Goal: Task Accomplishment & Management: Manage account settings

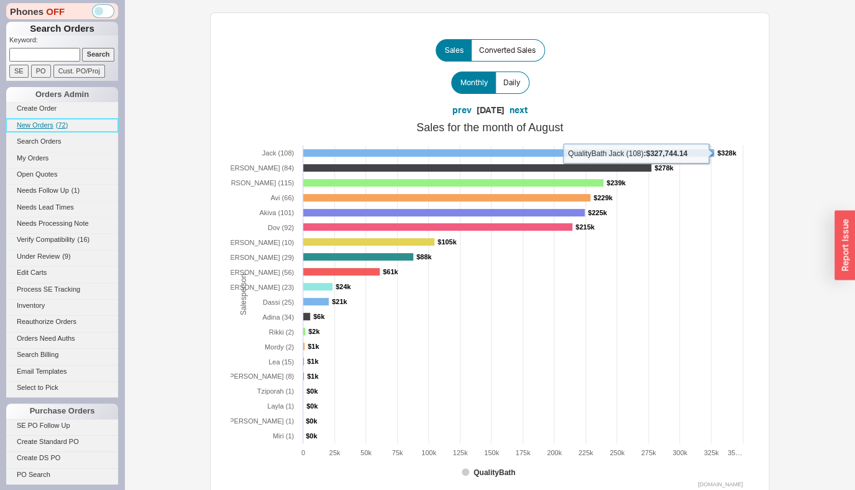
click at [47, 125] on span "New Orders" at bounding box center [35, 124] width 37 height 7
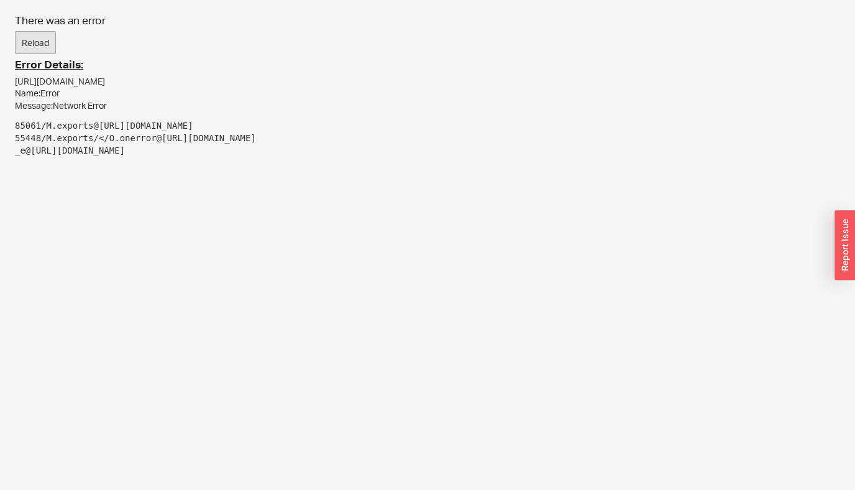
click at [60, 42] on div "There was an error Reload Error Details: https://new.qualitybath.com/orders/sea…" at bounding box center [427, 90] width 855 height 180
click at [2, 39] on div "There was an error Reload Error Details: https://new.qualitybath.com/orders/sea…" at bounding box center [427, 90] width 855 height 180
click at [21, 37] on button "Reload" at bounding box center [35, 43] width 41 height 24
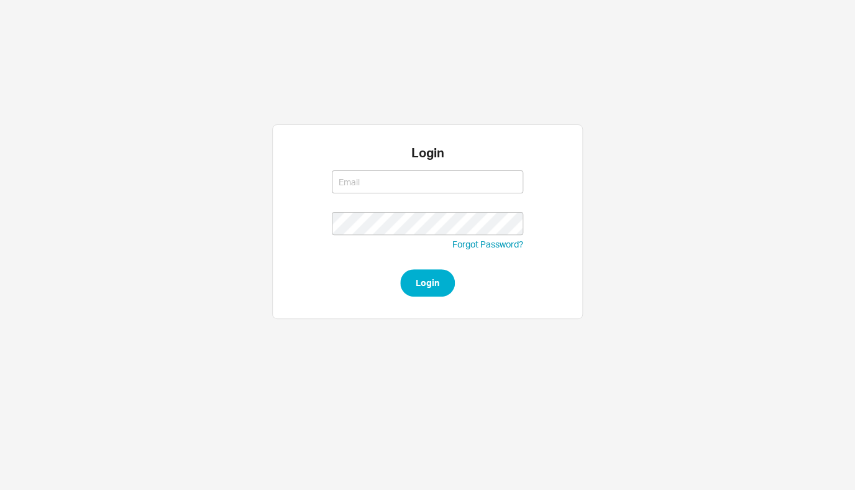
type input "rikki@qualitybath.com"
click at [440, 283] on button "Login" at bounding box center [427, 282] width 55 height 27
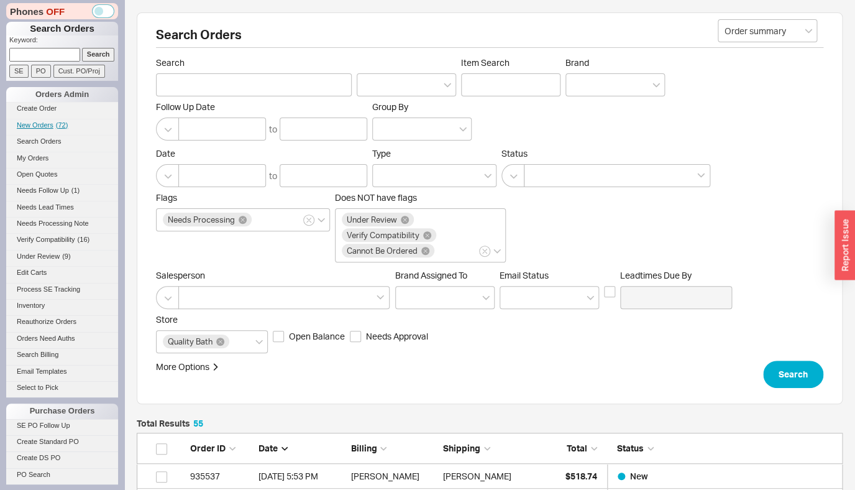
scroll to position [1389, 696]
click at [45, 131] on link "New Orders ( 72 )" at bounding box center [62, 125] width 112 height 13
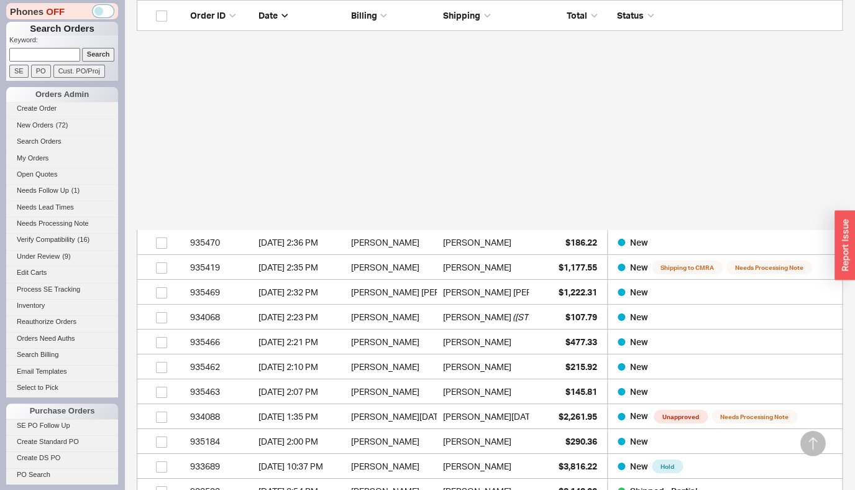
scroll to position [1484, 0]
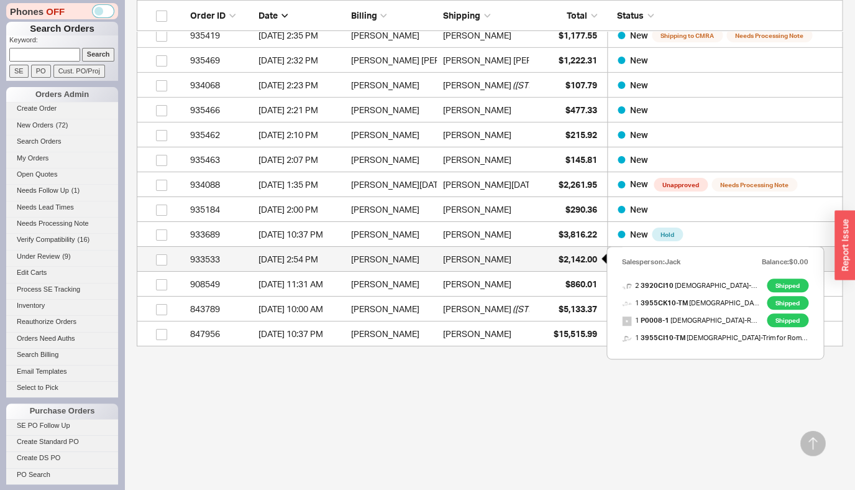
click at [575, 257] on span "$2,142.00" at bounding box center [578, 258] width 39 height 11
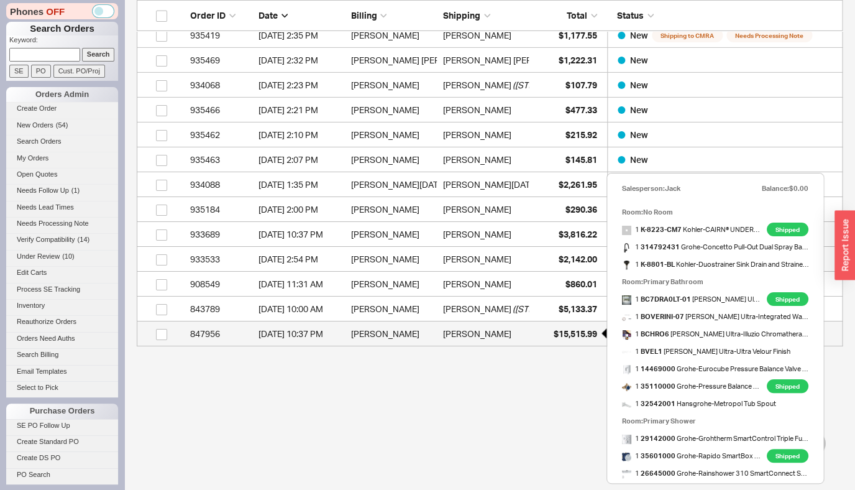
click at [566, 334] on span "$15,515.99" at bounding box center [575, 333] width 43 height 11
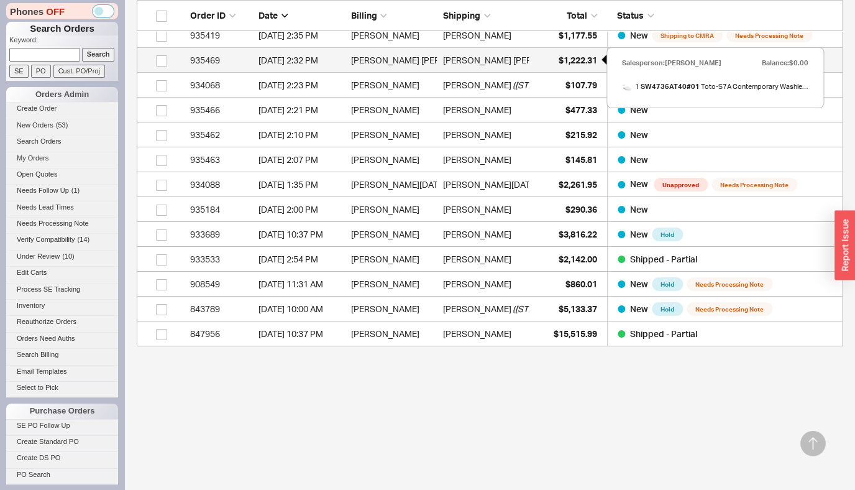
click at [571, 59] on span "$1,222.31" at bounding box center [578, 60] width 39 height 11
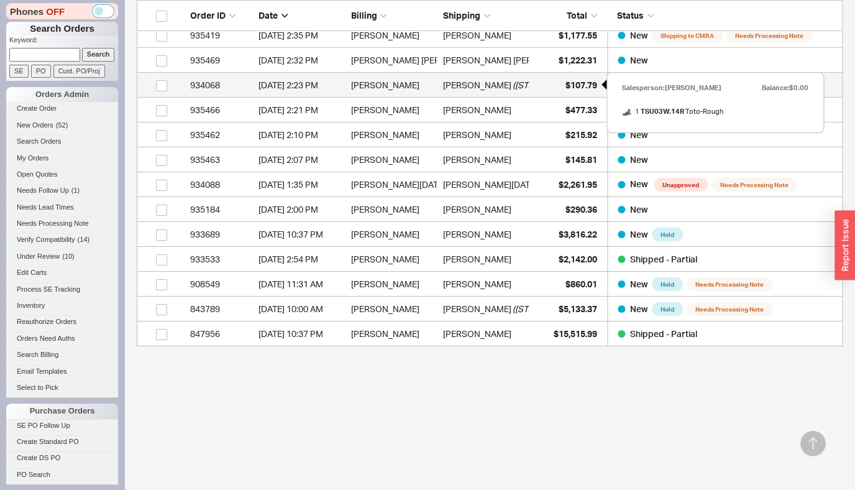
click at [587, 83] on span "$107.79" at bounding box center [581, 85] width 32 height 11
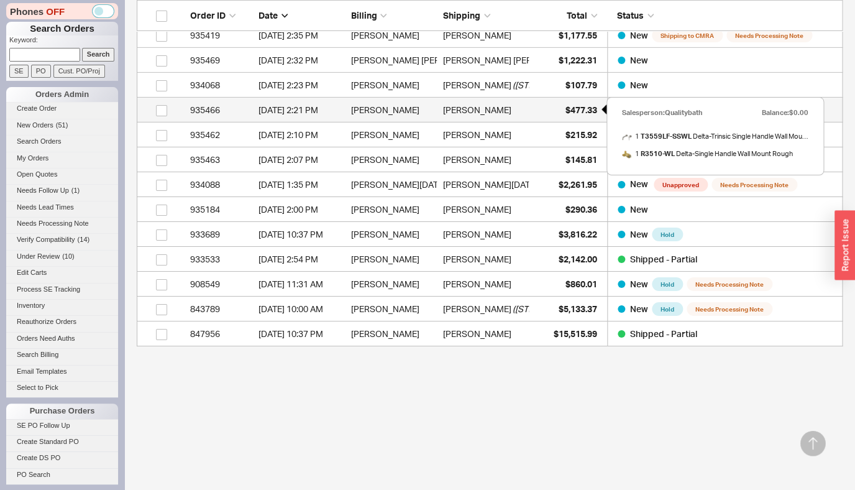
click at [580, 106] on span "$477.33" at bounding box center [581, 109] width 32 height 11
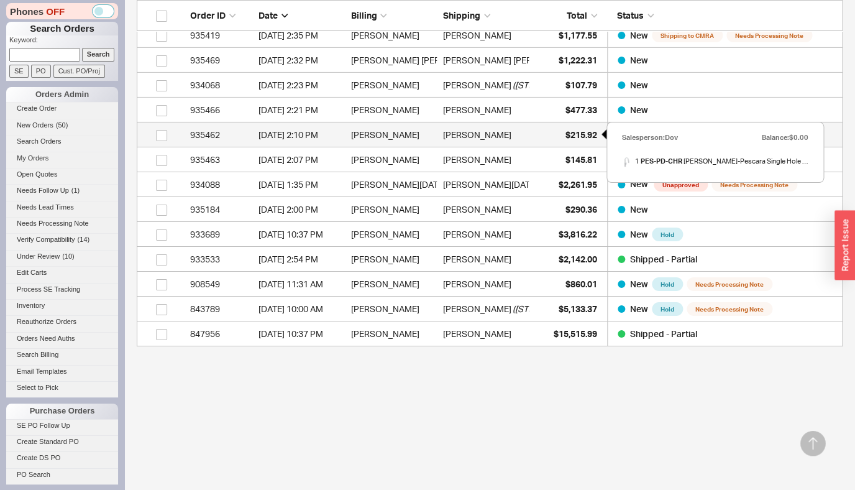
click at [592, 131] on span "$215.92" at bounding box center [581, 134] width 32 height 11
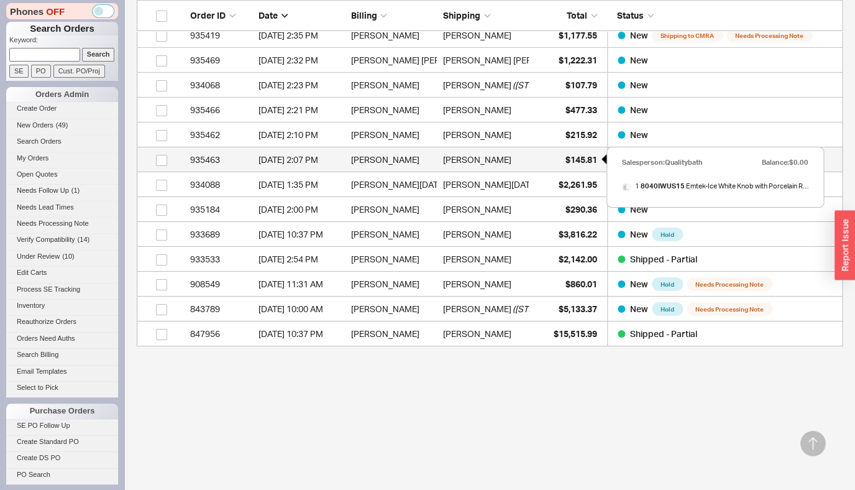
click at [578, 157] on span "$145.81" at bounding box center [581, 159] width 32 height 11
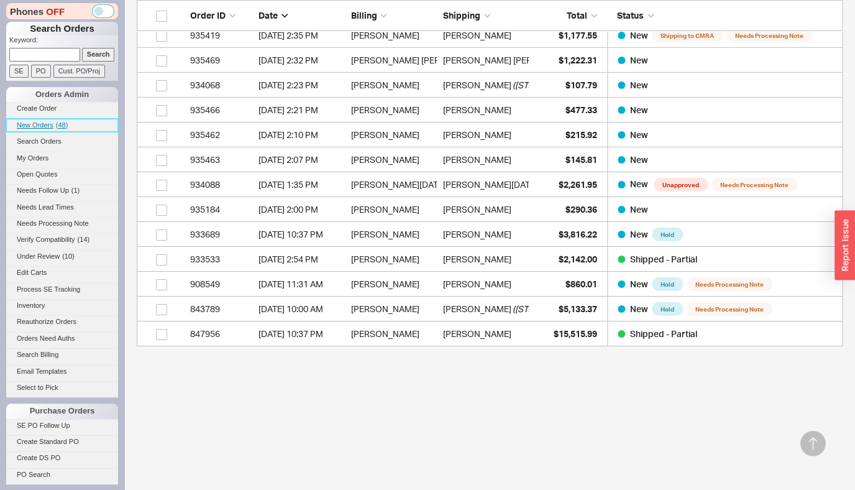
click at [46, 119] on link "New Orders ( 48 )" at bounding box center [62, 125] width 112 height 13
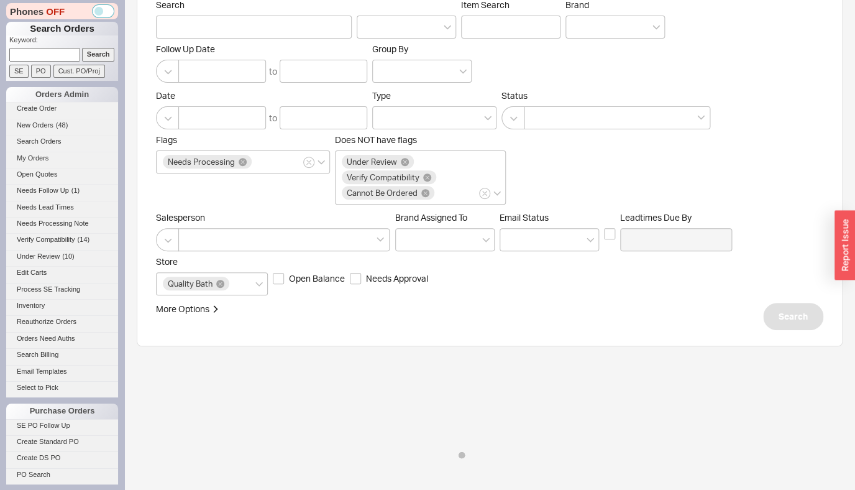
scroll to position [0, 0]
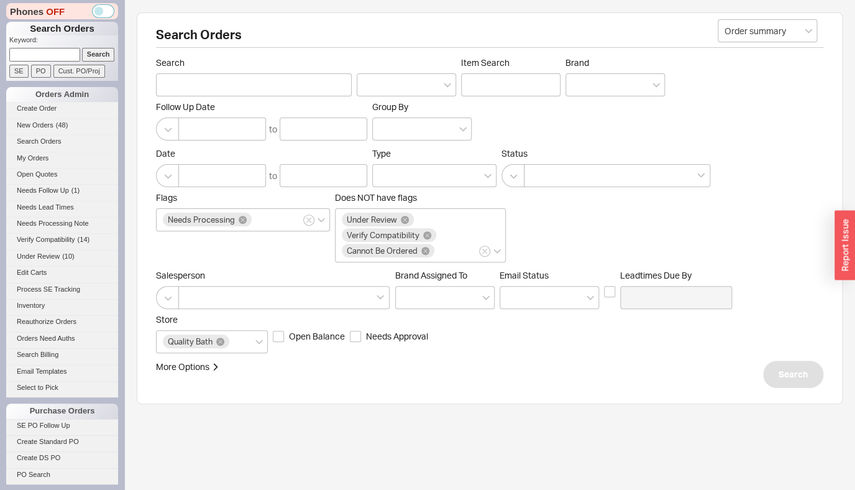
click at [45, 122] on span "New Orders" at bounding box center [35, 124] width 37 height 7
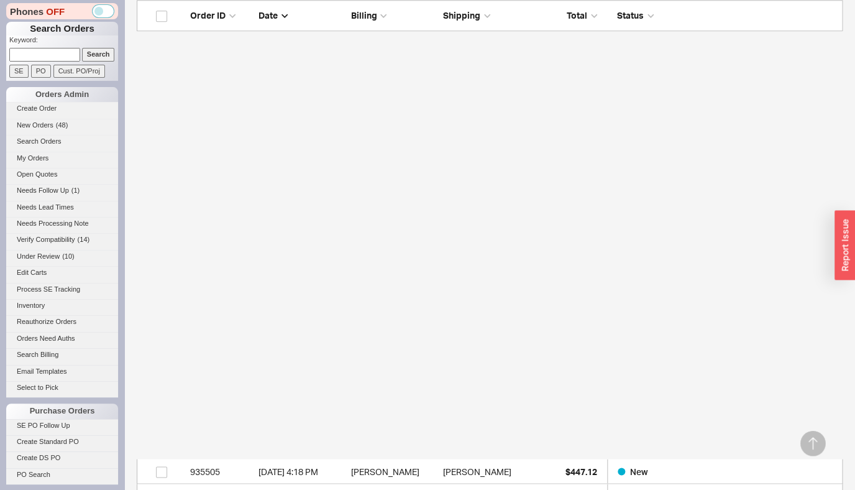
scroll to position [1310, 0]
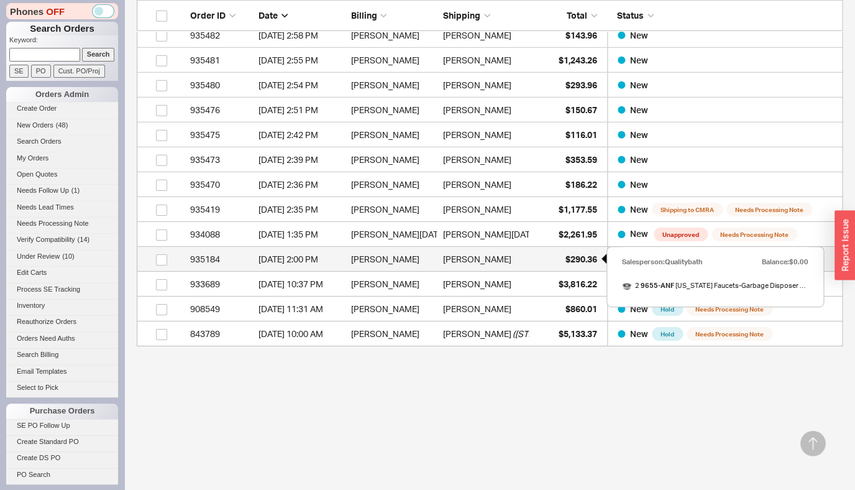
click at [573, 259] on span "$290.36" at bounding box center [581, 258] width 32 height 11
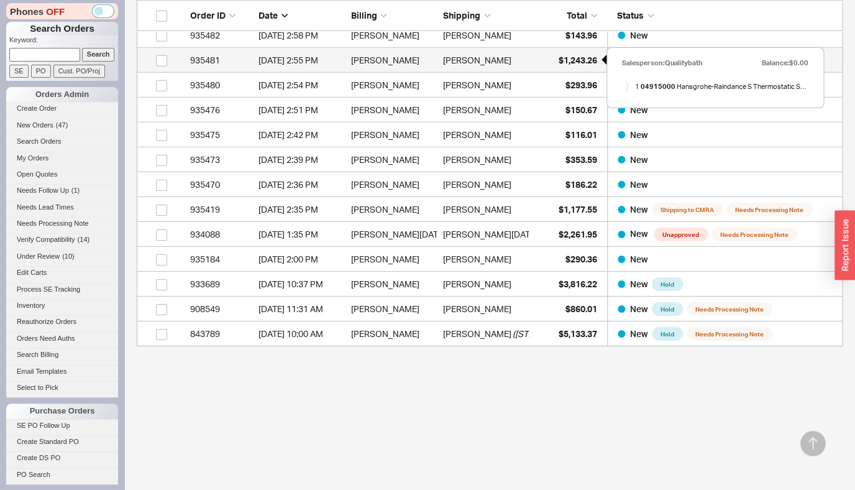
click at [578, 63] on span "$1,243.26" at bounding box center [578, 60] width 39 height 11
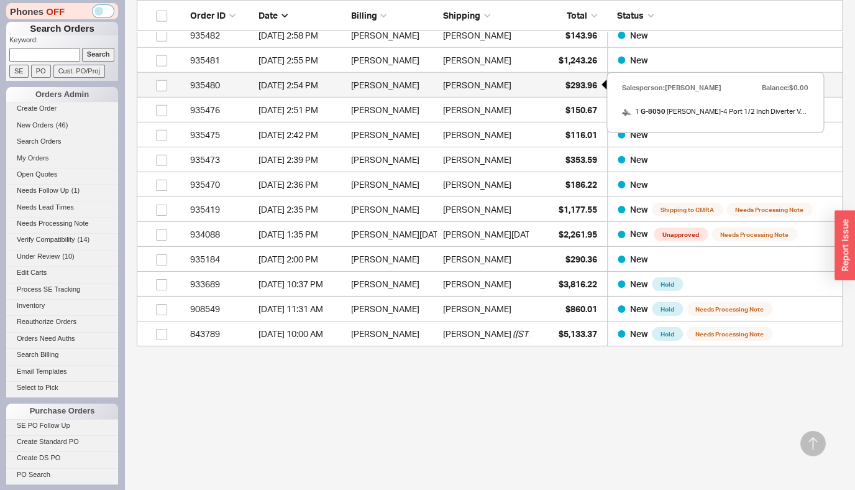
click at [583, 76] on div "$293.96" at bounding box center [566, 85] width 62 height 25
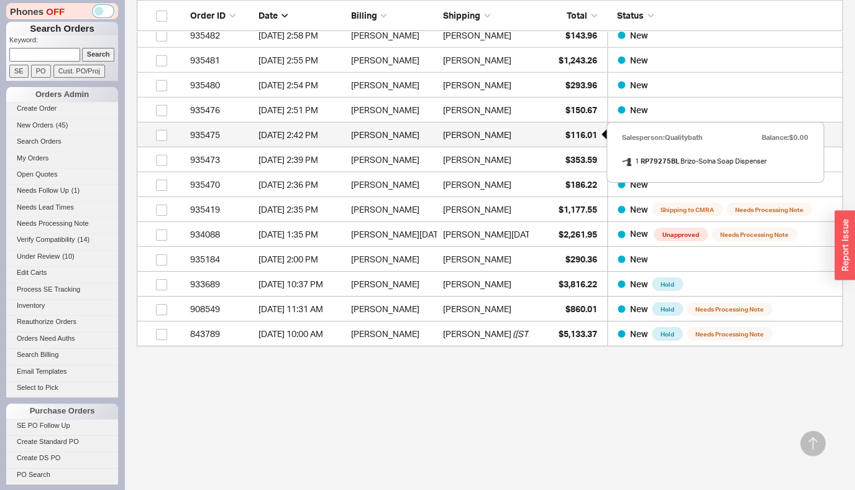
click at [585, 133] on span "$116.01" at bounding box center [581, 134] width 32 height 11
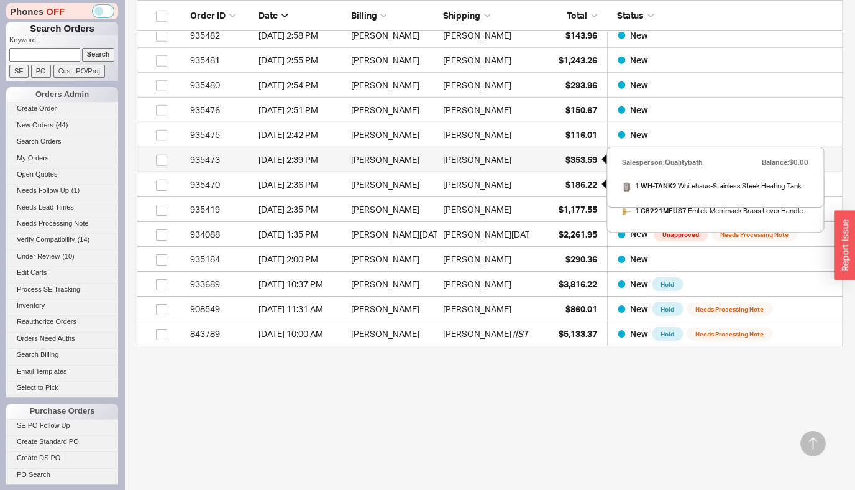
click at [578, 158] on span "$353.59" at bounding box center [581, 159] width 32 height 11
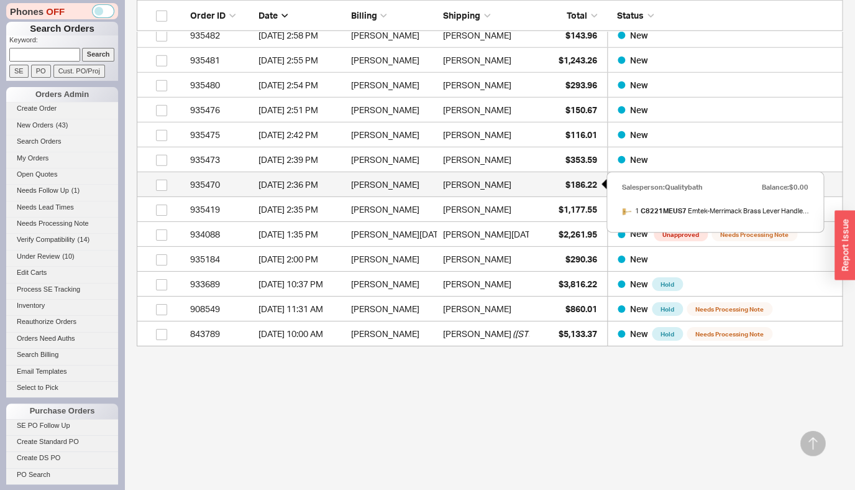
click at [577, 180] on span "$186.22" at bounding box center [581, 184] width 32 height 11
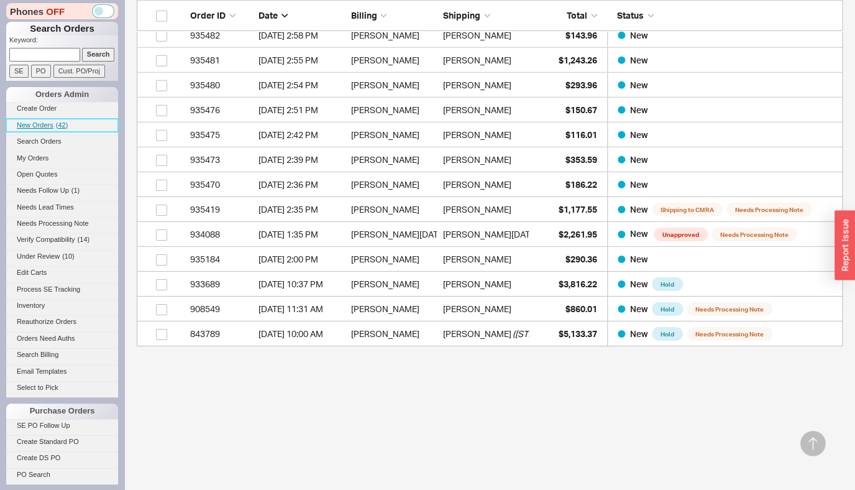
click at [61, 128] on span "( 42 )" at bounding box center [62, 124] width 12 height 7
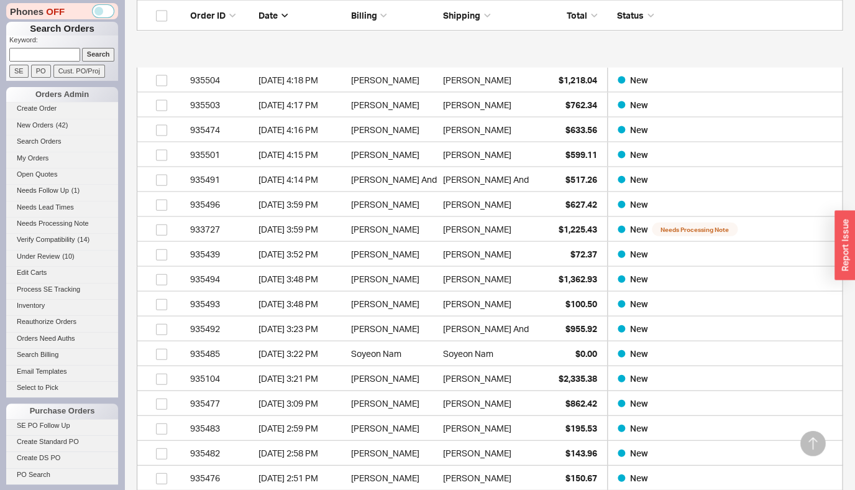
scroll to position [1161, 0]
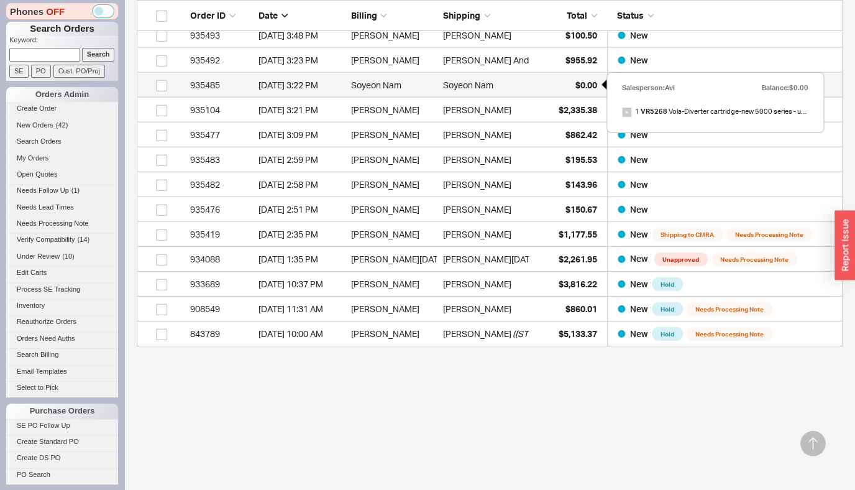
click at [582, 89] on span "$0.00" at bounding box center [586, 85] width 22 height 11
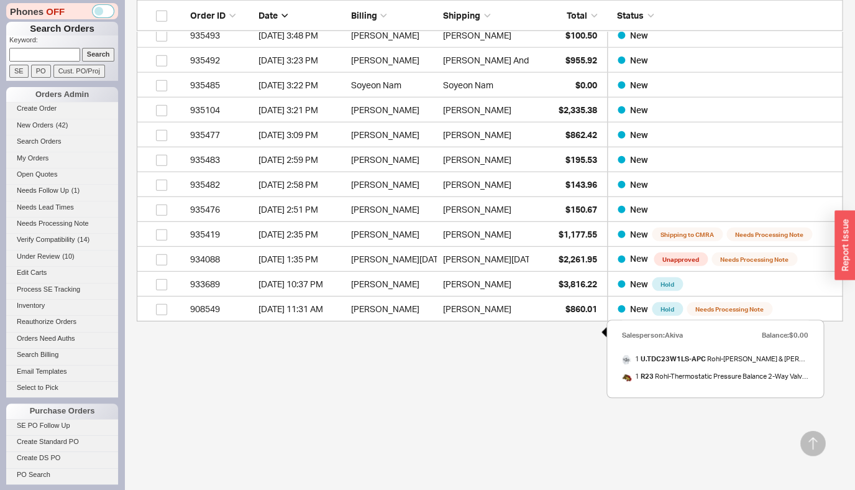
scroll to position [952, 0]
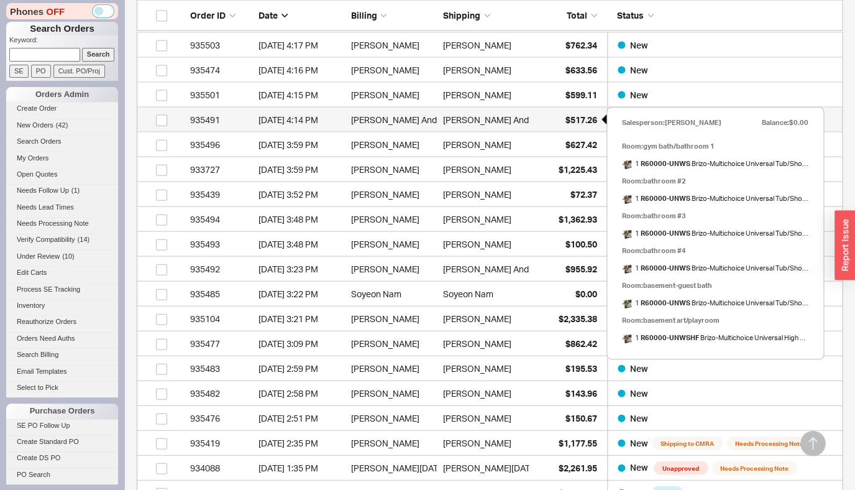
click at [580, 118] on span "$517.26" at bounding box center [581, 119] width 32 height 11
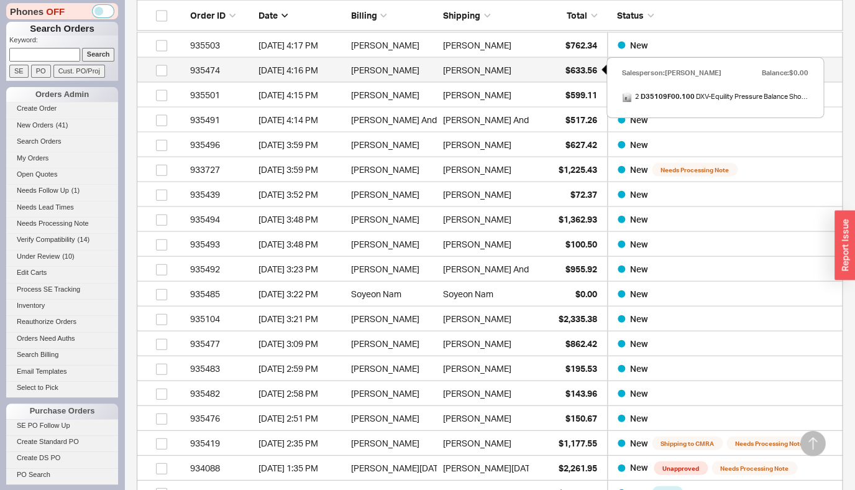
click at [590, 70] on span "$633.56" at bounding box center [581, 70] width 32 height 11
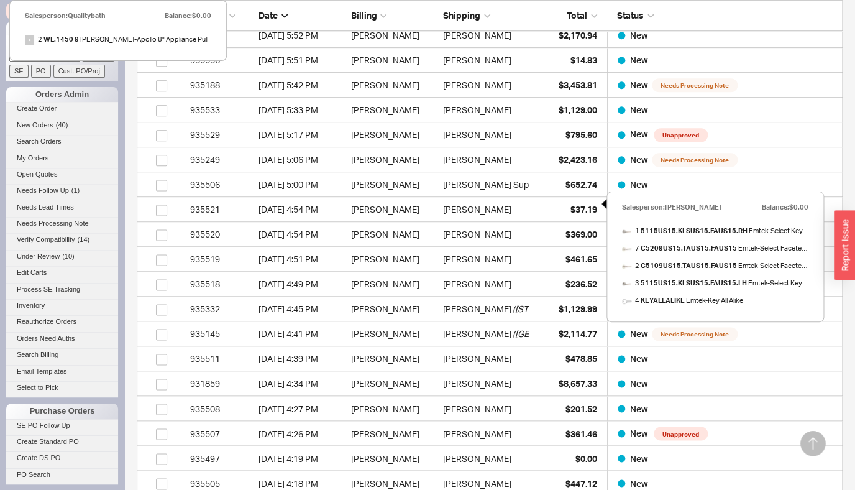
scroll to position [346, 0]
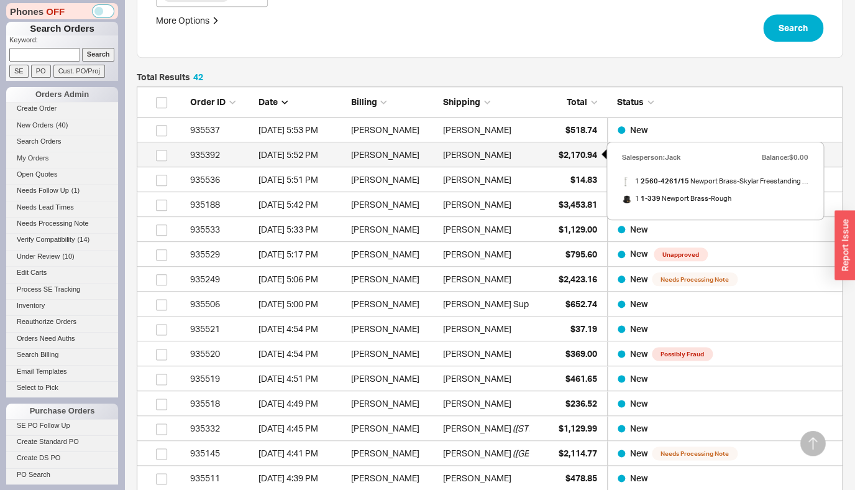
click at [567, 150] on span "$2,170.94" at bounding box center [578, 154] width 39 height 11
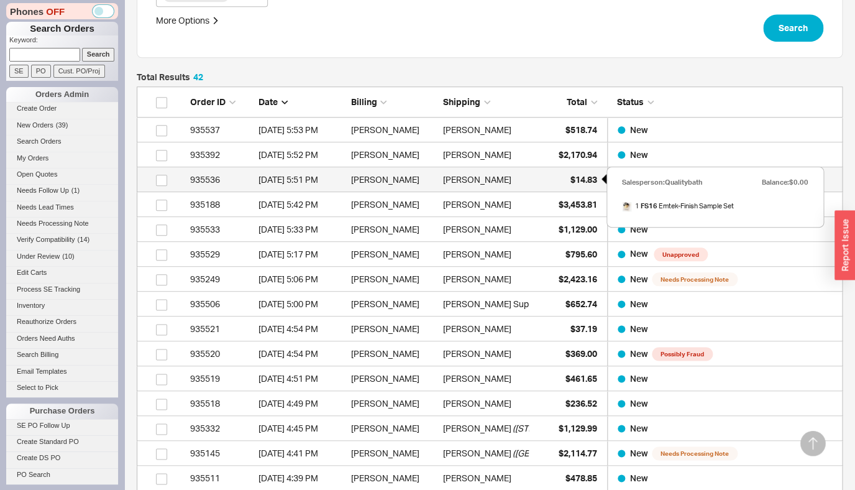
click at [584, 175] on span "$14.83" at bounding box center [583, 179] width 27 height 11
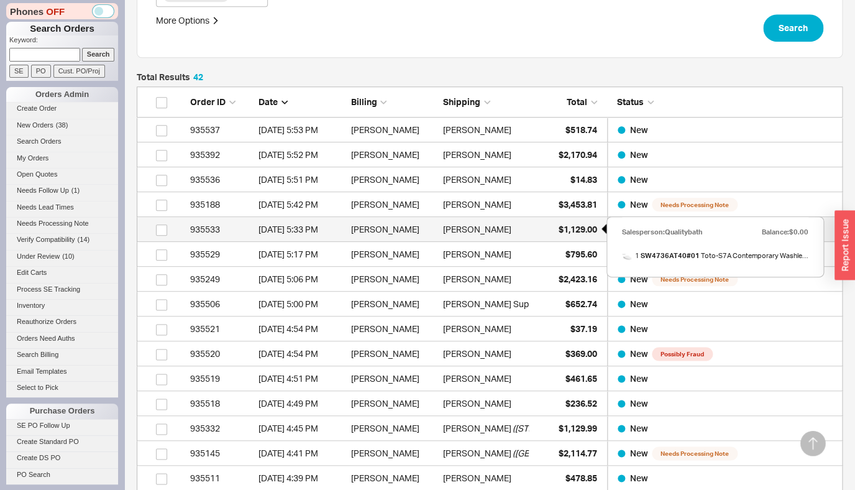
click at [574, 227] on span "$1,129.00" at bounding box center [578, 229] width 39 height 11
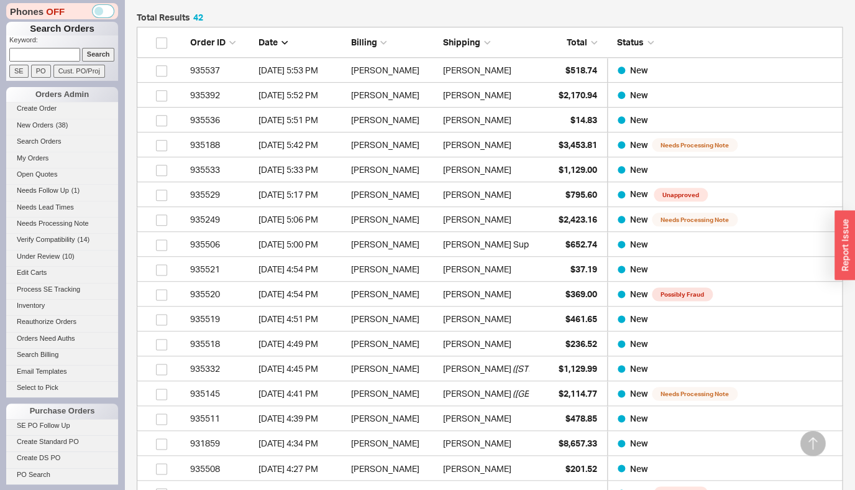
scroll to position [465, 0]
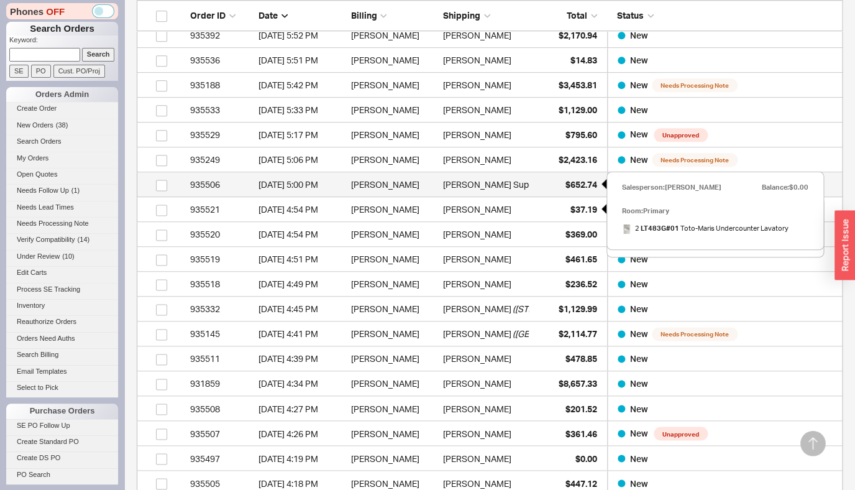
click at [577, 196] on div "$652.74" at bounding box center [566, 184] width 62 height 25
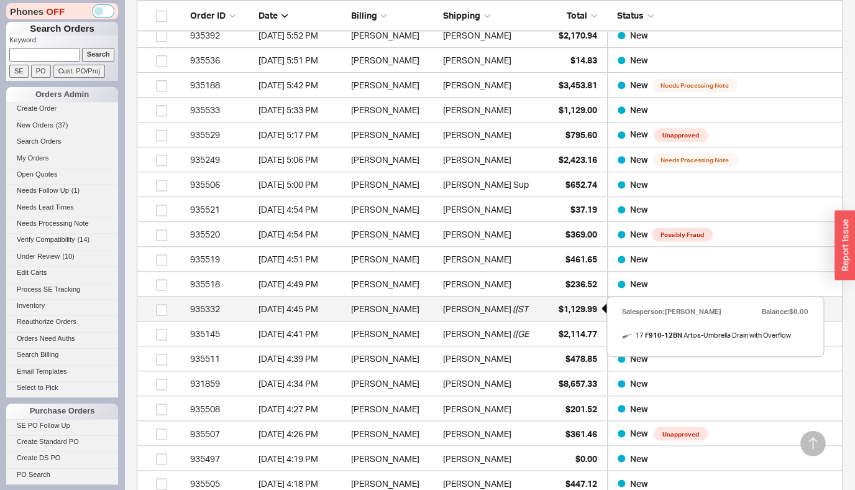
click at [560, 302] on div "$1,129.99" at bounding box center [566, 308] width 62 height 25
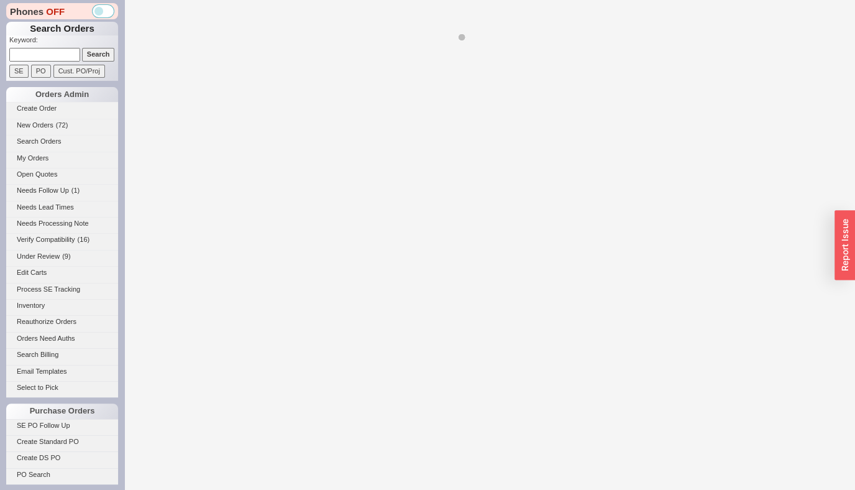
select select "LOW"
select select "3"
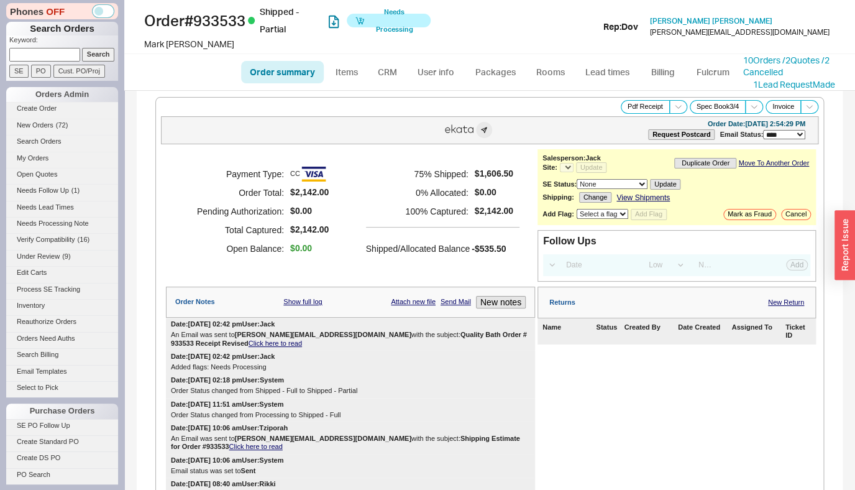
select select "*"
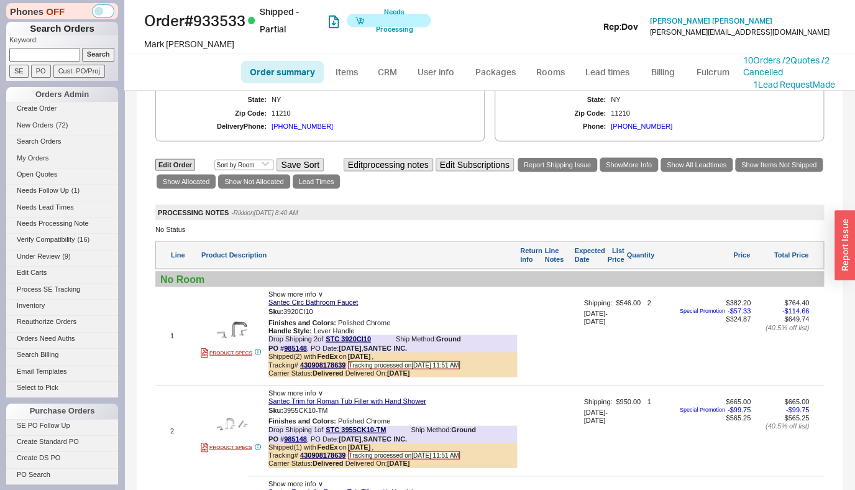
scroll to position [1116, 0]
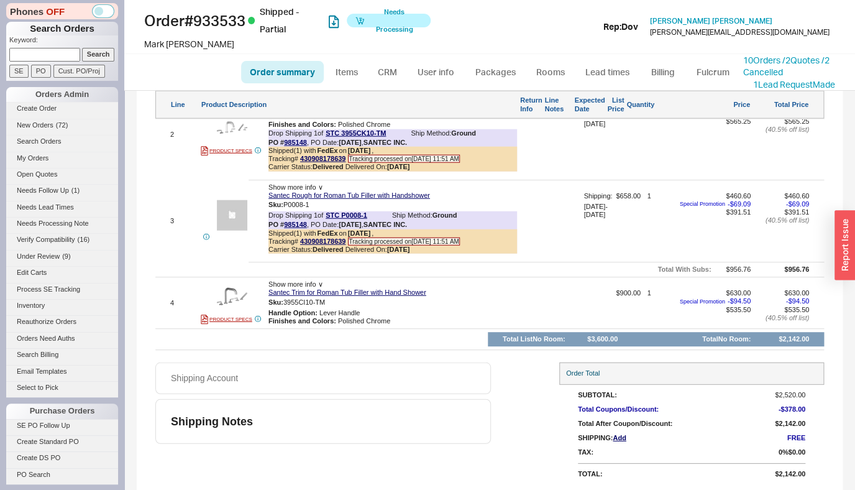
click at [713, 84] on ul "Order summary Items CRM User info Packages Rooms Lead times Billing Fulcrum" at bounding box center [489, 72] width 507 height 30
click at [716, 78] on link "Fulcrum" at bounding box center [712, 72] width 51 height 22
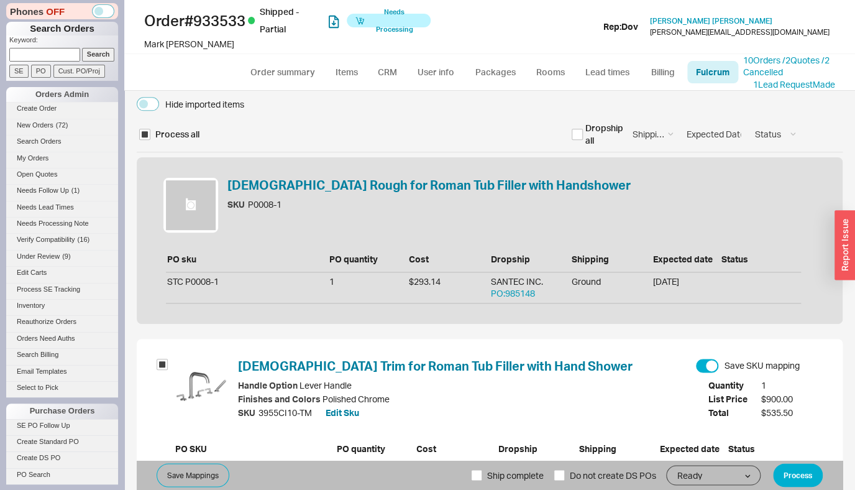
scroll to position [624, 0]
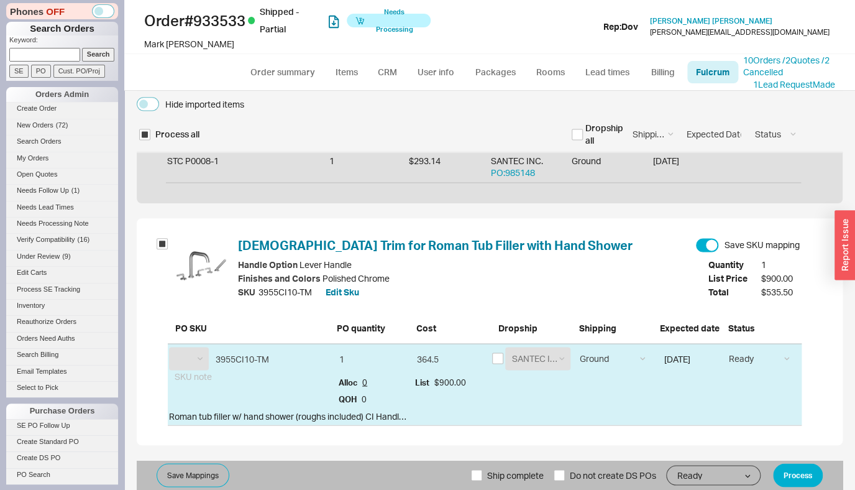
select select "STC"
click at [492, 355] on input "checkbox" at bounding box center [497, 357] width 11 height 11
checkbox input "true"
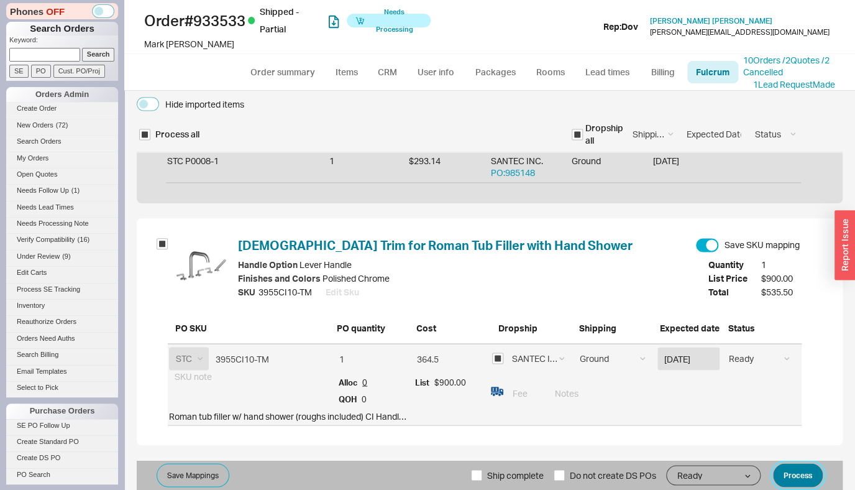
click at [791, 470] on button "Process" at bounding box center [798, 475] width 50 height 24
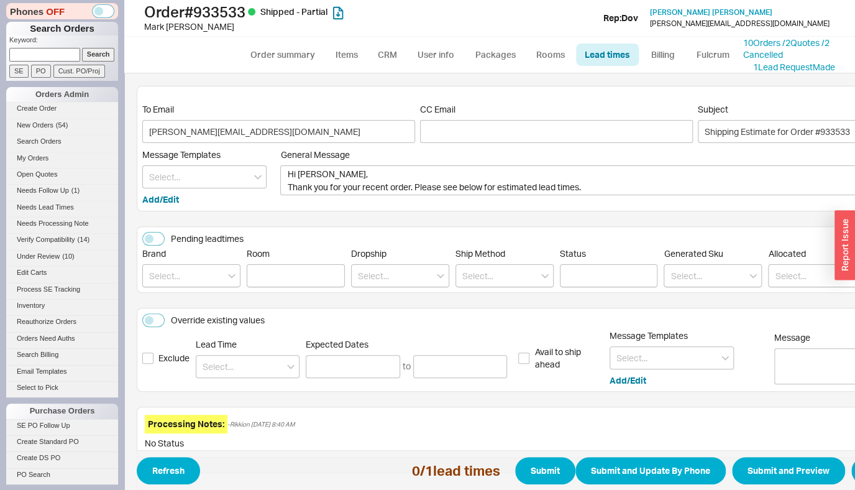
scroll to position [224, 0]
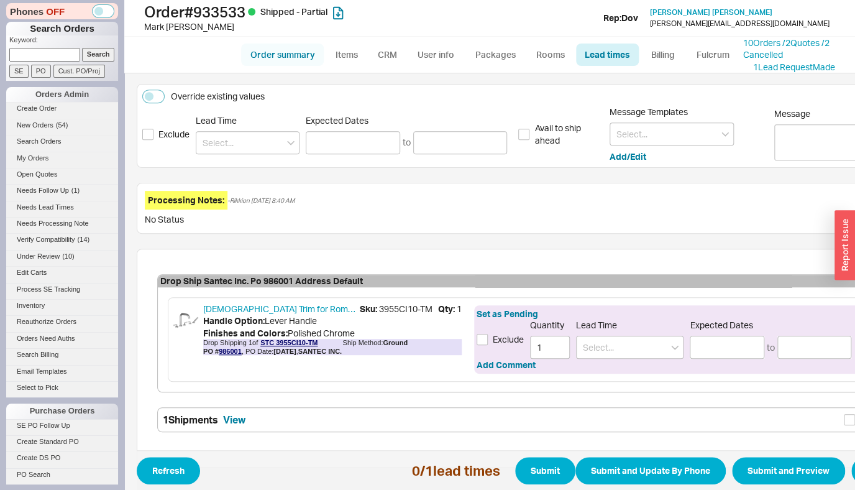
click at [276, 53] on link "Order summary" at bounding box center [282, 54] width 83 height 22
select select "*"
select select "LOW"
select select "3"
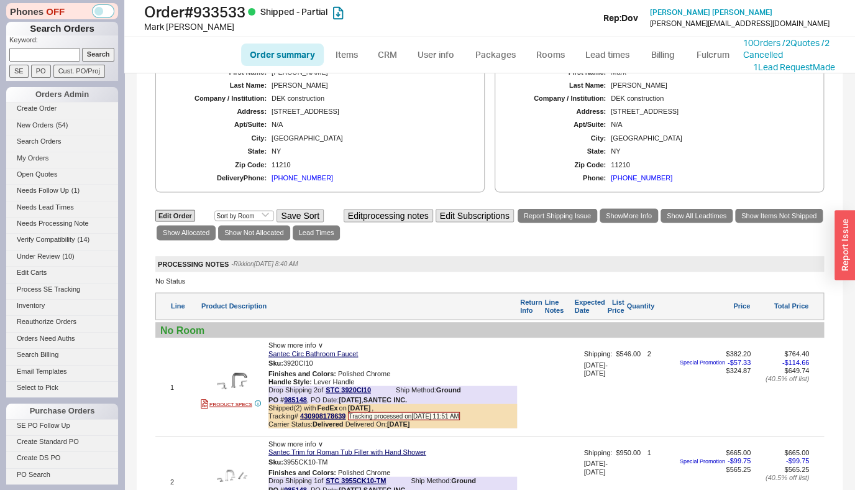
scroll to position [1085, 0]
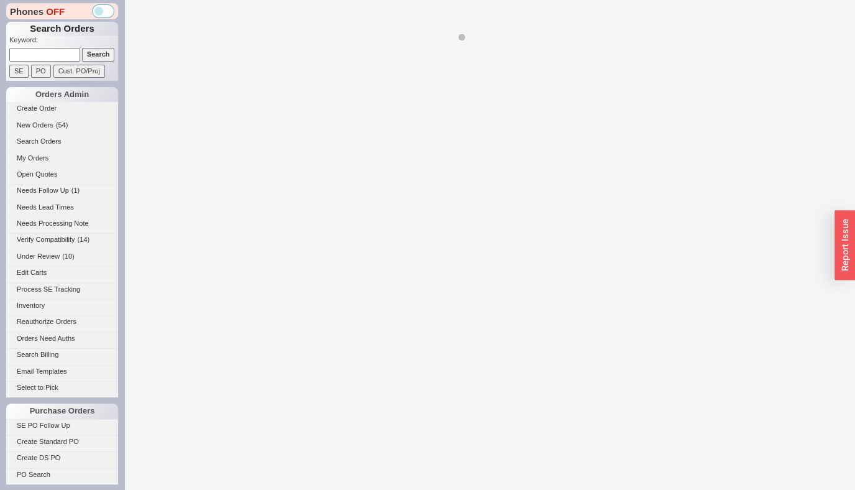
select select "*"
select select "LOW"
select select "3"
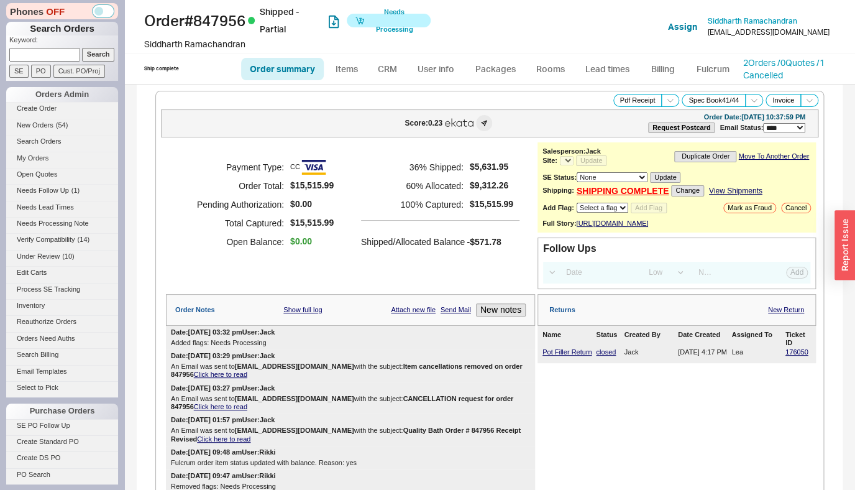
select select "*"
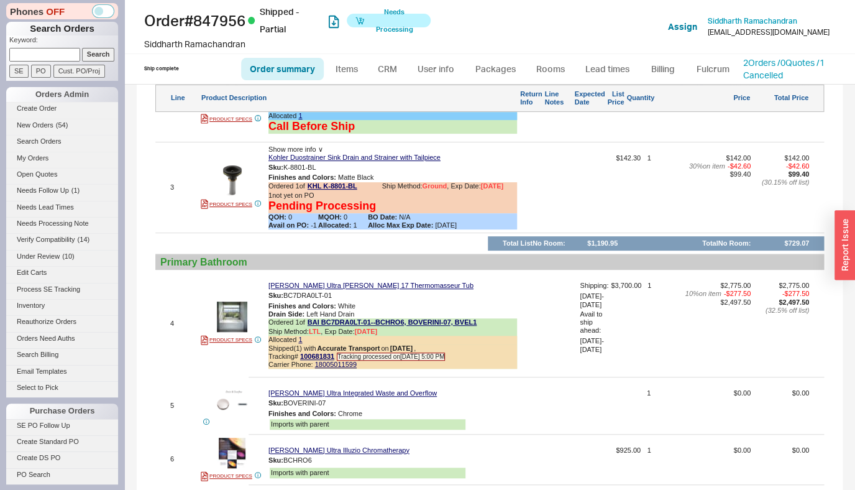
scroll to position [1845, 0]
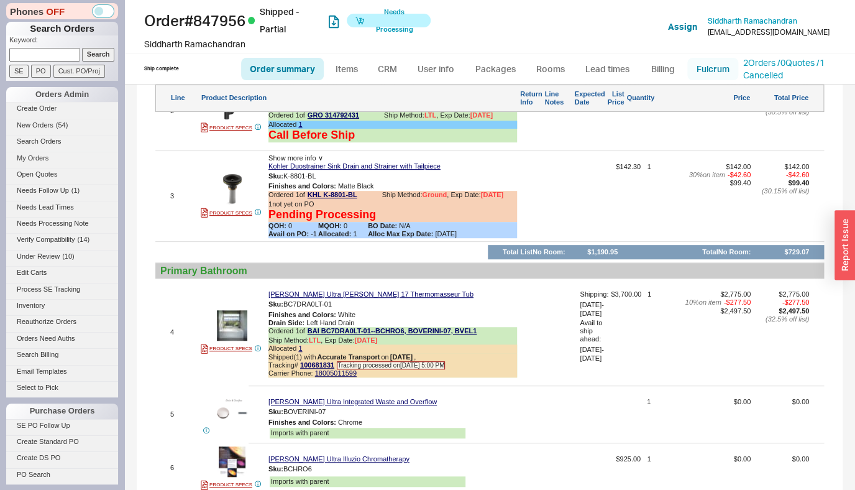
click at [695, 68] on link "Fulcrum" at bounding box center [712, 69] width 51 height 22
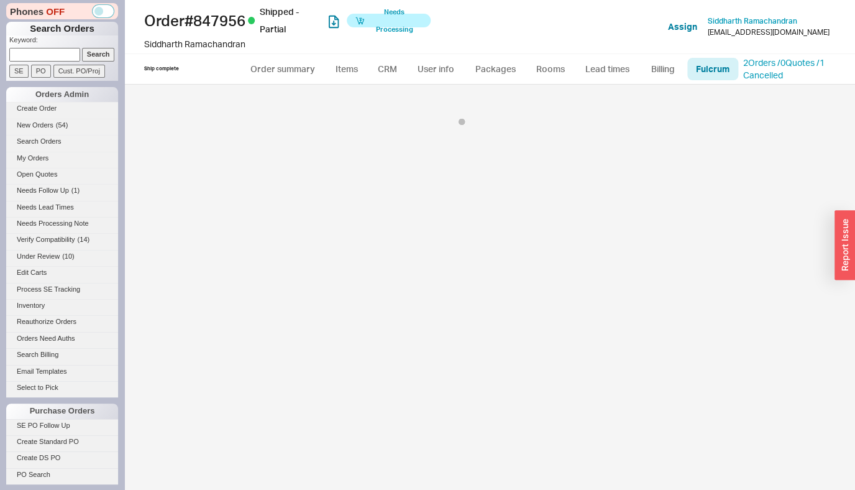
select select "768"
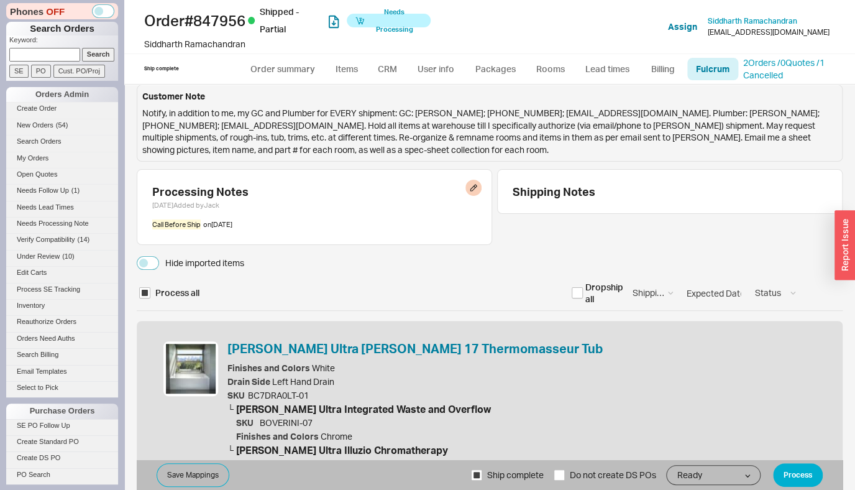
select select "KHL"
click at [211, 257] on div "Hide imported items" at bounding box center [204, 263] width 79 height 12
click at [159, 257] on button "Hide imported items" at bounding box center [148, 263] width 22 height 14
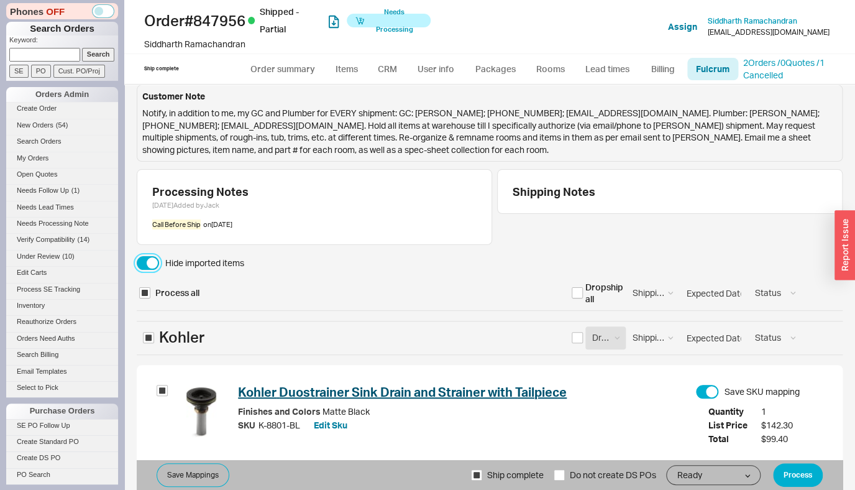
scroll to position [147, 0]
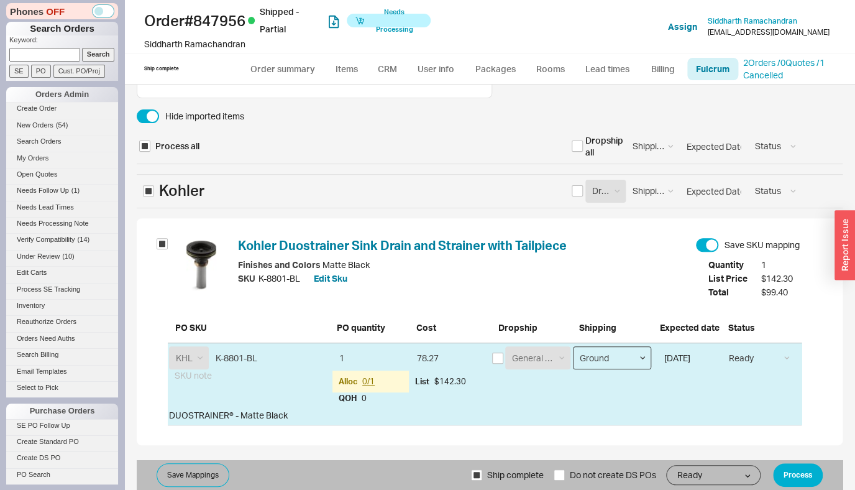
click at [573, 346] on select "Ground LTL Our Truck --------------- Customer Pickup - Showroom Customer Pickup…" at bounding box center [612, 357] width 78 height 23
select select "9"
click option "LTL" at bounding box center [0, 0] width 0 height 0
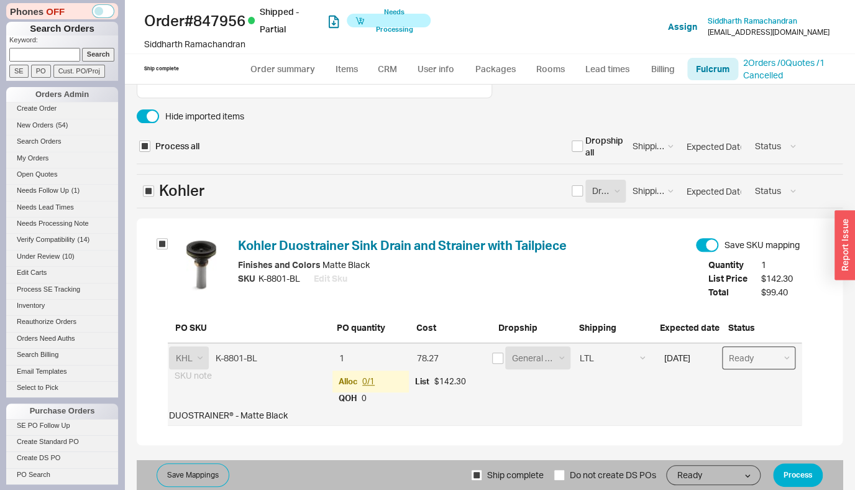
select select "Call Before Ship"
click option "Call Before Ship" at bounding box center [0, 0] width 0 height 0
click at [202, 124] on div "Hide imported items Process all Dropship all Shipping Method Ground LTL Our Tru…" at bounding box center [490, 133] width 706 height 61
click at [205, 119] on div "Hide imported items" at bounding box center [204, 116] width 79 height 12
click at [159, 119] on button "Hide imported items" at bounding box center [148, 116] width 22 height 14
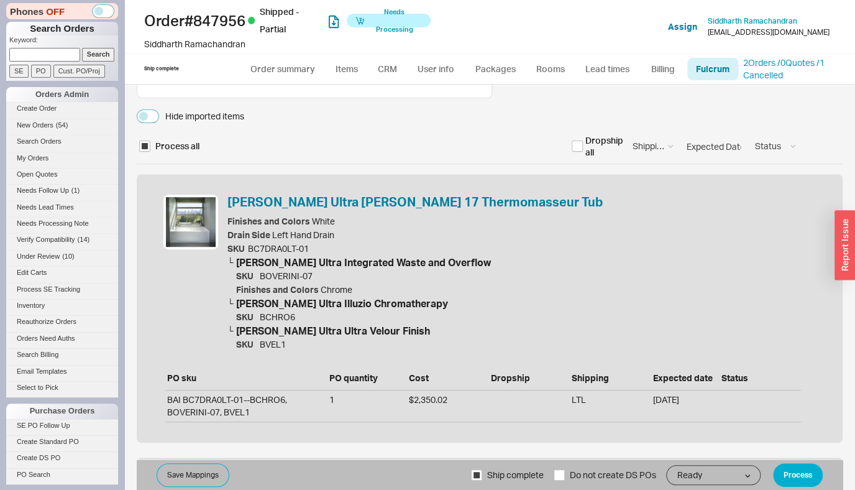
click at [205, 119] on div "Hide imported items" at bounding box center [204, 116] width 79 height 12
click at [159, 119] on button "Hide imported items" at bounding box center [148, 116] width 22 height 14
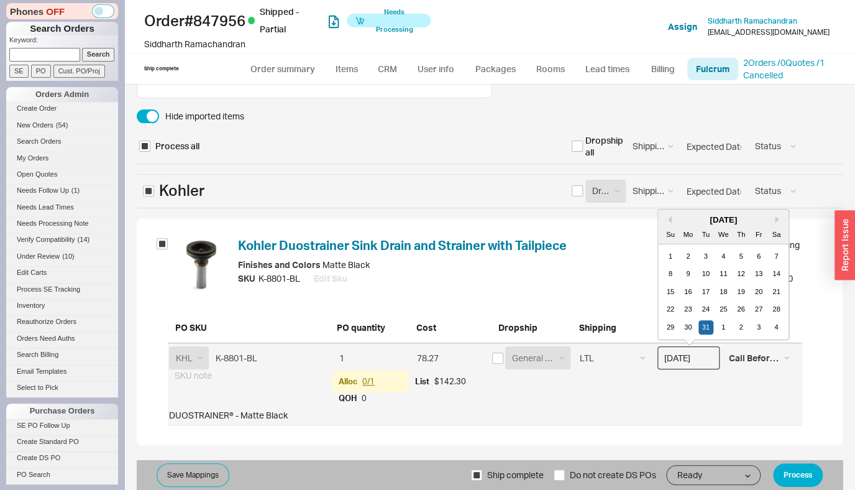
click at [701, 357] on input "12/31/2024" at bounding box center [688, 357] width 62 height 23
click at [775, 219] on button "Next month" at bounding box center [778, 219] width 7 height 7
click at [668, 327] on div "26" at bounding box center [670, 327] width 15 height 15
type input "01/26/2025"
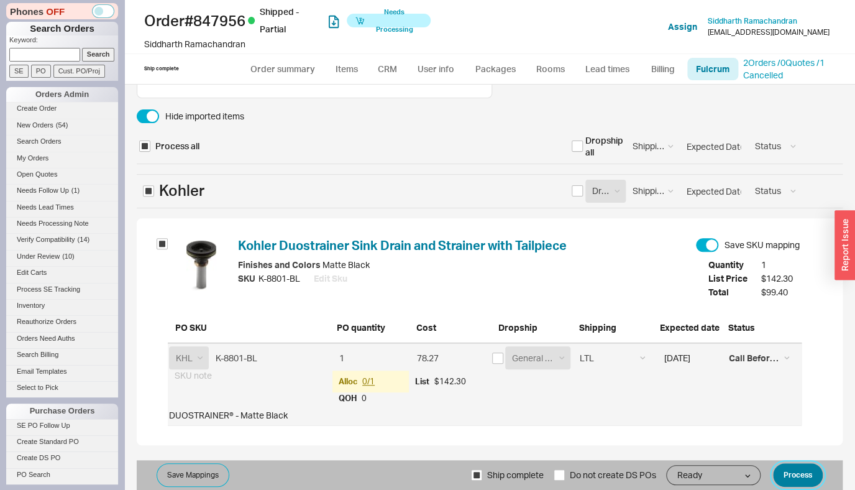
click at [789, 467] on button "Process" at bounding box center [798, 475] width 50 height 24
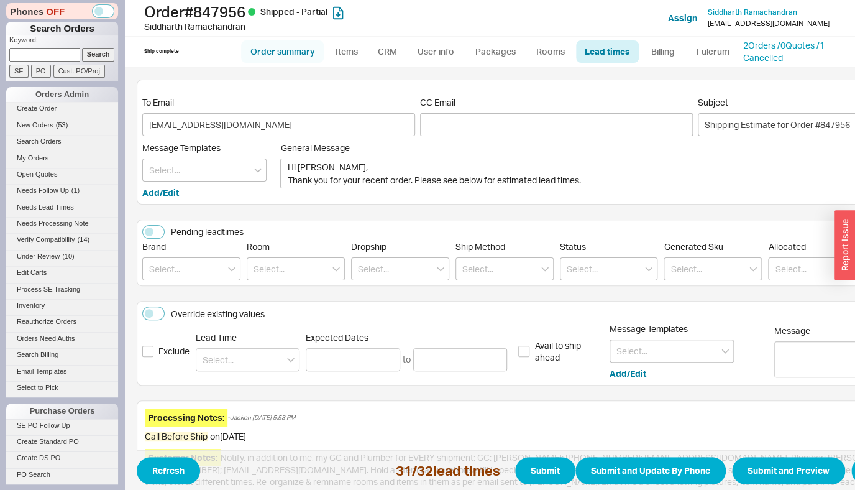
click at [301, 52] on link "Order summary" at bounding box center [282, 51] width 83 height 22
select select "*"
select select "LOW"
select select "3"
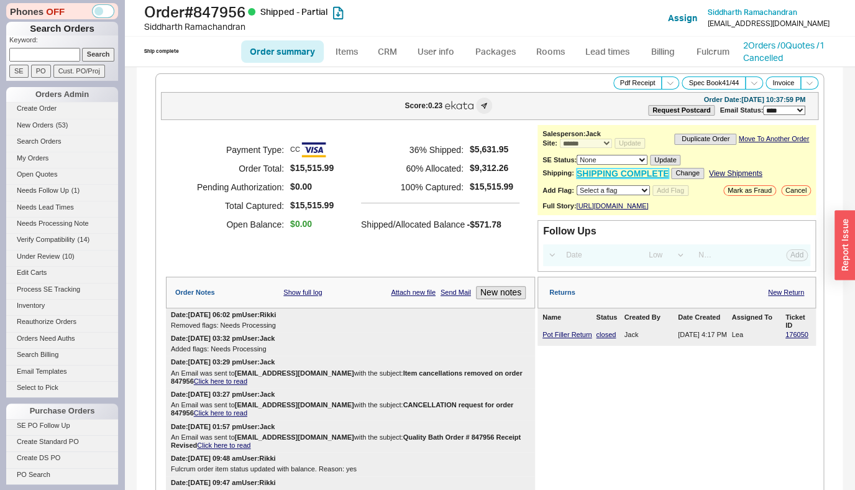
click at [635, 179] on link "SHIPPING COMPLETE" at bounding box center [623, 173] width 93 height 11
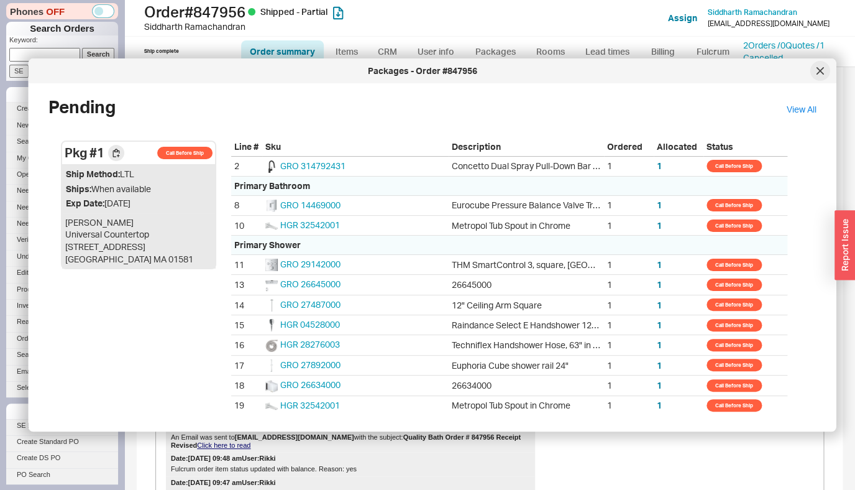
click at [820, 68] on icon at bounding box center [819, 70] width 7 height 7
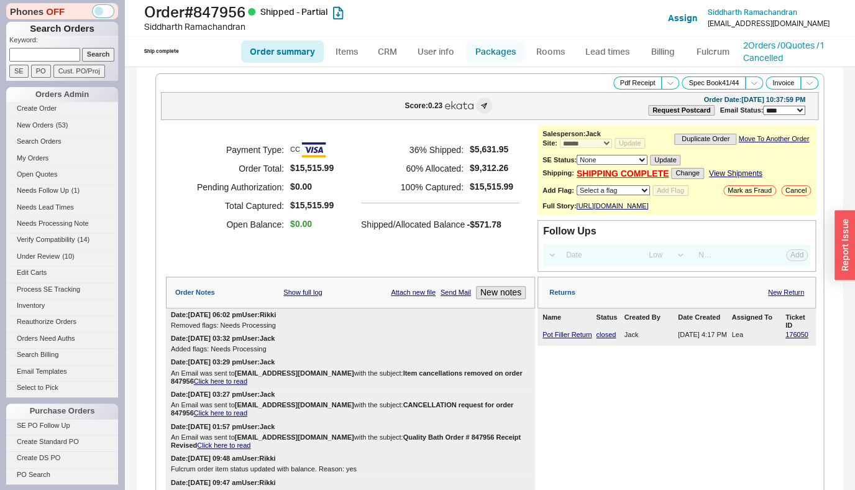
click at [494, 53] on link "Packages" at bounding box center [495, 51] width 58 height 22
select select "Call Before Ship"
select select "9"
select select "Call Before Ship"
select select "9"
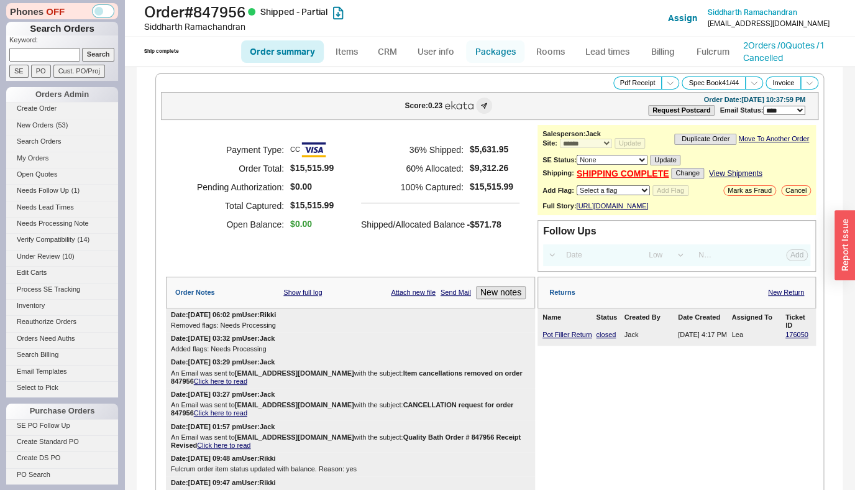
select select "Call Before Ship"
select select "9"
select select "Call Before Ship"
select select "9"
select select "Call Before Ship"
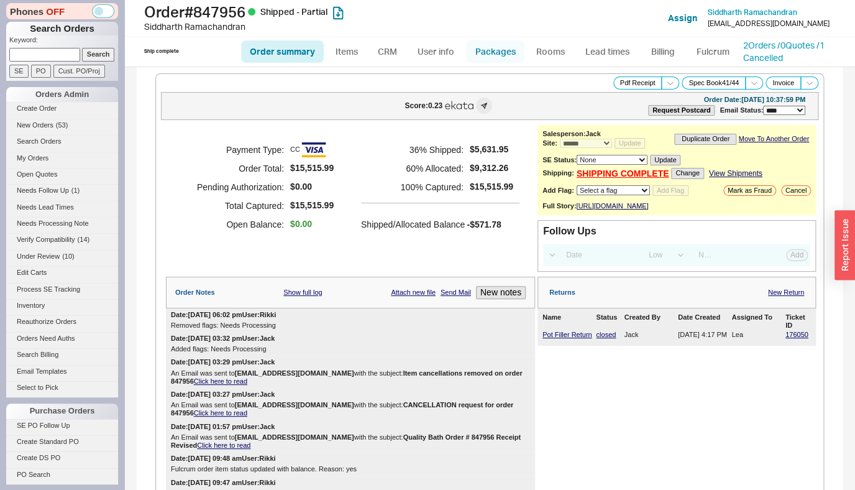
select select "9"
select select "Call Before Ship"
select select "9"
select select "Call Before Ship"
select select "9"
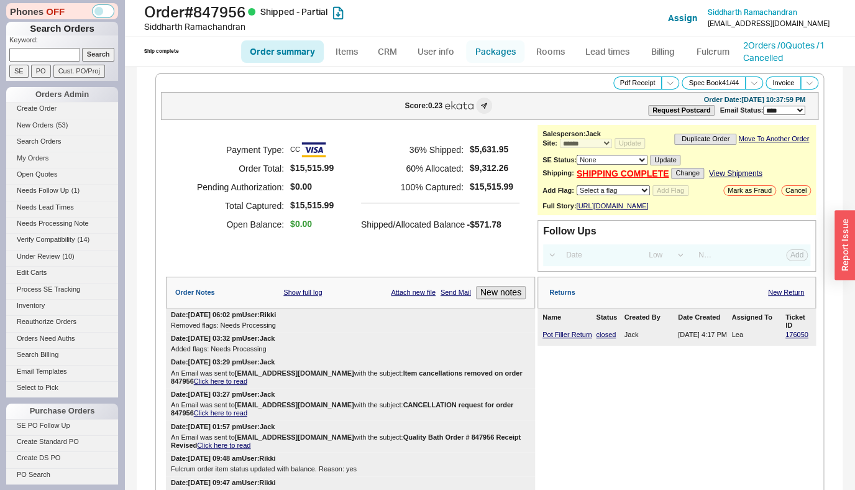
select select "Call Before Ship"
select select "9"
select select "Call Before Ship"
select select "9"
select select "Call Before Ship"
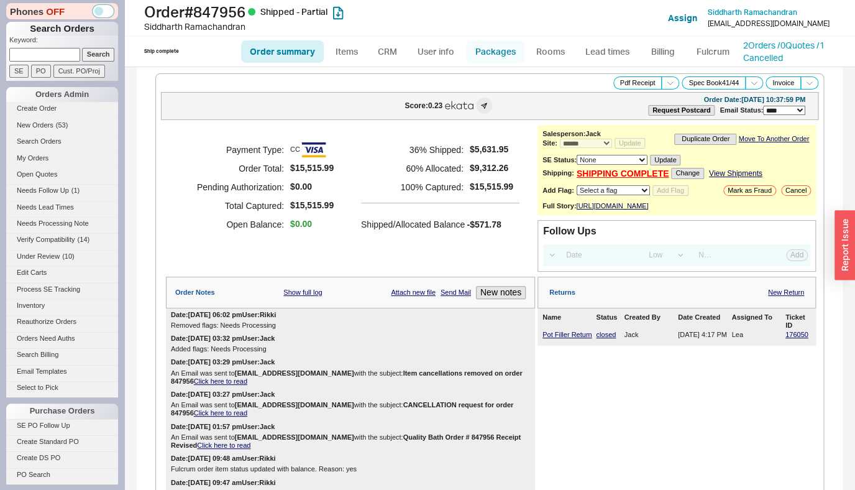
select select "9"
select select "Call Before Ship"
select select "9"
select select "Call Before Ship"
select select "9"
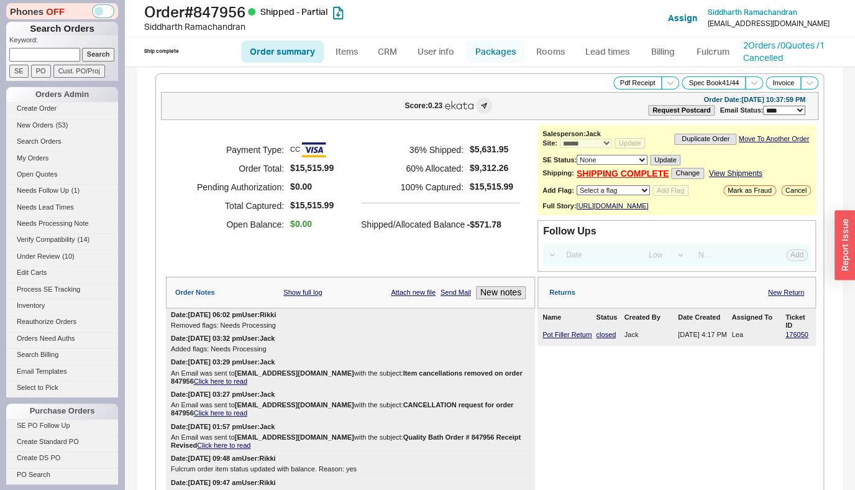
select select "Call Before Ship"
select select "9"
select select "Call Before Ship"
select select "9"
select select "Call Before Ship"
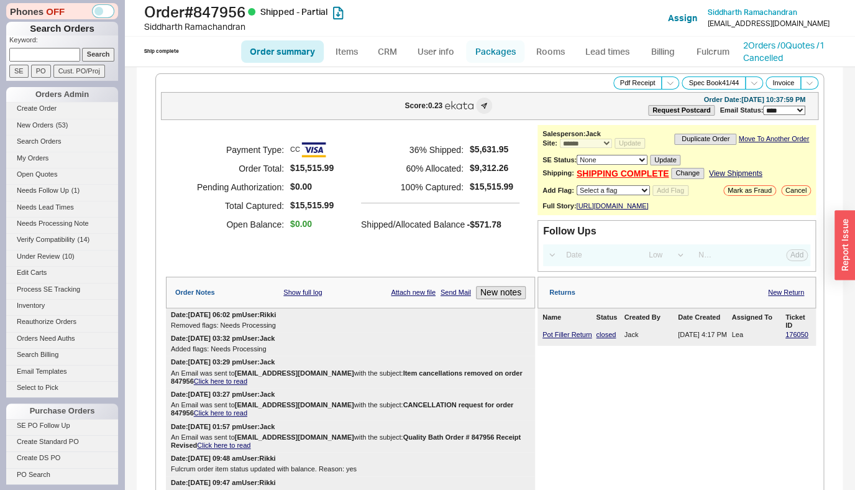
select select "9"
select select "Call Before Ship"
select select "9"
select select "Call Before Ship"
select select "9"
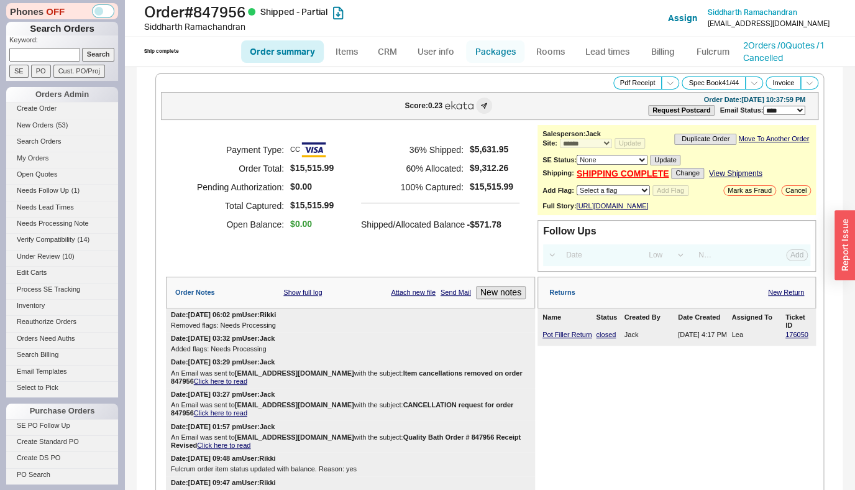
select select "Call Before Ship"
select select "9"
select select "Call Before Ship"
select select "9"
select select "Call Before Ship"
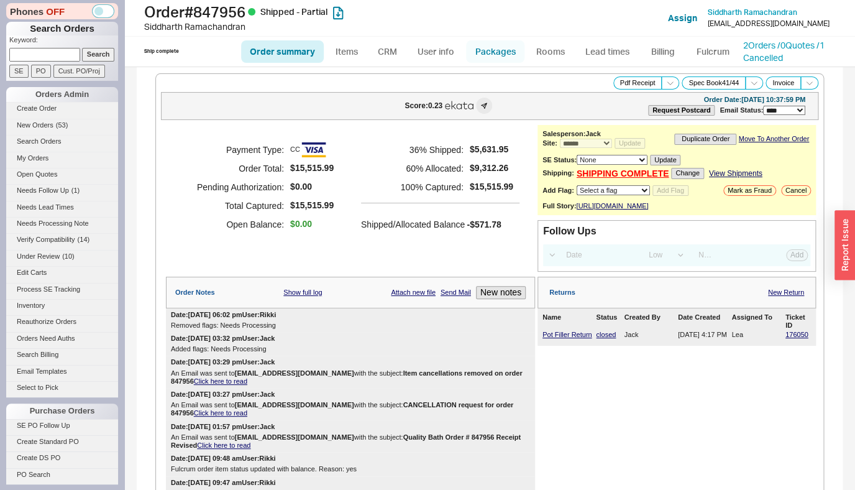
select select "9"
select select "Call Before Ship"
select select "9"
select select "Call Before Ship"
select select "9"
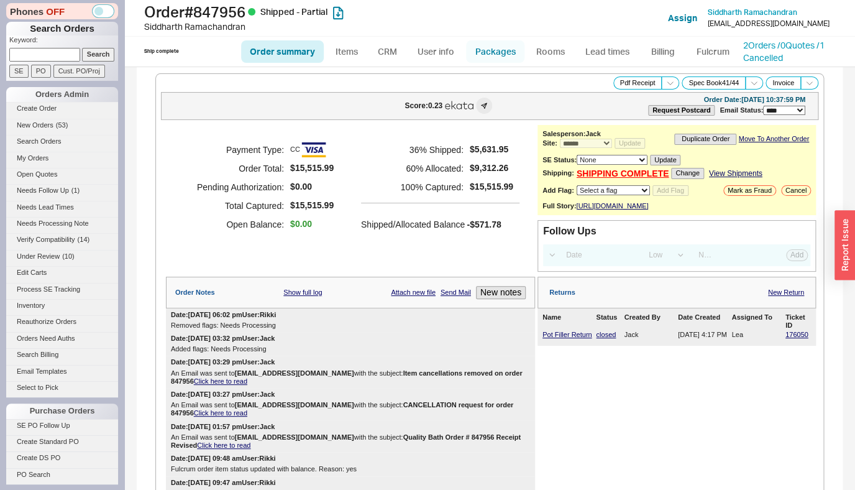
select select "Call Before Ship"
select select "9"
select select "Call Before Ship"
select select "9"
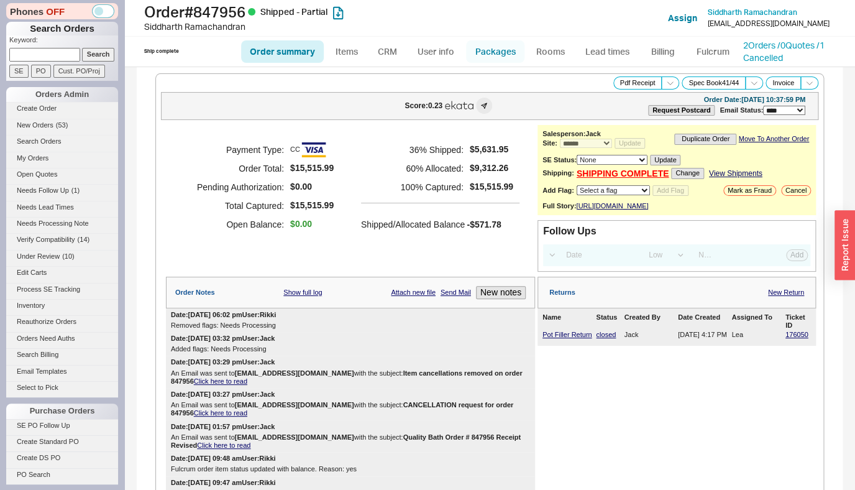
select select "Call Before Ship"
select select "9"
select select "Call Before Ship"
select select "9"
select select "Call Before Ship"
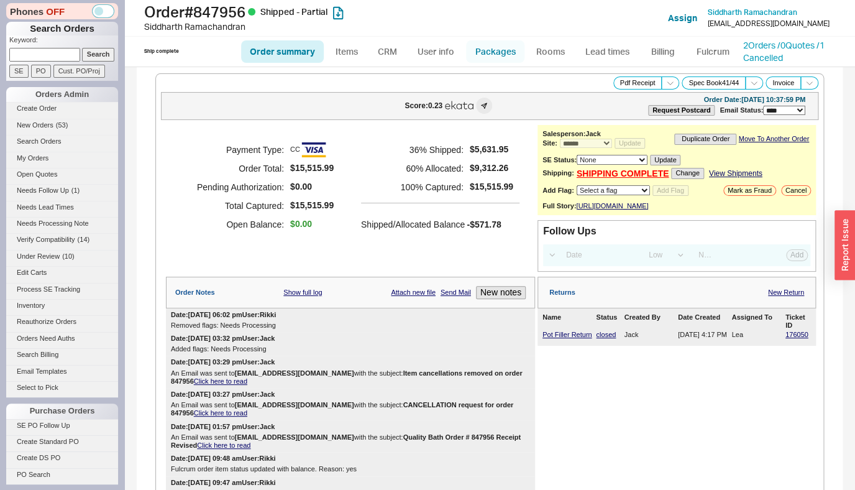
select select "9"
select select "Call Before Ship"
select select "9"
select select "Call Before Ship"
select select "9"
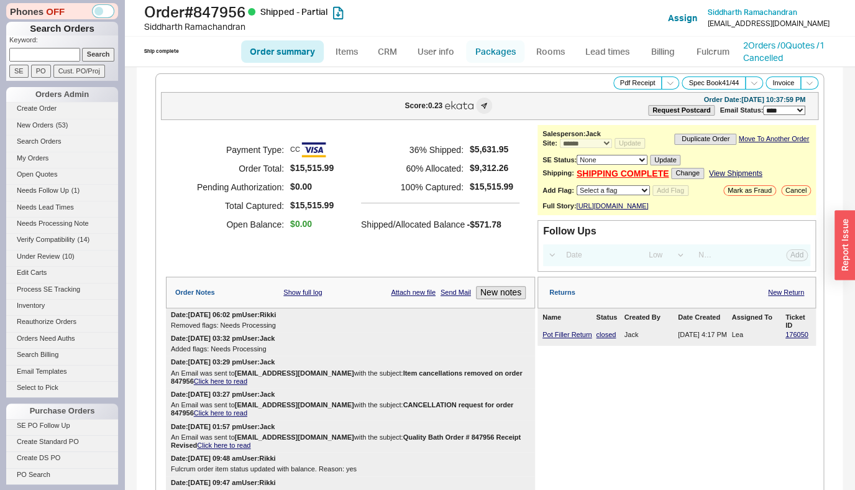
select select "Call Before Ship"
select select "9"
select select "Call Before Ship"
select select "9"
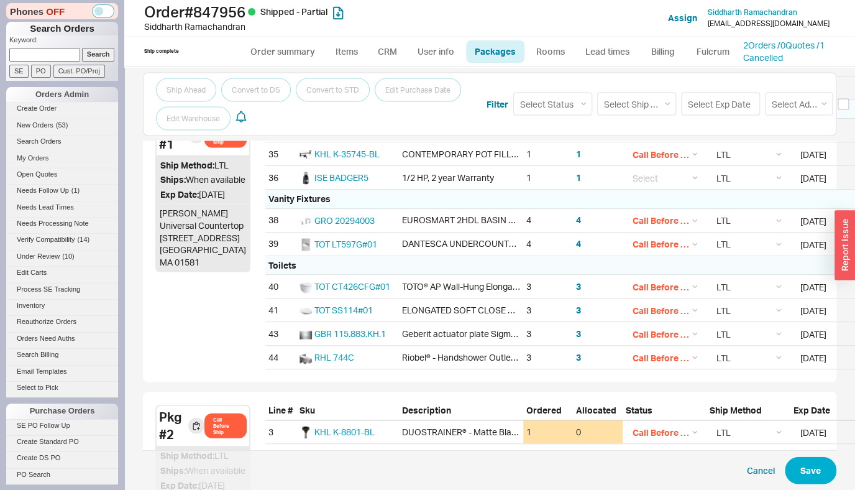
scroll to position [1038, 0]
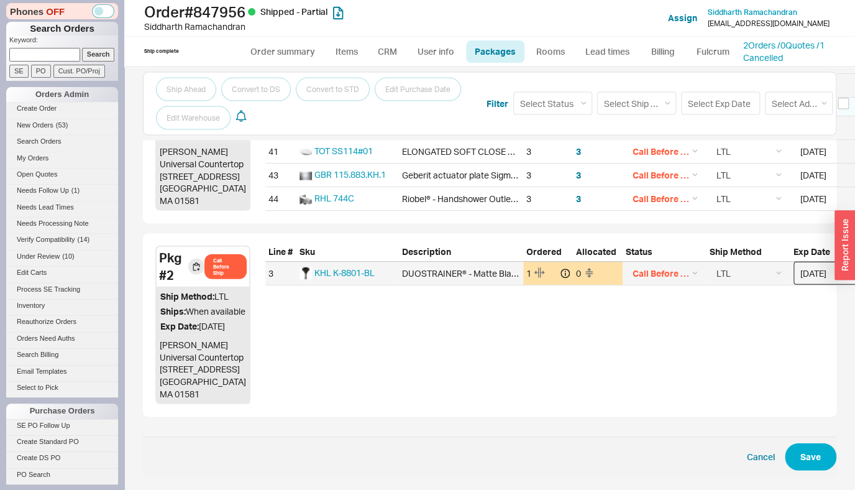
click at [819, 262] on input "01/26/2025" at bounding box center [829, 273] width 73 height 23
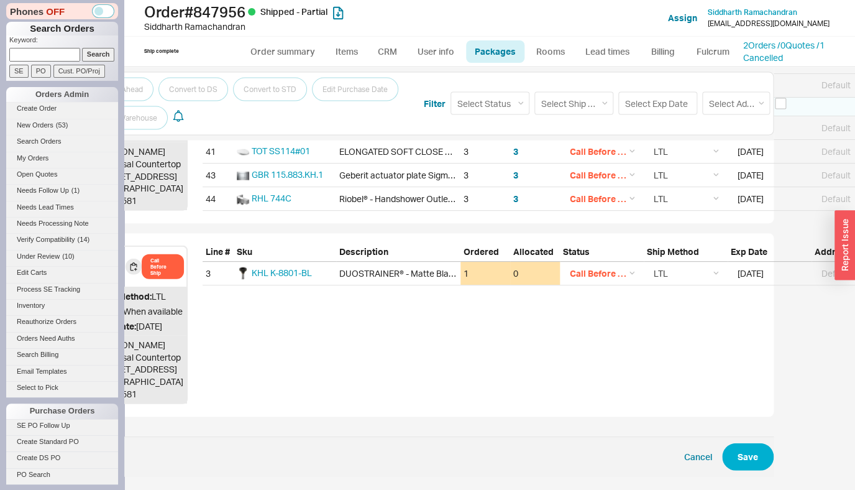
scroll to position [1038, 56]
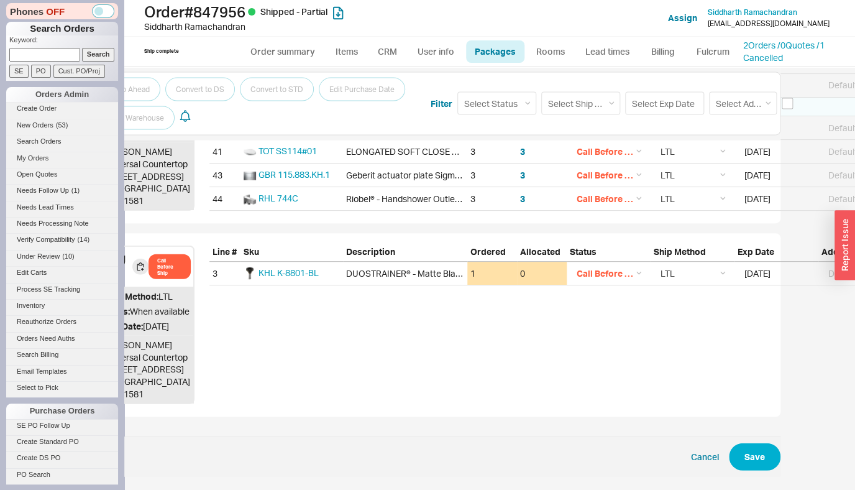
drag, startPoint x: 730, startPoint y: 477, endPoint x: 750, endPoint y: 477, distance: 19.9
click at [750, 477] on div "Shipping Notes Processing Notes 12/31/24 Added by Jack Call Before Ship on 12/3…" at bounding box center [489, 278] width 731 height 422
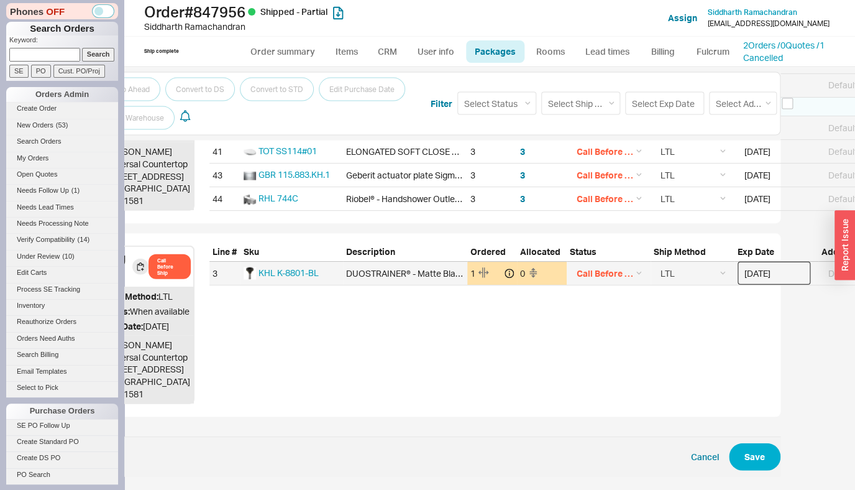
click at [773, 262] on input "01/26/2025" at bounding box center [773, 273] width 73 height 23
click at [814, 331] on div "2" at bounding box center [821, 338] width 15 height 15
type input "01/02/2025"
click at [757, 452] on button "Save" at bounding box center [755, 456] width 52 height 27
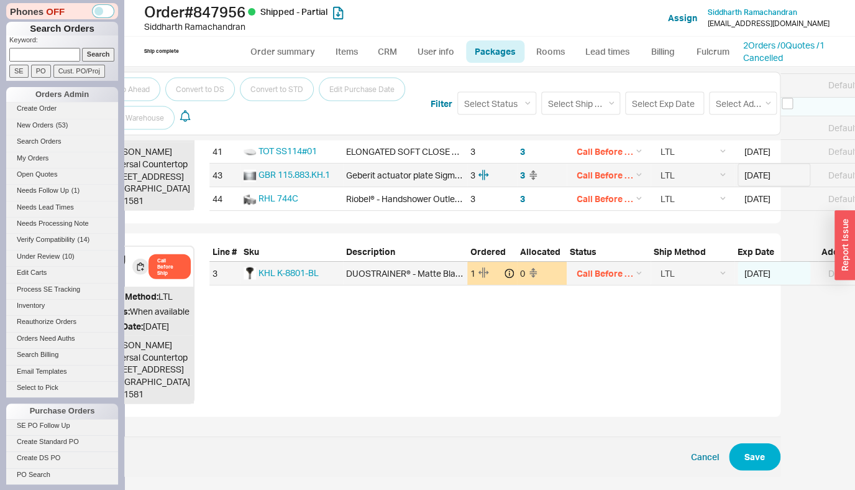
select select "Call Before Ship"
select select "9"
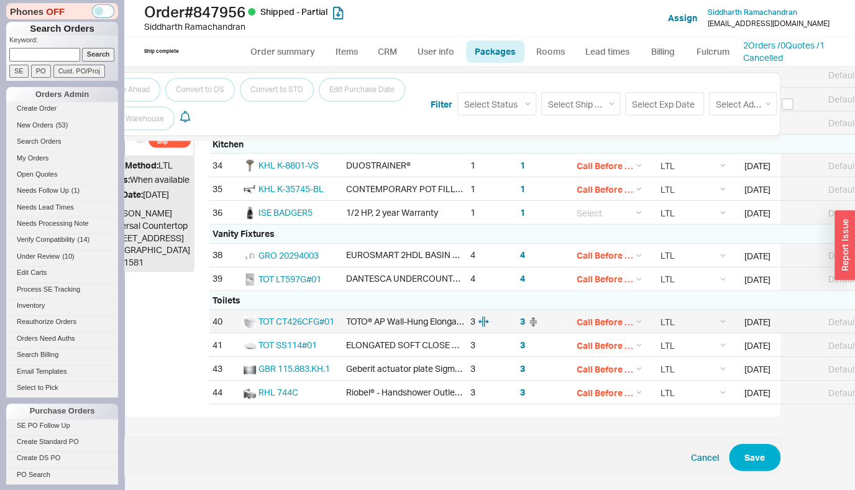
scroll to position [833, 56]
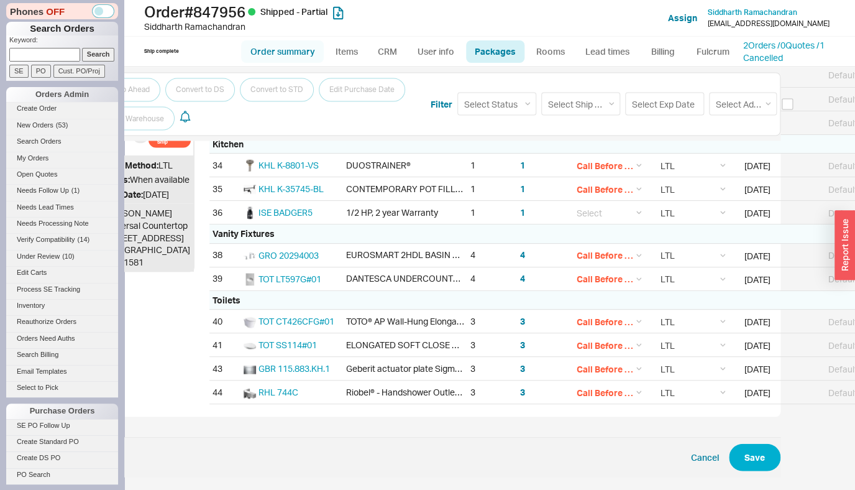
click at [286, 52] on link "Order summary" at bounding box center [282, 51] width 83 height 22
select select "*"
select select "LOW"
select select "3"
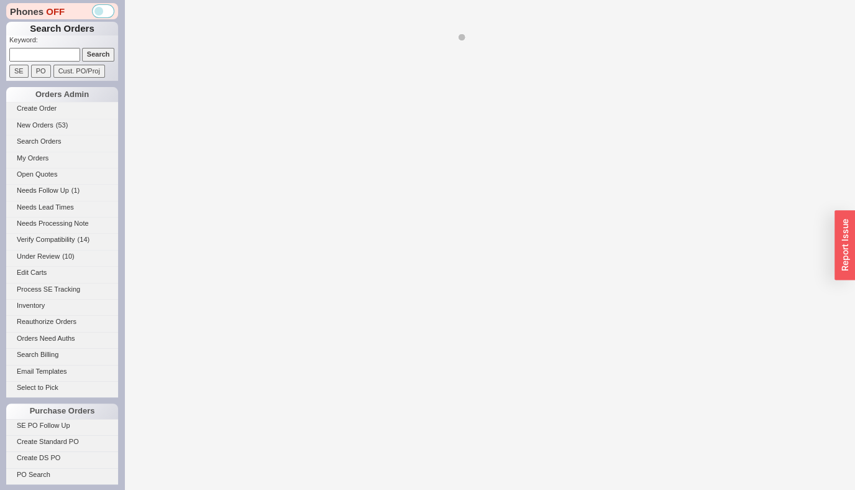
select select "*"
select select "LOW"
select select "3"
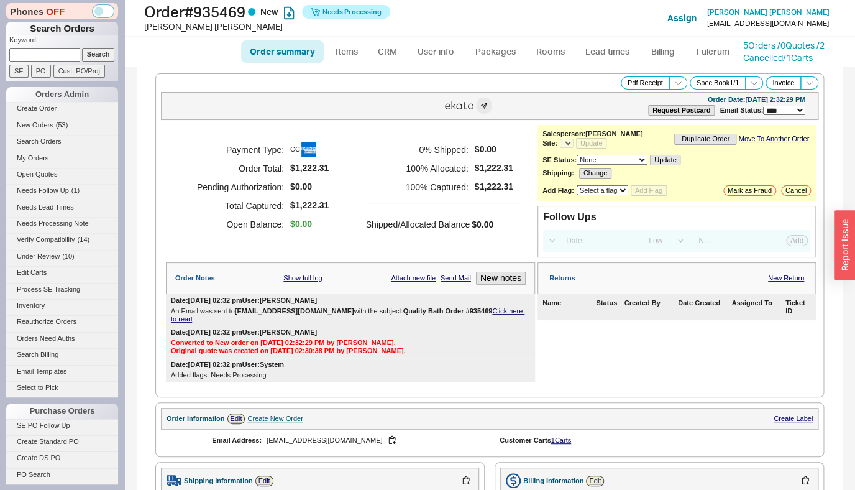
select select "*"
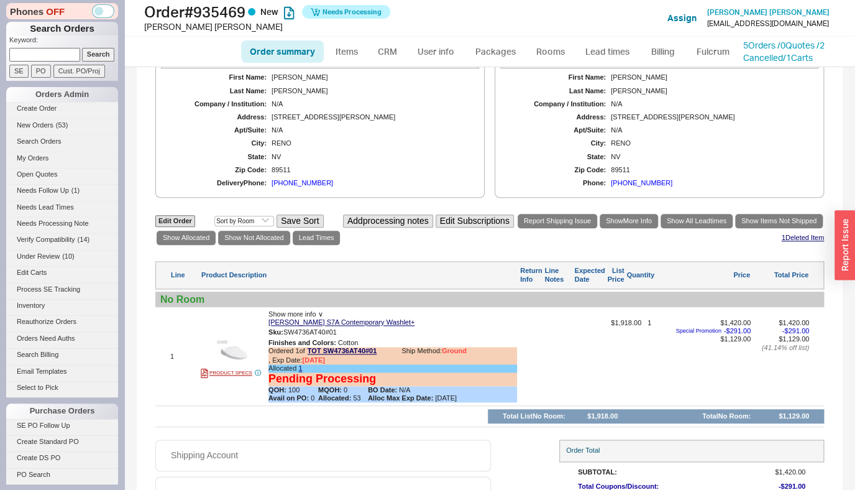
scroll to position [498, 0]
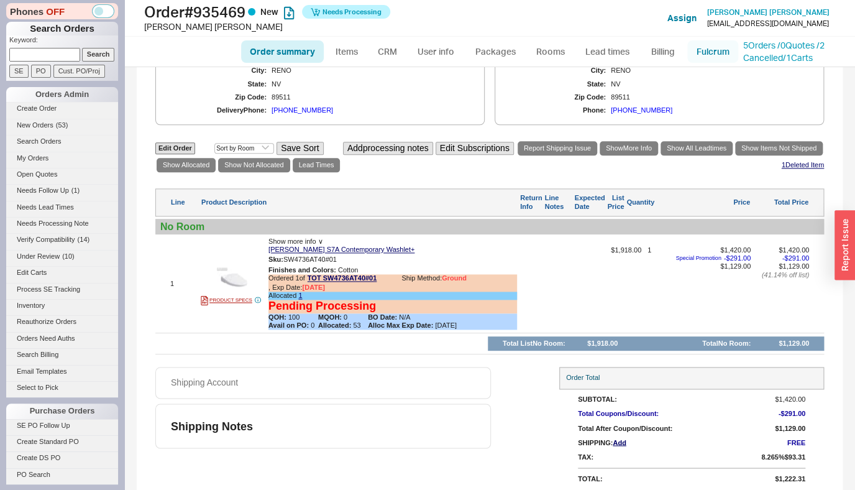
click at [719, 50] on link "Fulcrum" at bounding box center [712, 51] width 51 height 22
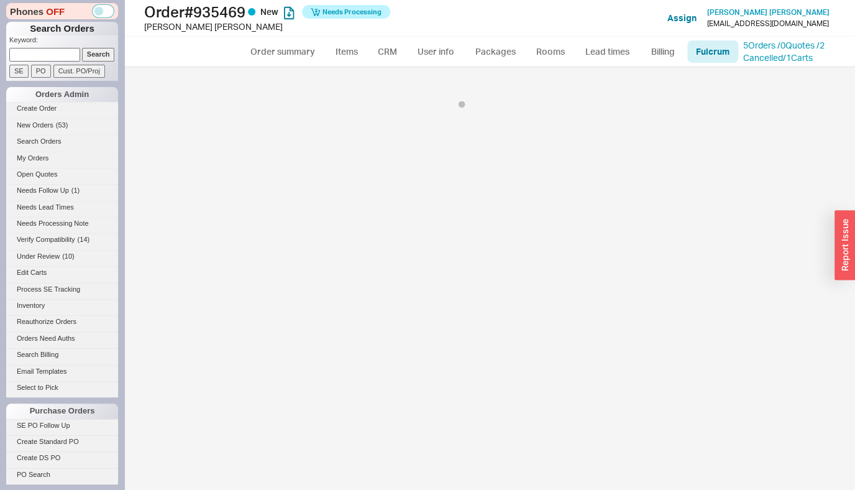
select select "136"
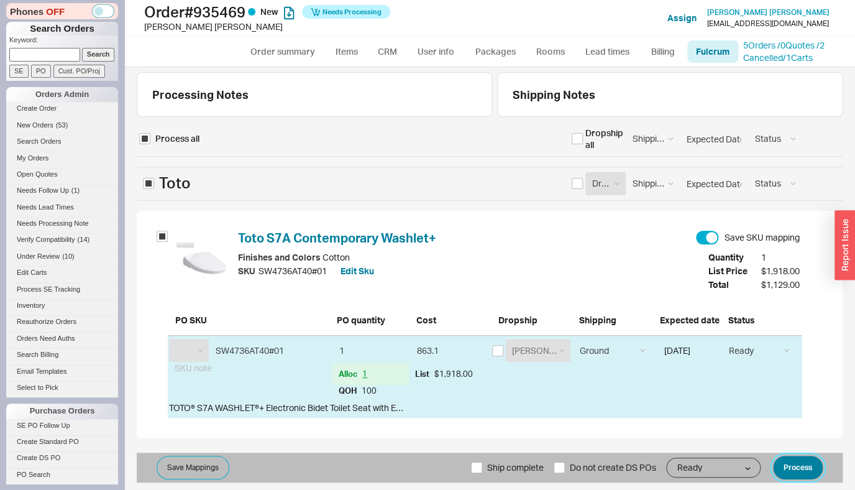
click at [808, 467] on button "Process" at bounding box center [798, 467] width 50 height 24
select select "TOT"
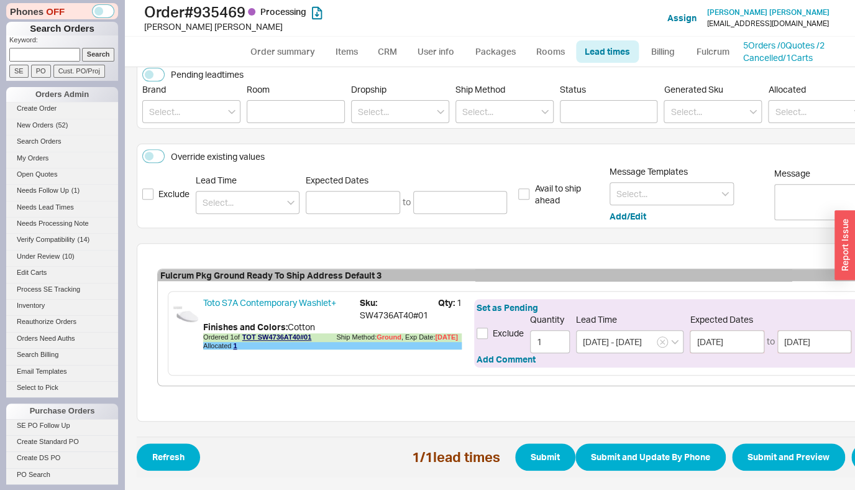
scroll to position [166, 33]
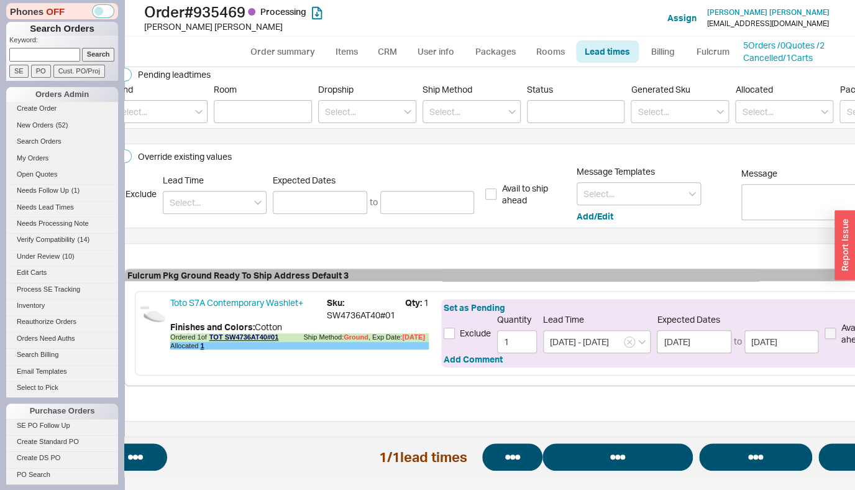
select select "*"
select select "LOW"
select select "3"
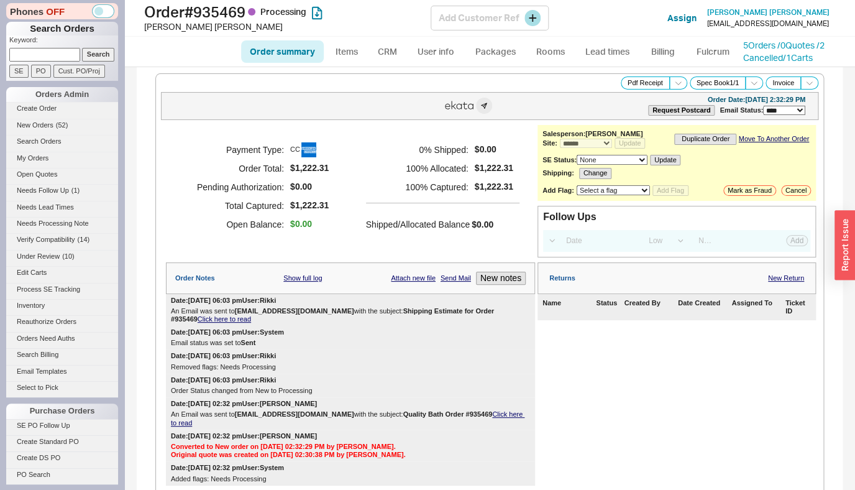
select select "*"
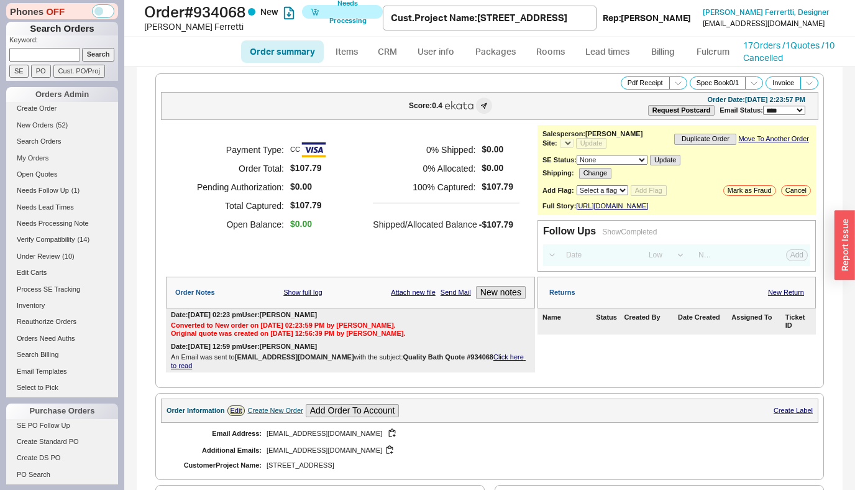
select select "*"
select select "LOW"
select select "3"
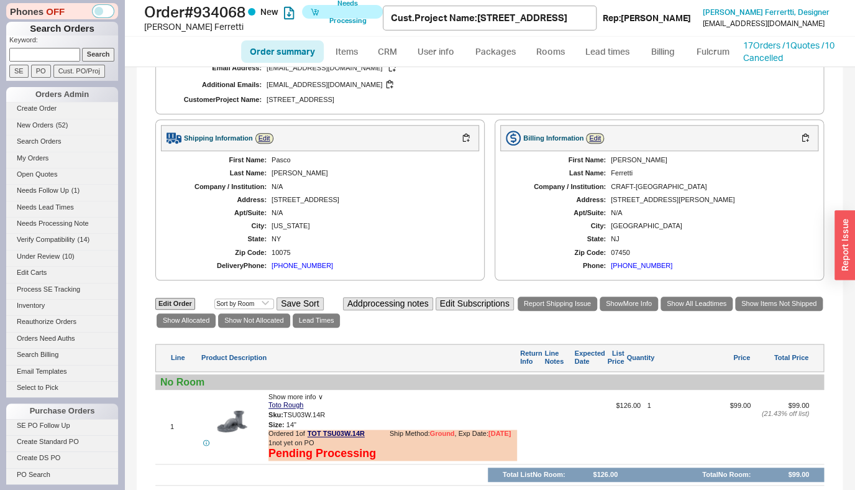
select select "*"
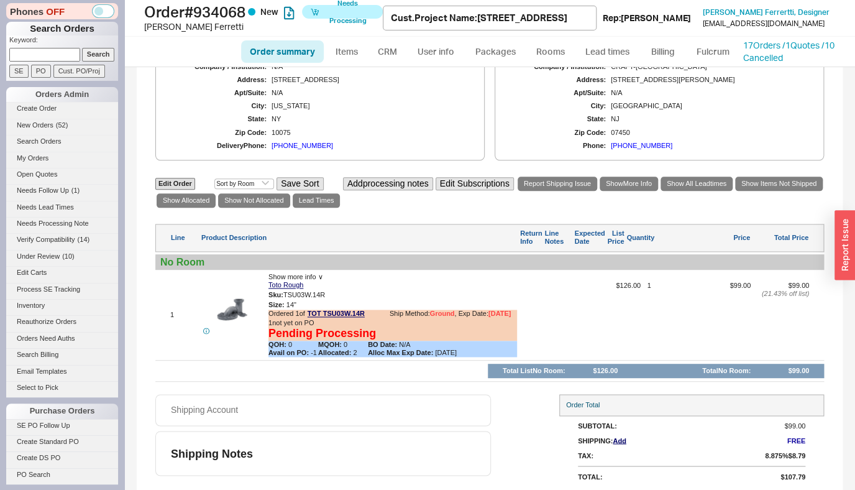
scroll to position [492, 0]
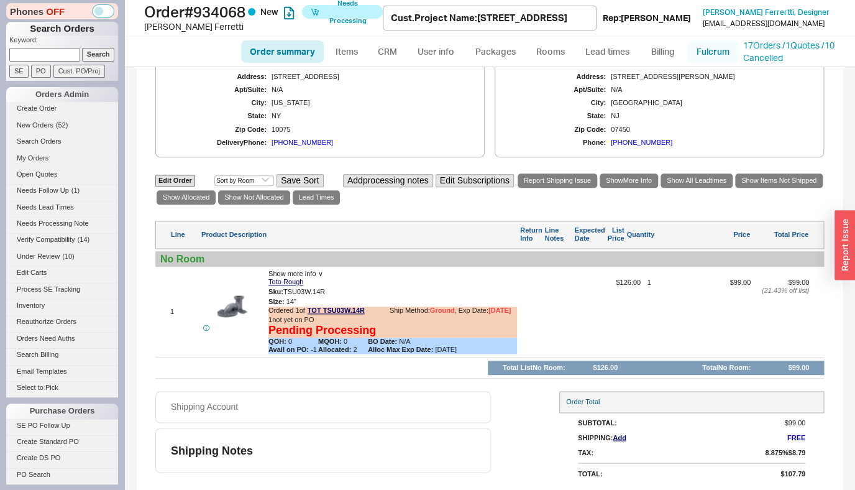
click at [698, 55] on link "Fulcrum" at bounding box center [712, 51] width 51 height 22
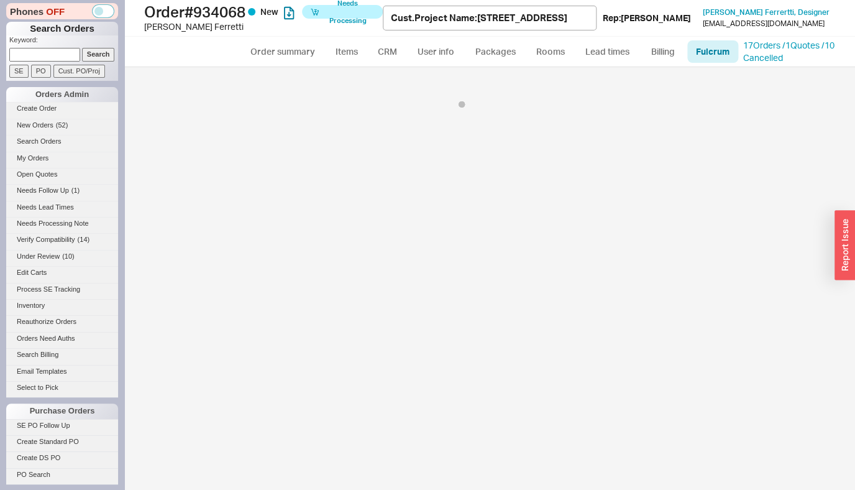
select select "136"
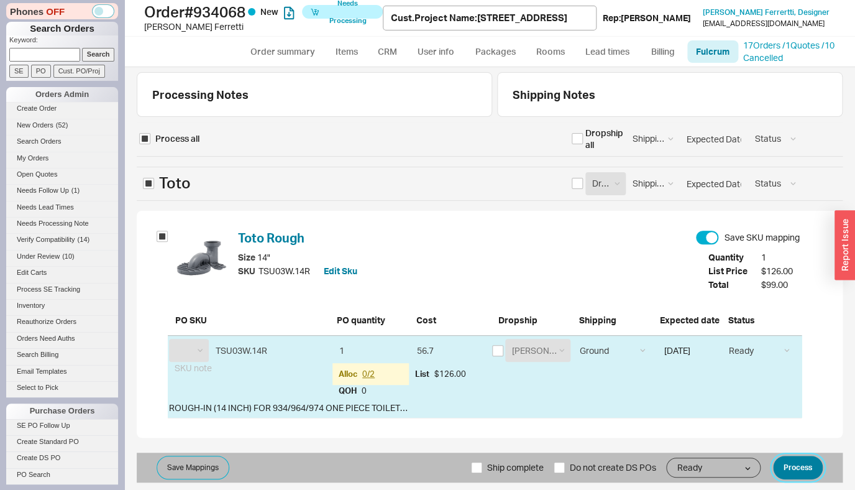
select select "TOT"
click at [806, 469] on button "Process" at bounding box center [798, 467] width 50 height 24
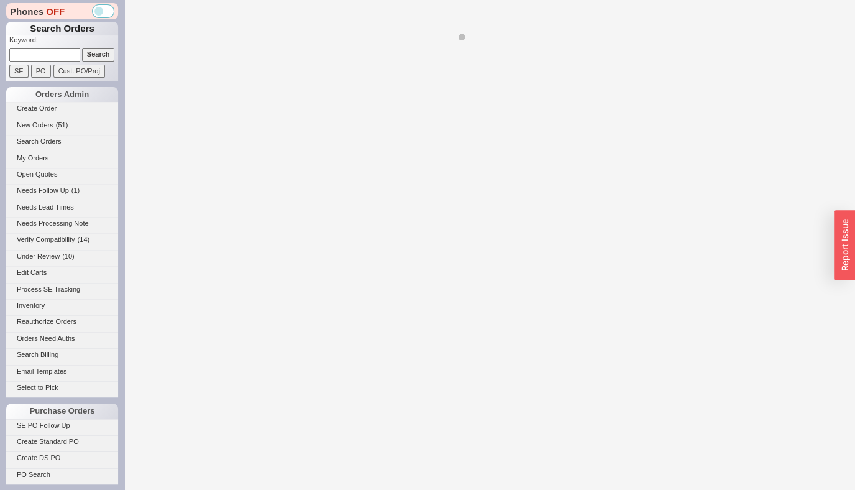
select select "*"
select select "LOW"
select select "3"
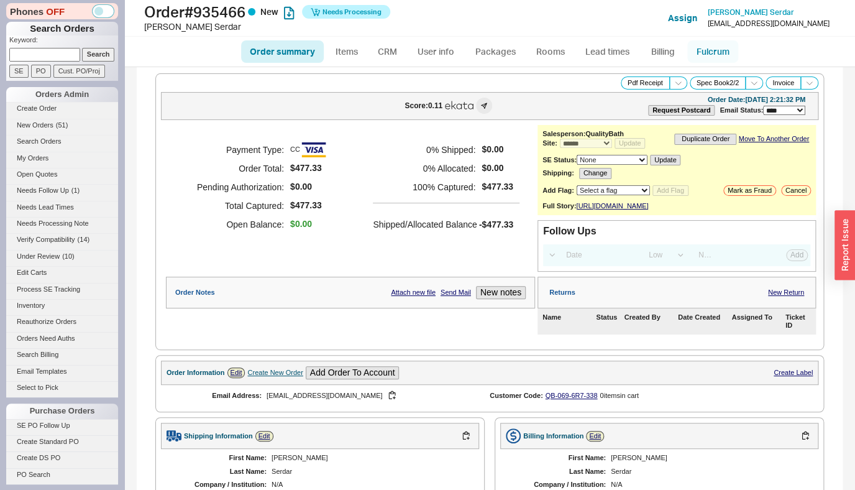
click at [709, 57] on link "Fulcrum" at bounding box center [712, 51] width 51 height 22
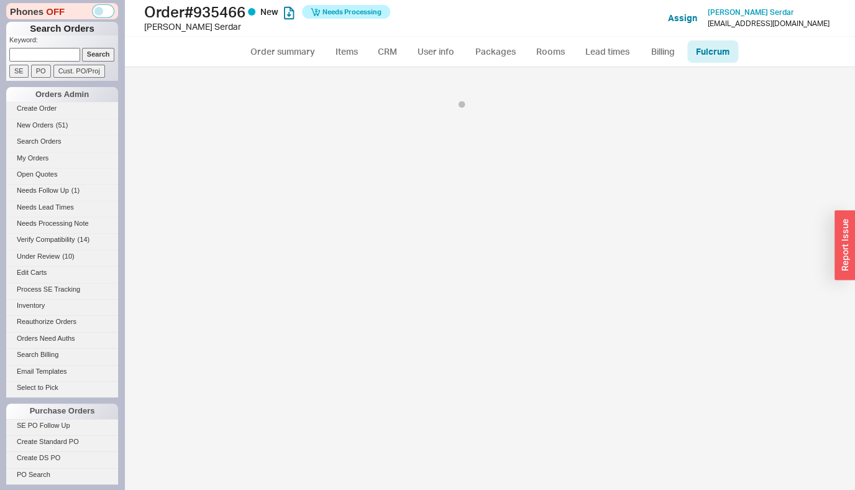
select select "725"
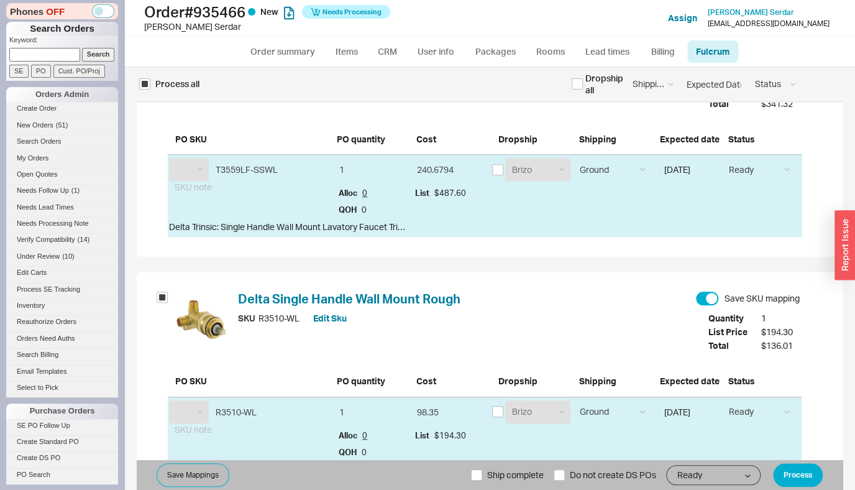
scroll to position [234, 0]
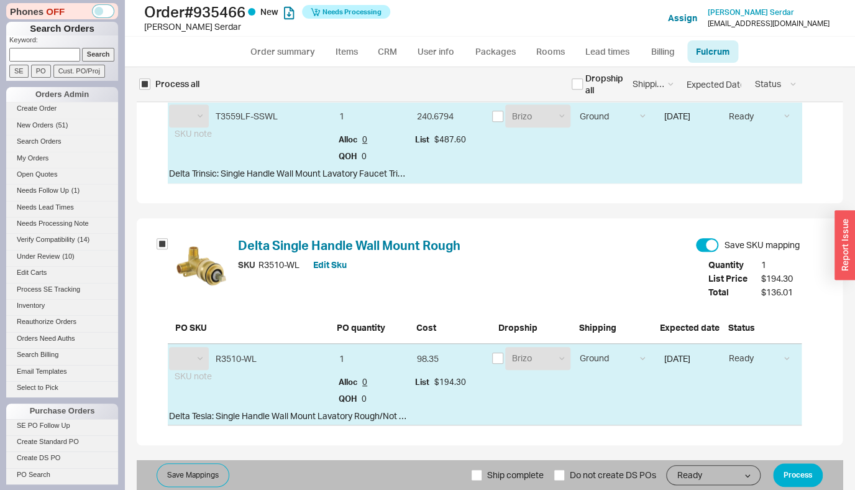
select select "DTA"
click at [779, 477] on button "Process" at bounding box center [798, 475] width 50 height 24
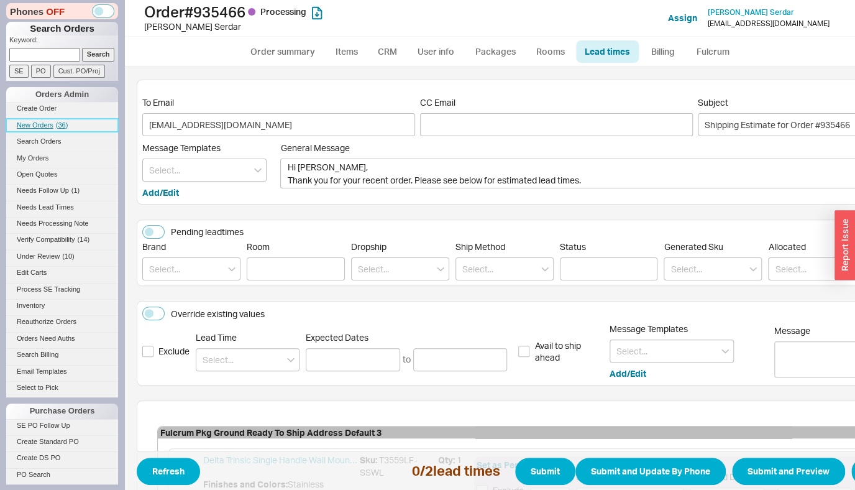
click at [24, 125] on span "New Orders" at bounding box center [35, 124] width 37 height 7
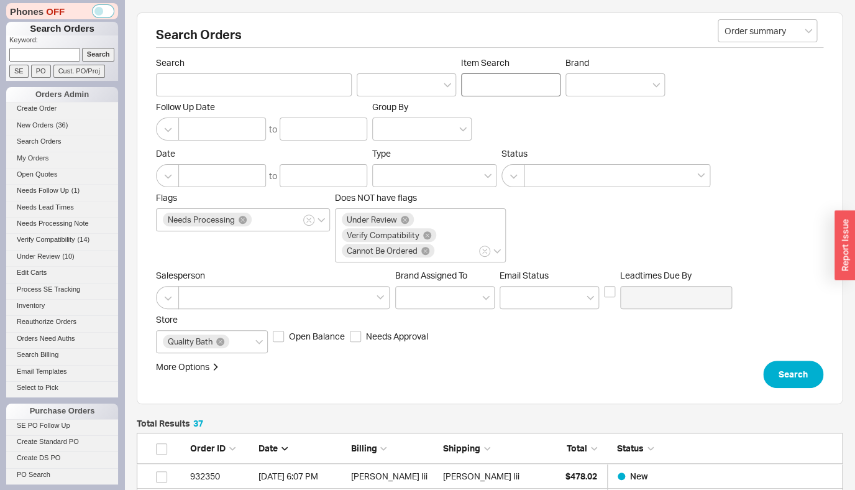
scroll to position [941, 696]
click at [501, 83] on input "Item Search" at bounding box center [510, 84] width 99 height 23
click at [592, 74] on div at bounding box center [614, 84] width 99 height 23
click at [581, 78] on input "Brand" at bounding box center [576, 85] width 9 height 14
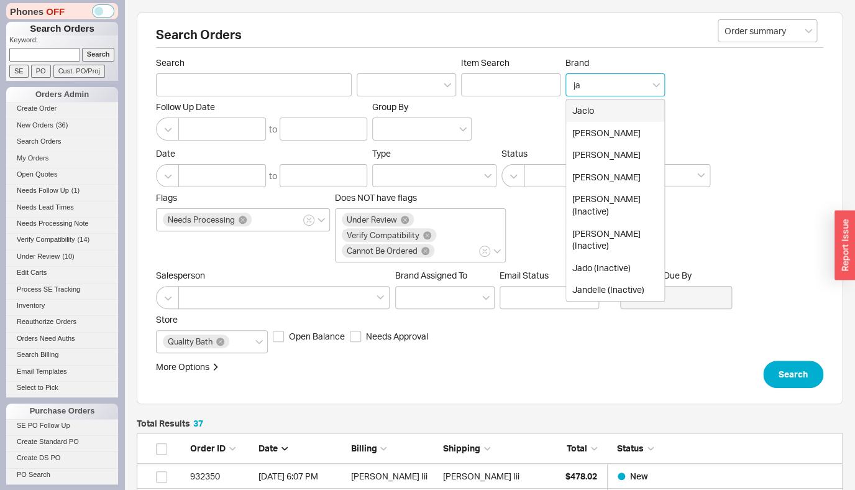
type input "jac"
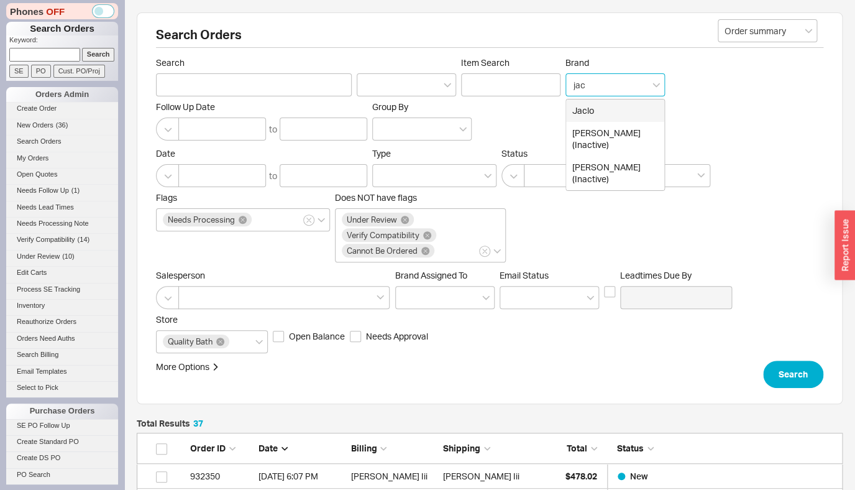
click at [585, 109] on div "Jaclo" at bounding box center [615, 110] width 98 height 22
type input "Brand"
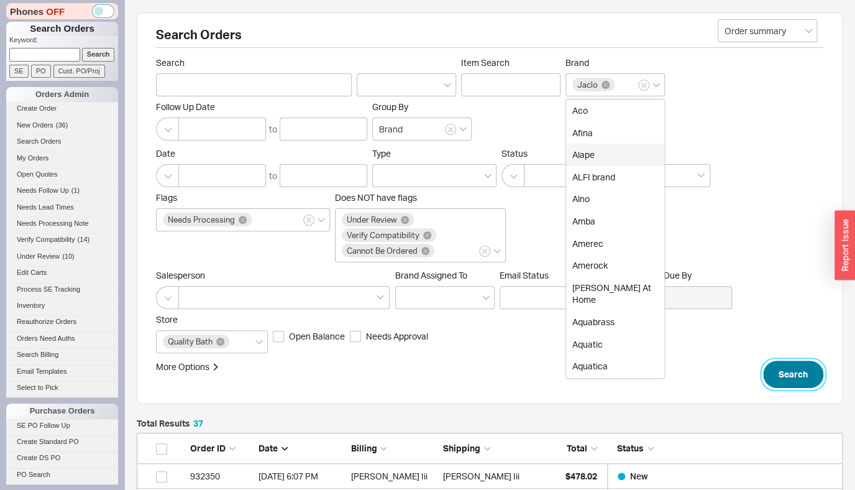
click at [778, 378] on button "Search" at bounding box center [793, 373] width 60 height 27
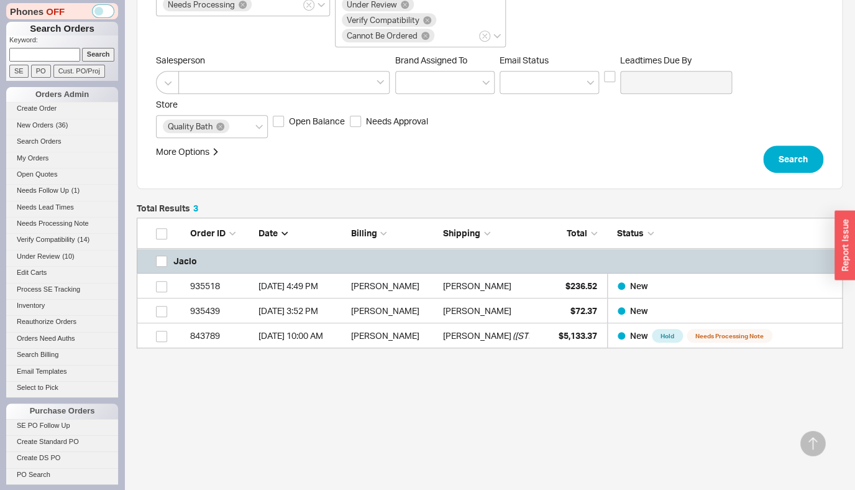
scroll to position [217, 0]
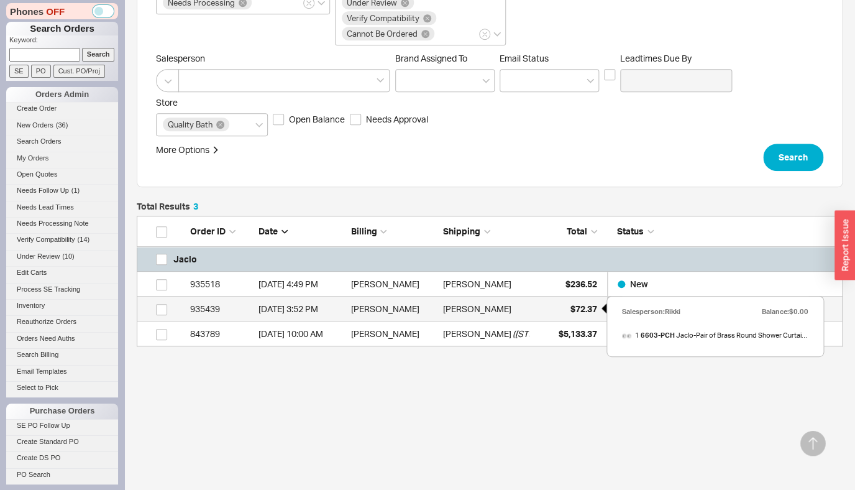
click at [595, 310] on span "$72.37" at bounding box center [583, 308] width 27 height 11
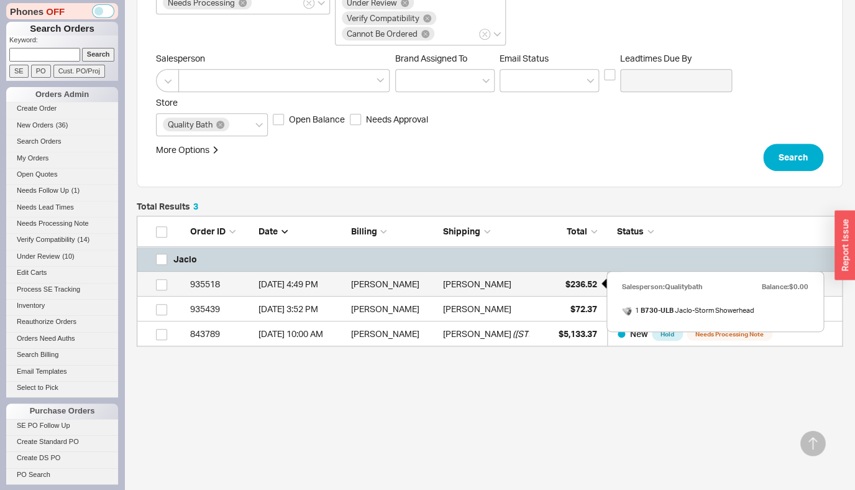
click at [590, 280] on span "$236.52" at bounding box center [581, 283] width 32 height 11
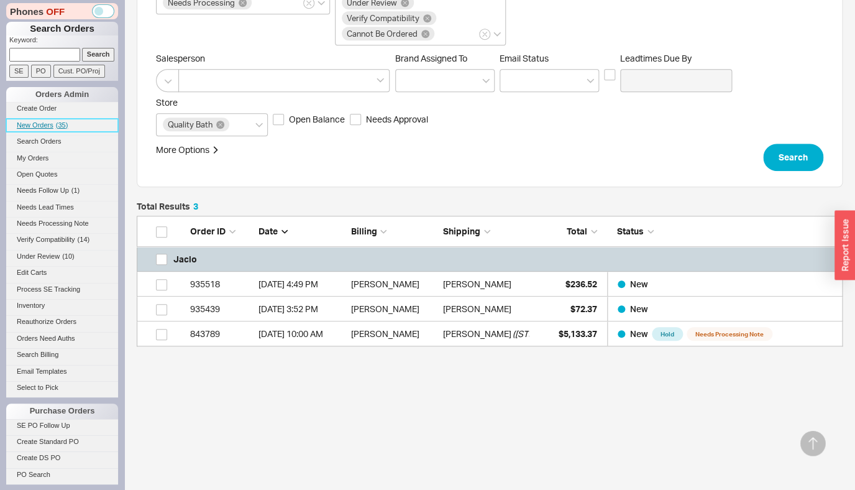
click at [45, 130] on link "New Orders ( 35 )" at bounding box center [62, 125] width 112 height 13
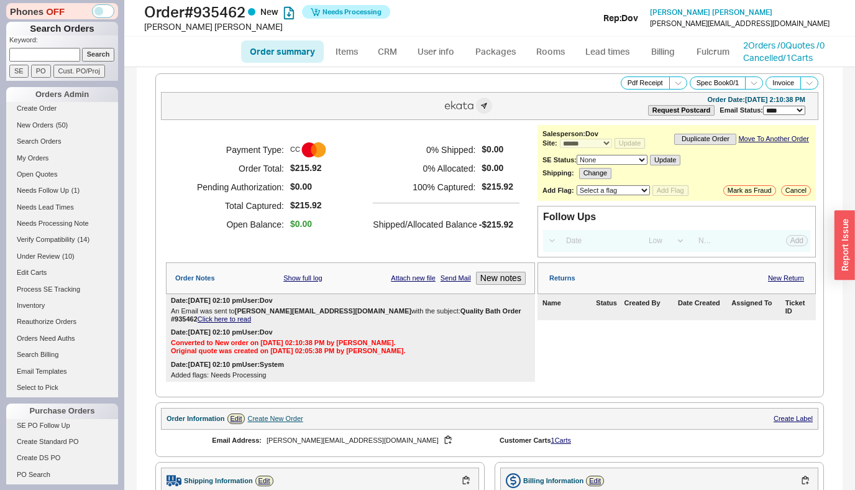
select select "*"
select select "LOW"
select select "3"
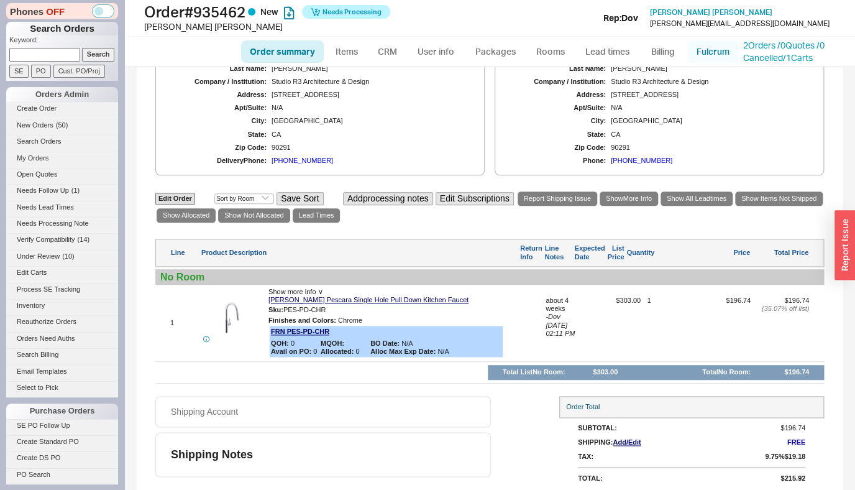
click at [708, 58] on link "Fulcrum" at bounding box center [712, 51] width 51 height 22
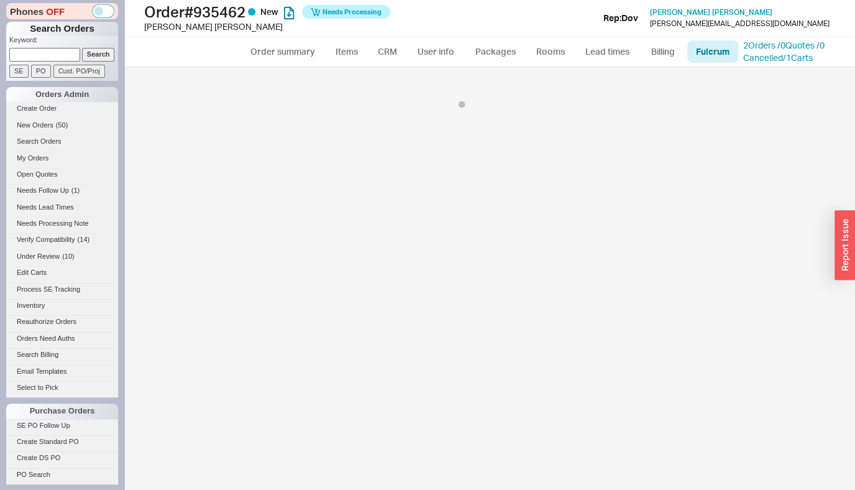
select select "547"
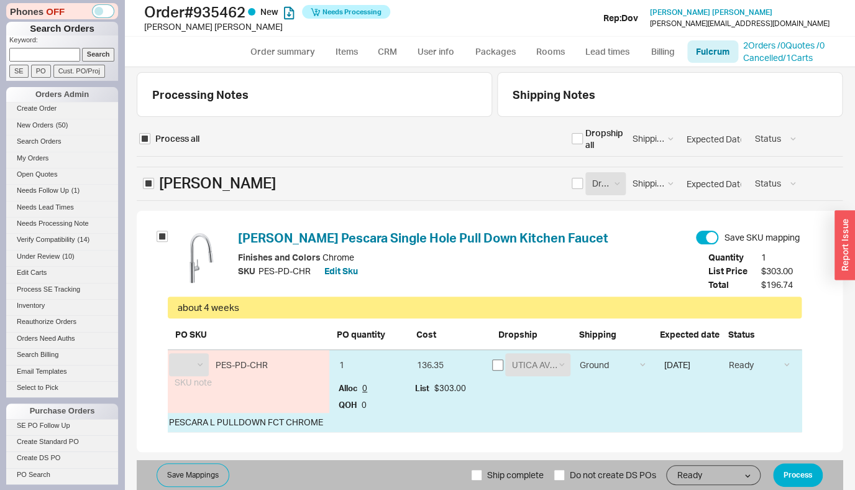
select select "FRN"
click at [495, 365] on input "checkbox" at bounding box center [497, 364] width 11 height 11
checkbox input "true"
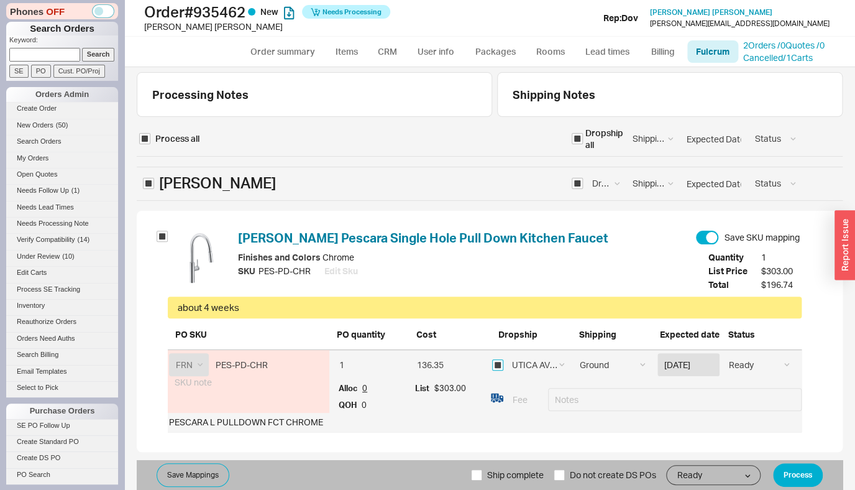
scroll to position [7, 0]
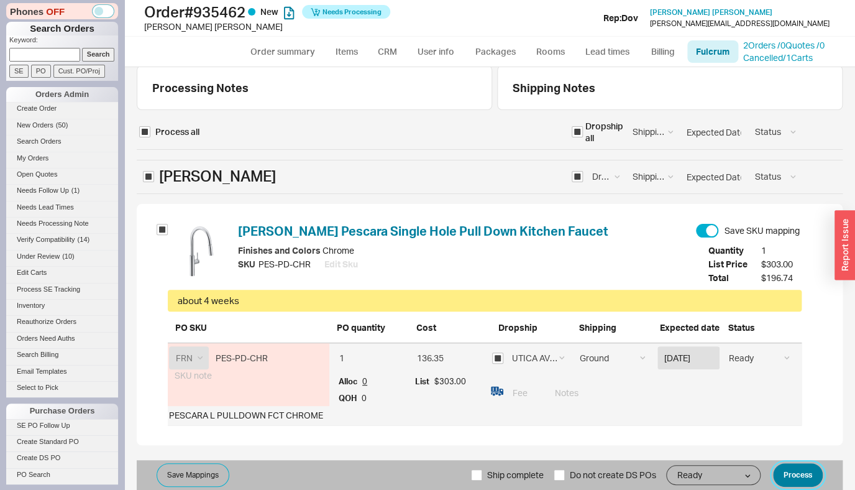
click at [808, 475] on button "Process" at bounding box center [798, 475] width 50 height 24
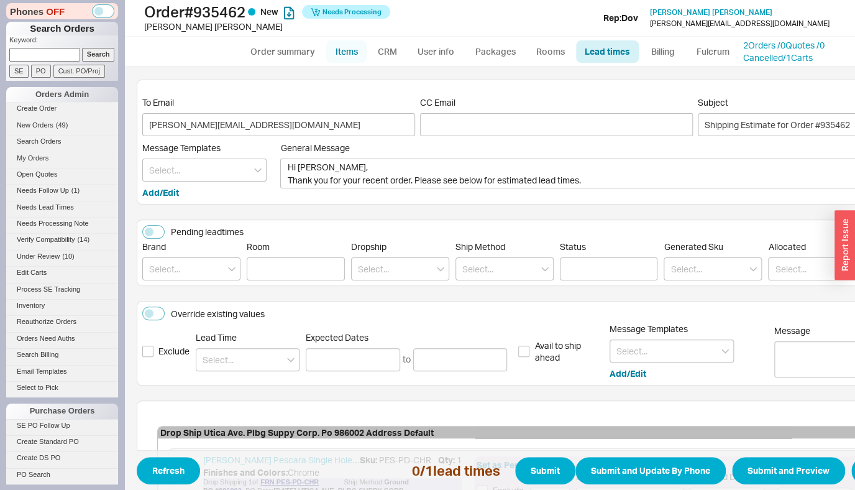
scroll to position [166, 0]
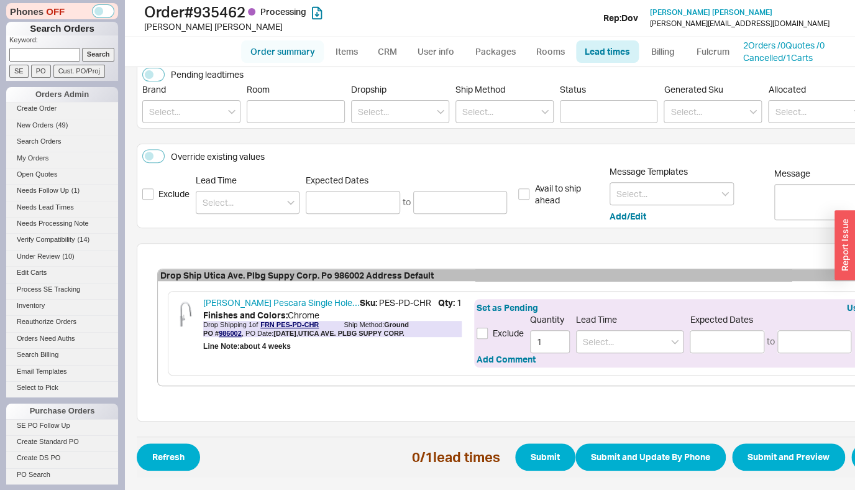
click at [298, 56] on link "Order summary" at bounding box center [282, 51] width 83 height 22
select select "*"
select select "LOW"
select select "3"
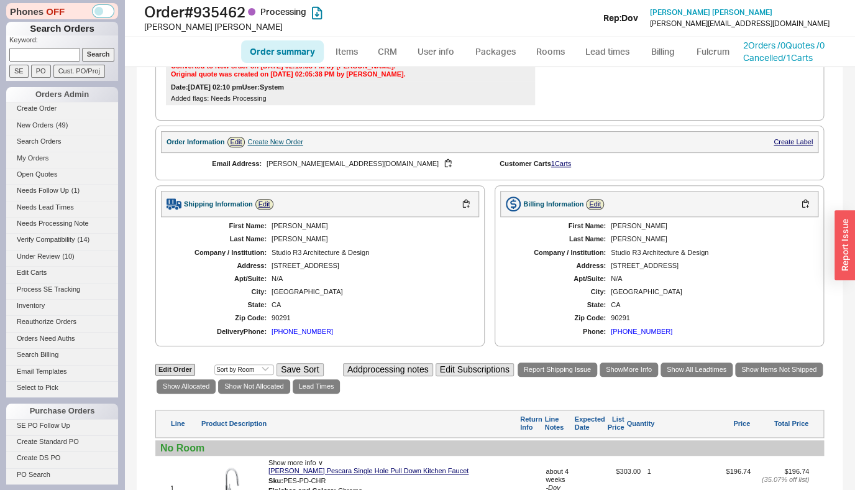
scroll to position [484, 0]
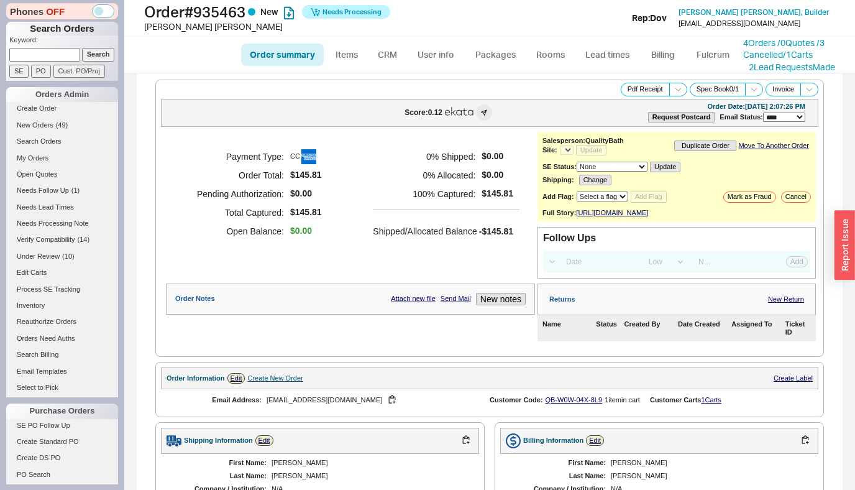
select select "*"
select select "LOW"
select select "3"
select select "*"
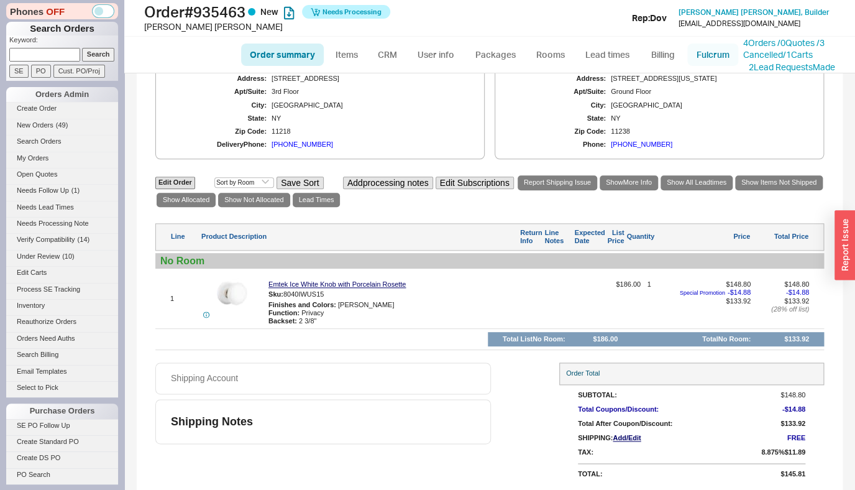
click at [698, 62] on link "Fulcrum" at bounding box center [712, 54] width 51 height 22
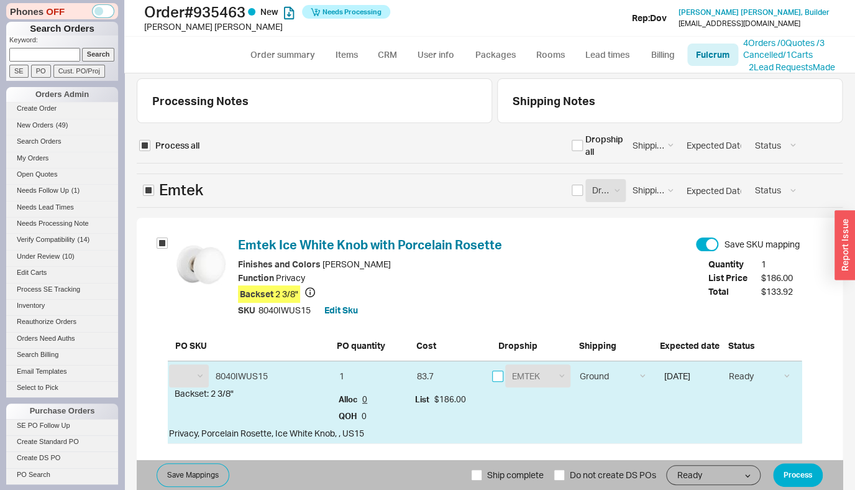
click at [499, 381] on input "checkbox" at bounding box center [497, 375] width 11 height 11
checkbox input "true"
select select "EMT"
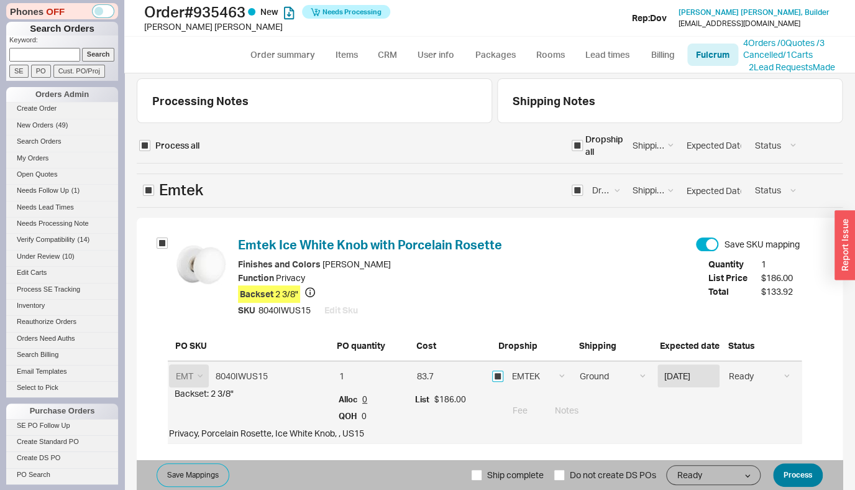
scroll to position [18, 0]
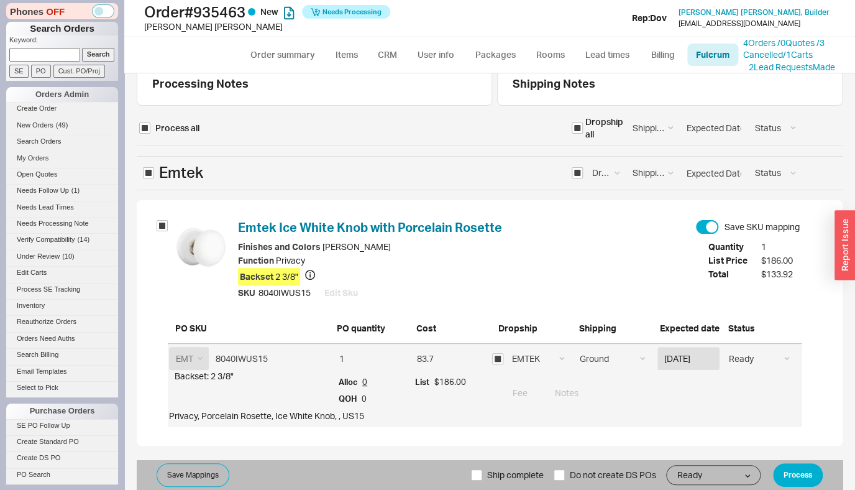
click at [791, 486] on div "Save Mappings Ship complete Do not create DS POs Ready On Hold Call Before Ship…" at bounding box center [490, 475] width 706 height 30
click at [792, 484] on button "Process" at bounding box center [798, 475] width 50 height 24
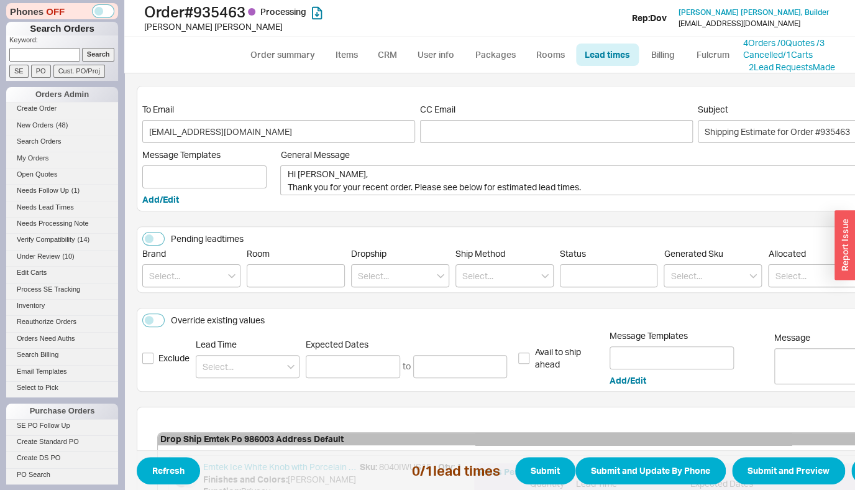
scroll to position [173, 0]
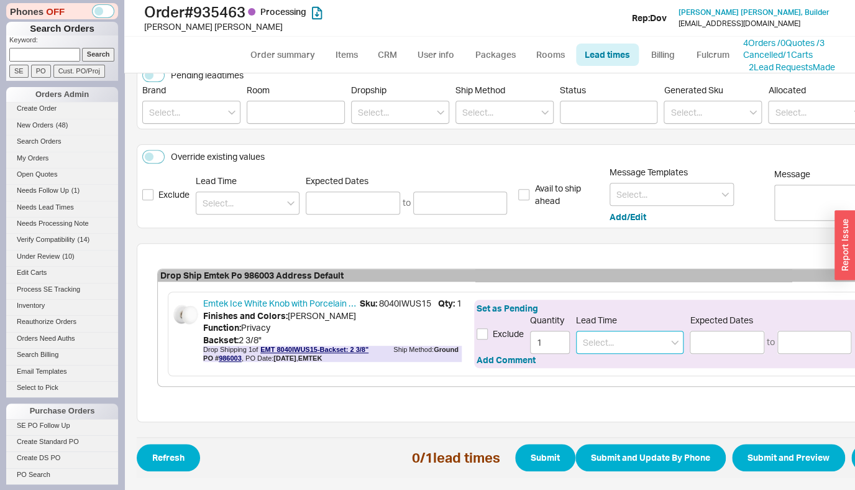
click at [623, 331] on input at bounding box center [629, 342] width 107 height 23
click at [669, 358] on div "2 - 5 Business Days" at bounding box center [630, 368] width 106 height 22
type input "2 - 5 Business Days"
type input "08/25/2025"
type input "08/28/2025"
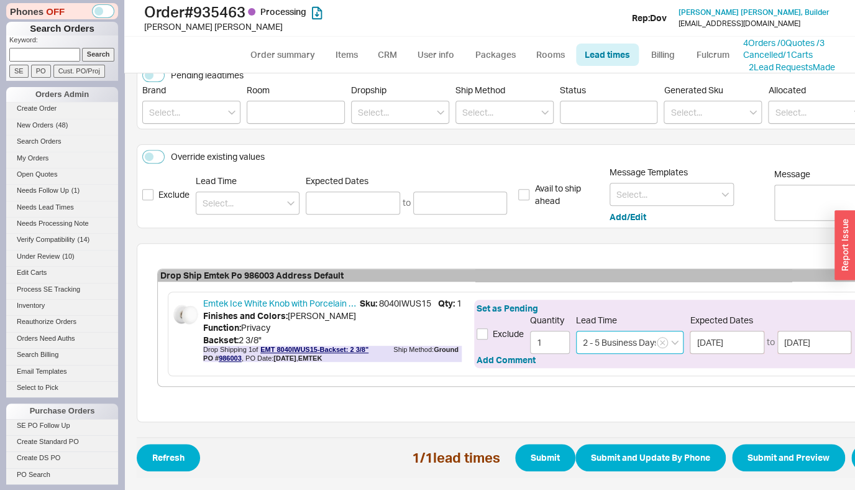
scroll to position [173, 106]
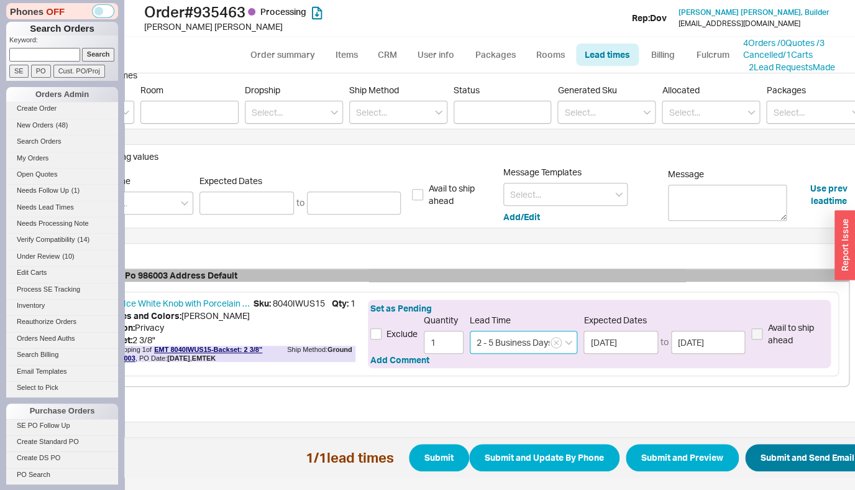
type input "2 - 5 Business Days"
click at [784, 449] on button "Submit and Send Email" at bounding box center [807, 457] width 125 height 27
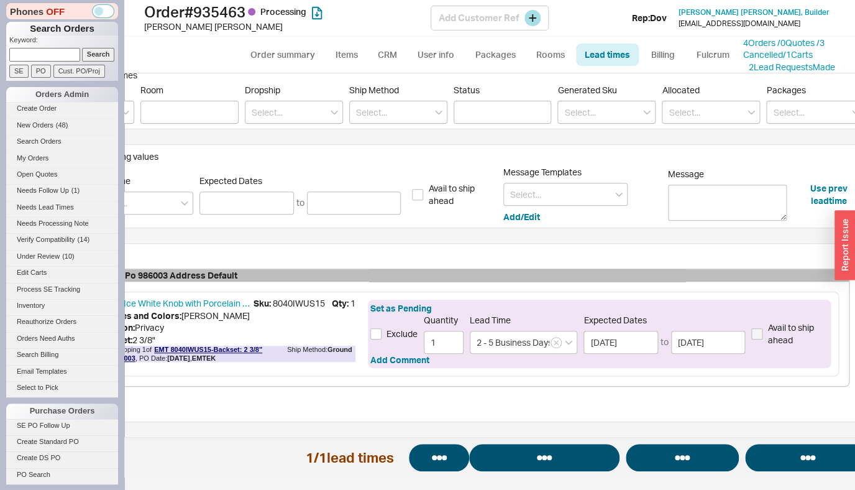
select select "*"
select select "LOW"
select select "3"
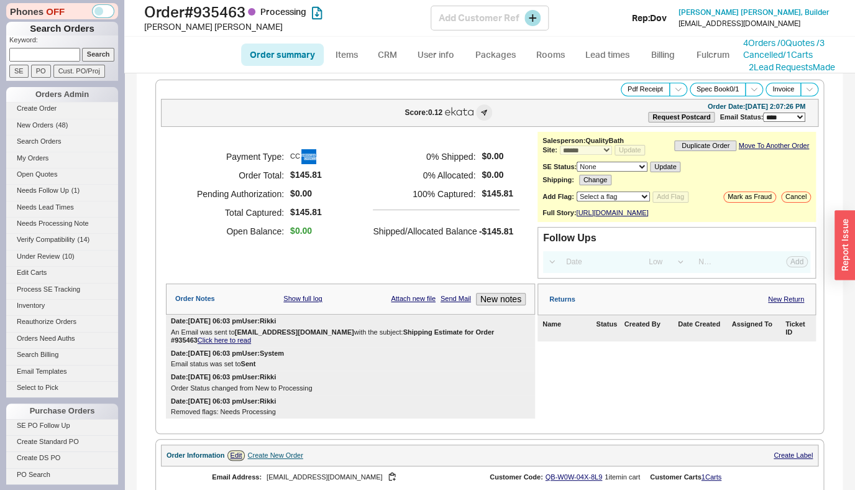
select select "*"
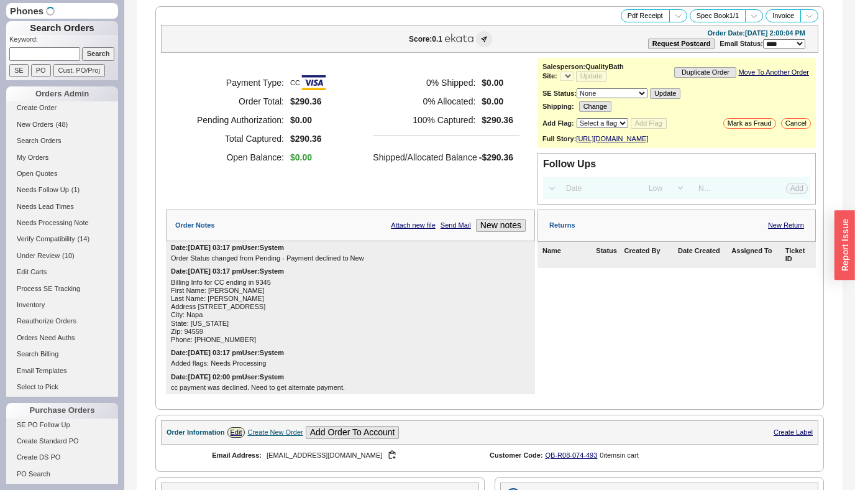
select select "*"
select select "LOW"
select select "3"
select select "*"
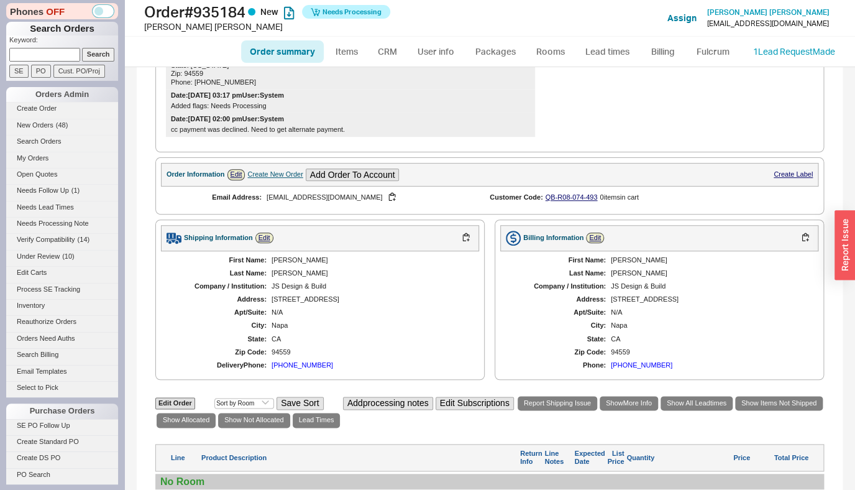
scroll to position [545, 0]
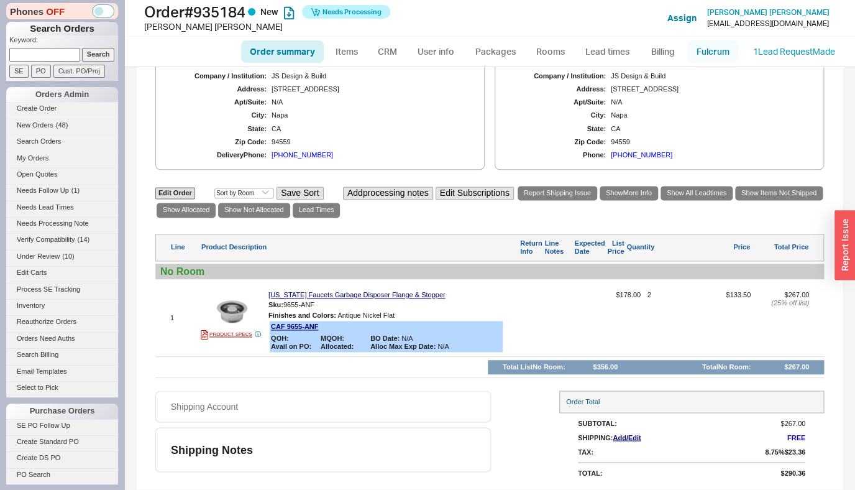
click at [705, 50] on link "Fulcrum" at bounding box center [712, 51] width 51 height 22
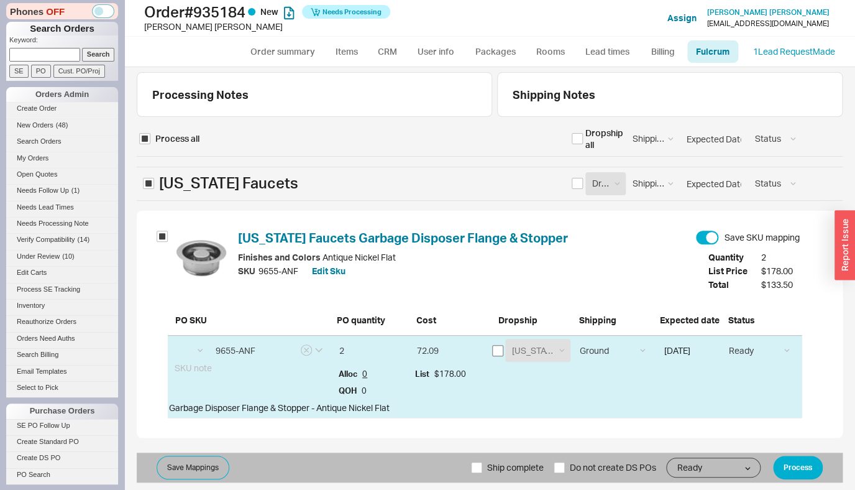
select select "CAF"
click at [497, 353] on input "checkbox" at bounding box center [497, 350] width 11 height 11
checkbox input "true"
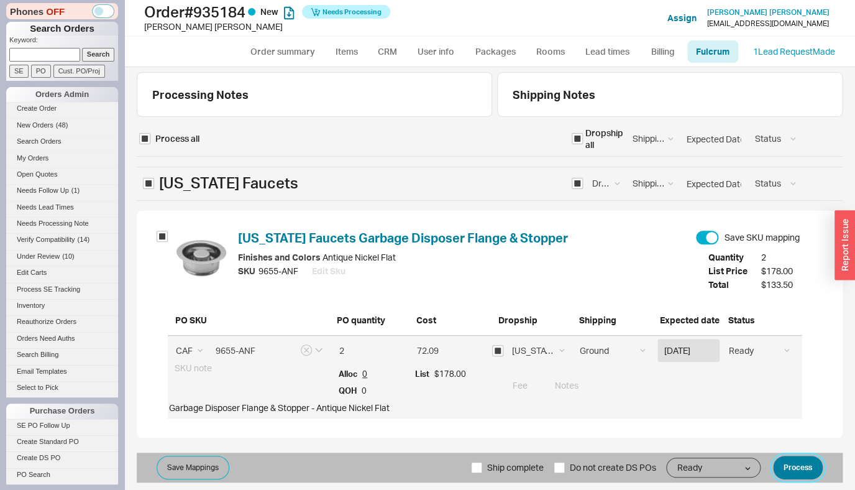
click at [798, 466] on button "Process" at bounding box center [798, 467] width 50 height 24
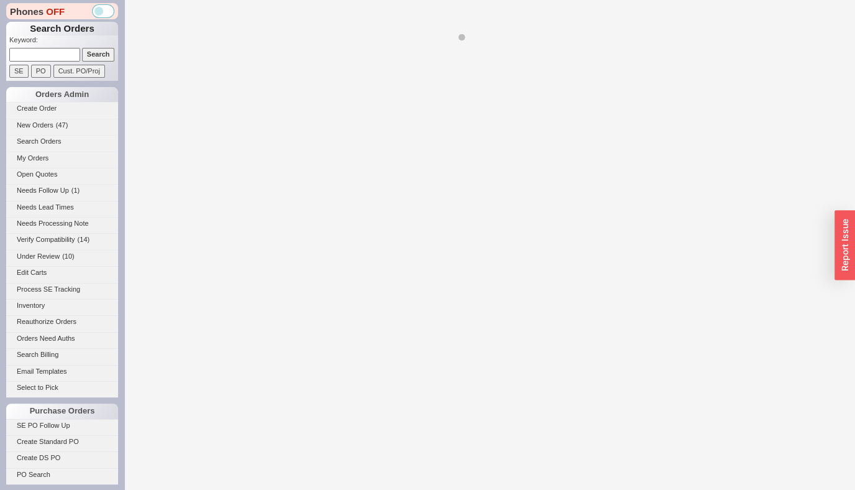
select select "*"
select select "LOW"
select select "3"
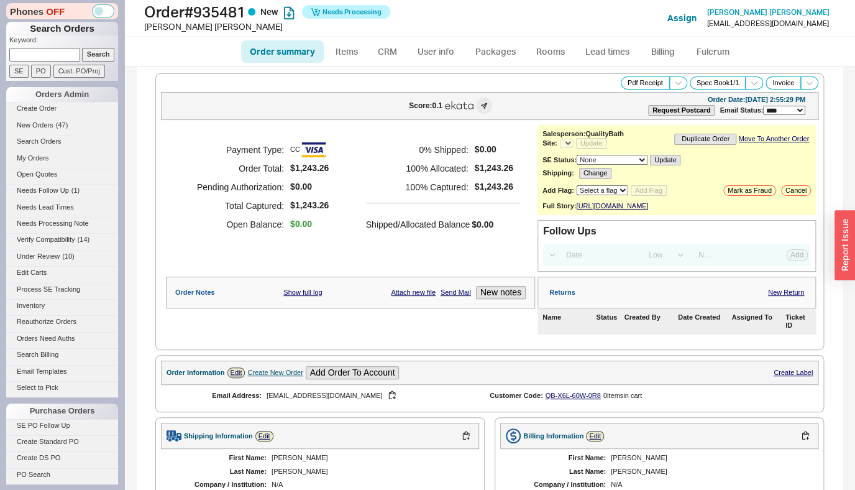
select select "*"
click at [721, 50] on link "Fulcrum" at bounding box center [712, 51] width 51 height 22
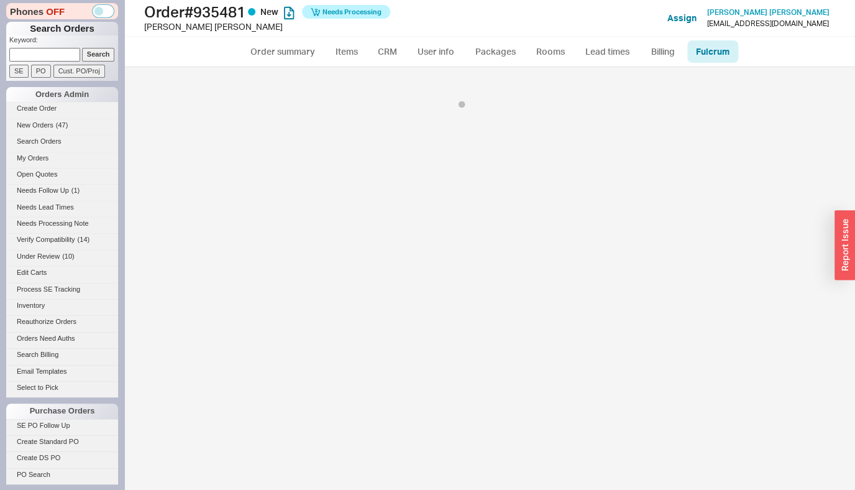
select select "5"
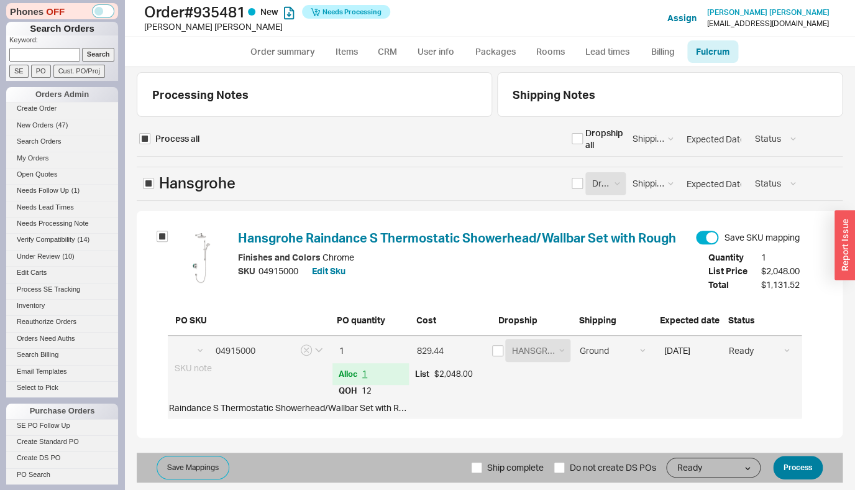
select select "HGR"
click at [796, 468] on button "Process" at bounding box center [798, 467] width 50 height 24
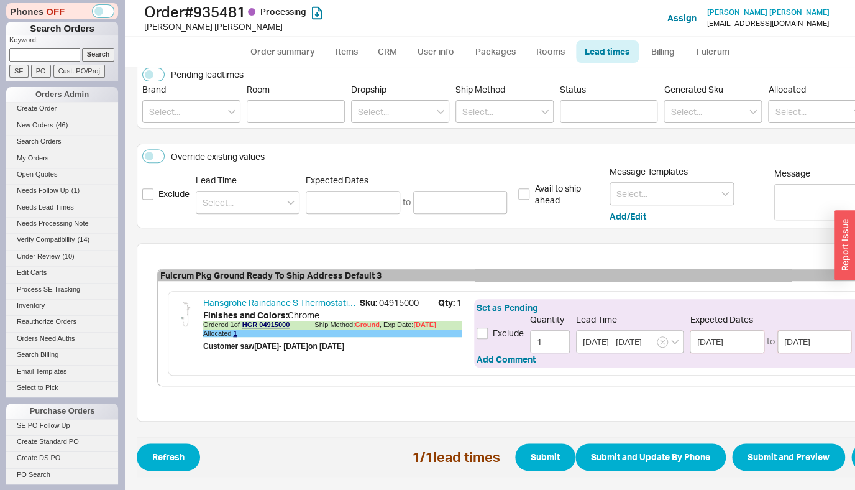
scroll to position [166, 98]
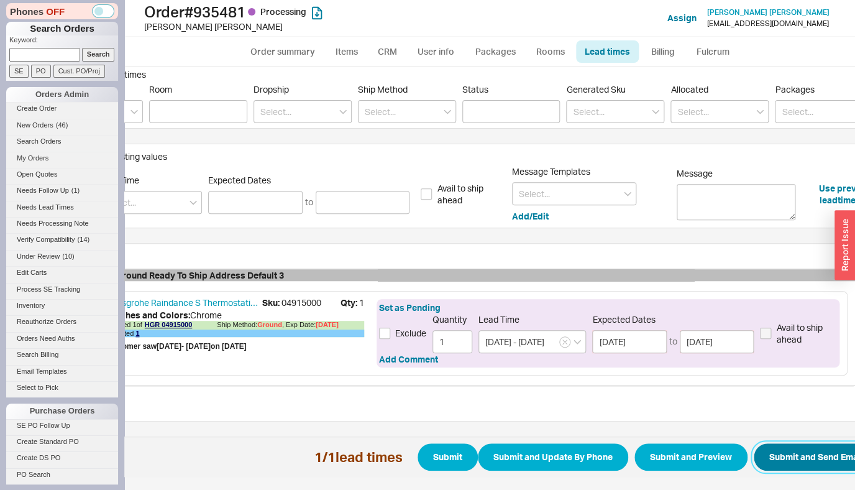
click at [798, 457] on button "Submit and Send Email" at bounding box center [816, 456] width 125 height 27
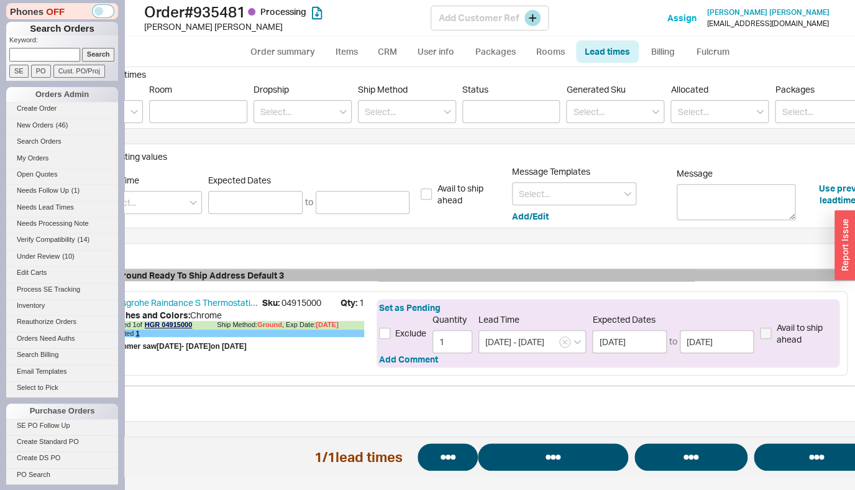
select select "*"
select select "LOW"
select select "3"
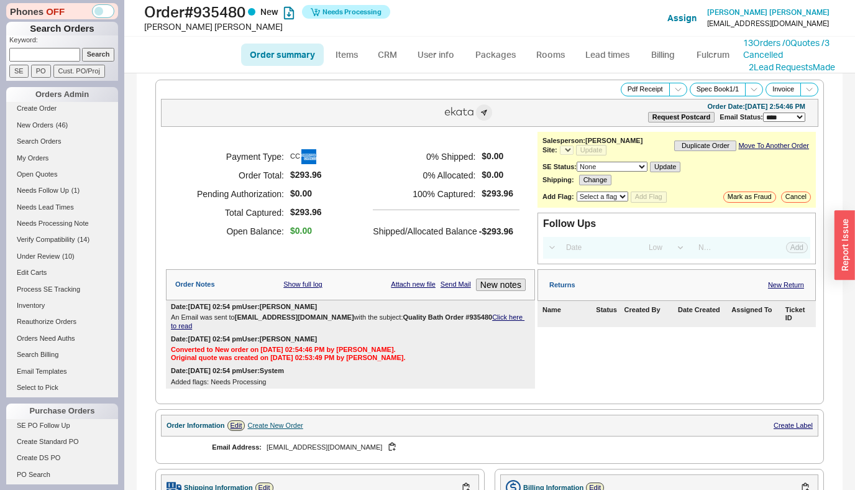
select select "*"
select select "LOW"
select select "3"
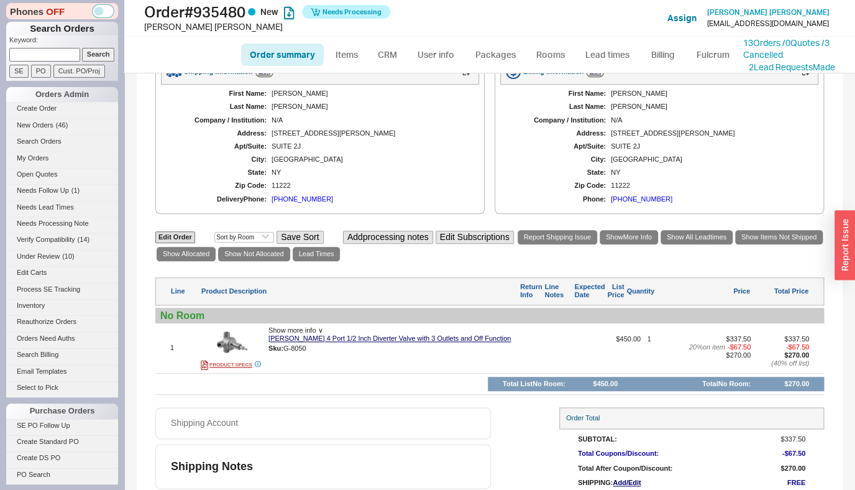
select select "*"
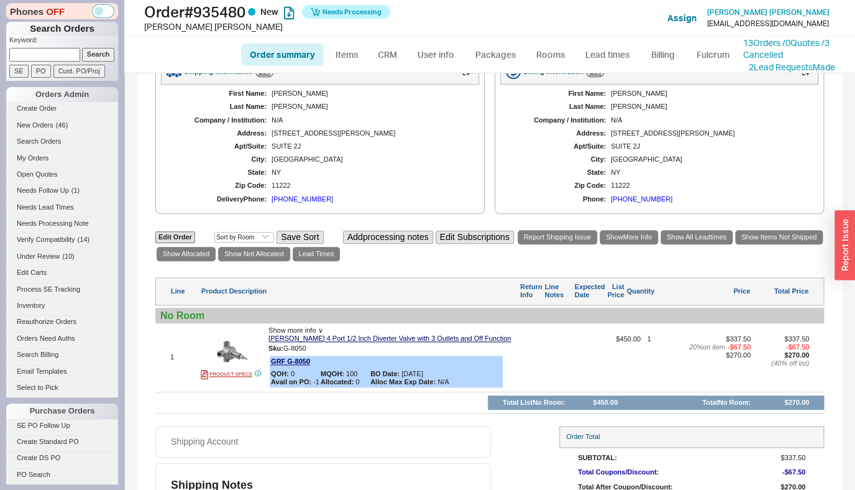
scroll to position [457, 0]
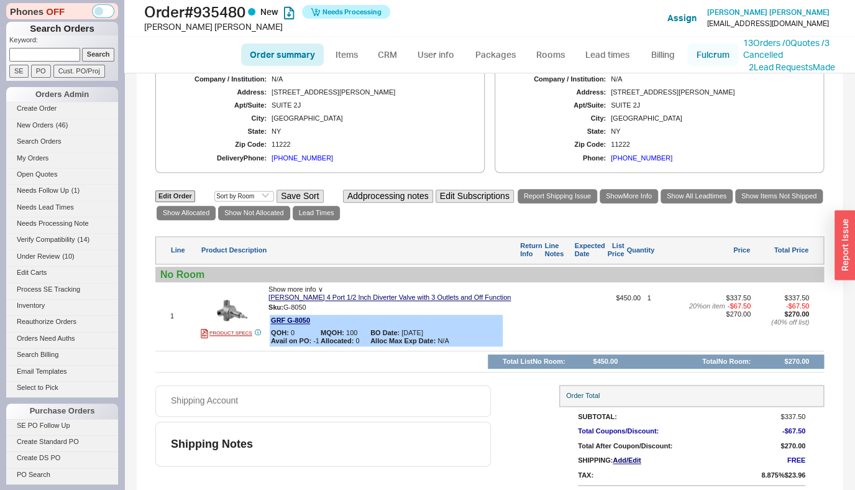
click at [693, 55] on link "Fulcrum" at bounding box center [712, 54] width 51 height 22
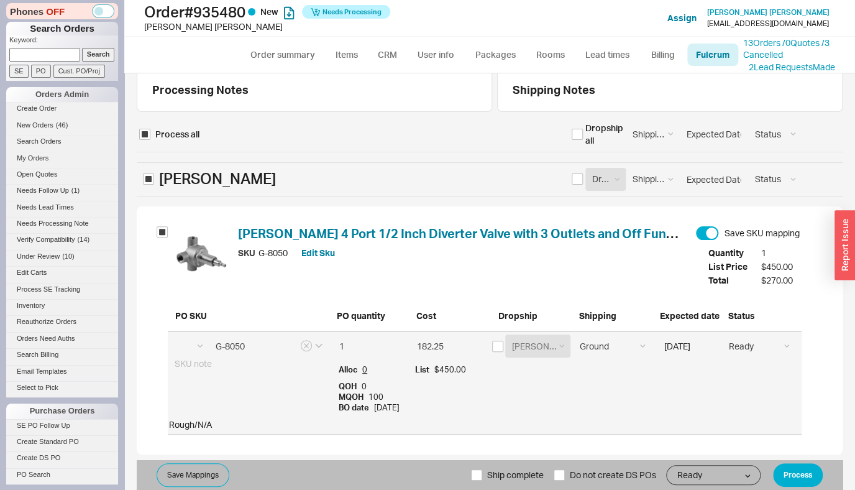
click at [498, 354] on div "[PERSON_NAME] FAUCETS [PERSON_NAME] FAUCETS" at bounding box center [531, 345] width 78 height 23
select select "GRF"
click at [495, 348] on input "checkbox" at bounding box center [497, 345] width 11 height 11
checkbox input "true"
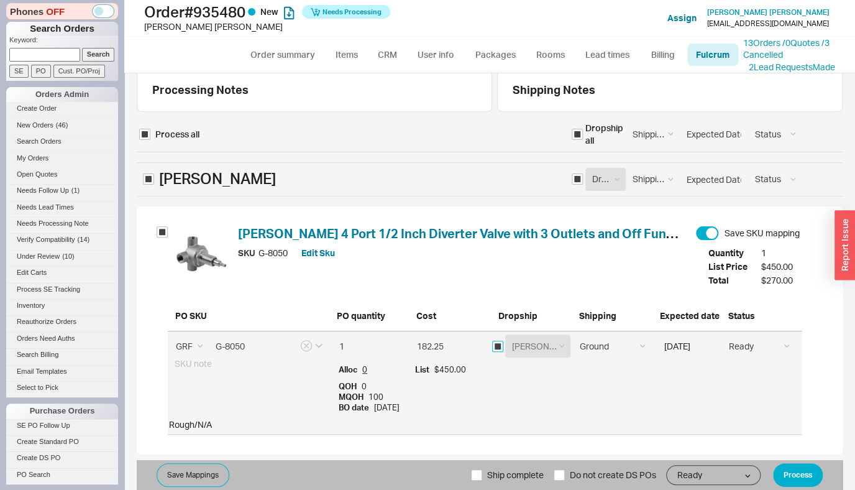
checkbox input "true"
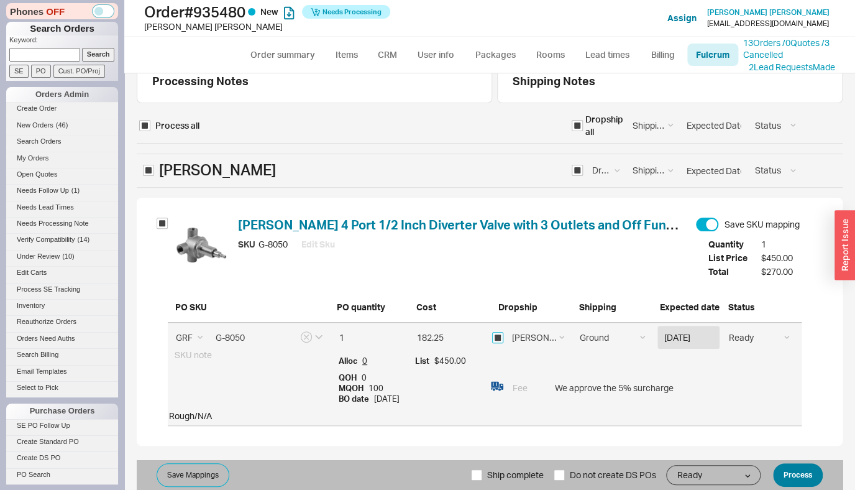
scroll to position [30, 0]
click at [781, 473] on button "Process" at bounding box center [798, 475] width 50 height 24
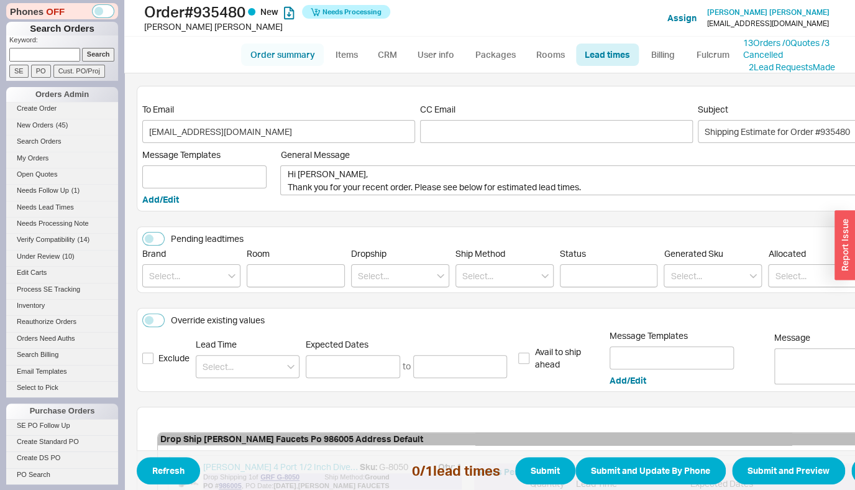
click at [269, 52] on link "Order summary" at bounding box center [282, 54] width 83 height 22
select select "*"
select select "LOW"
select select "3"
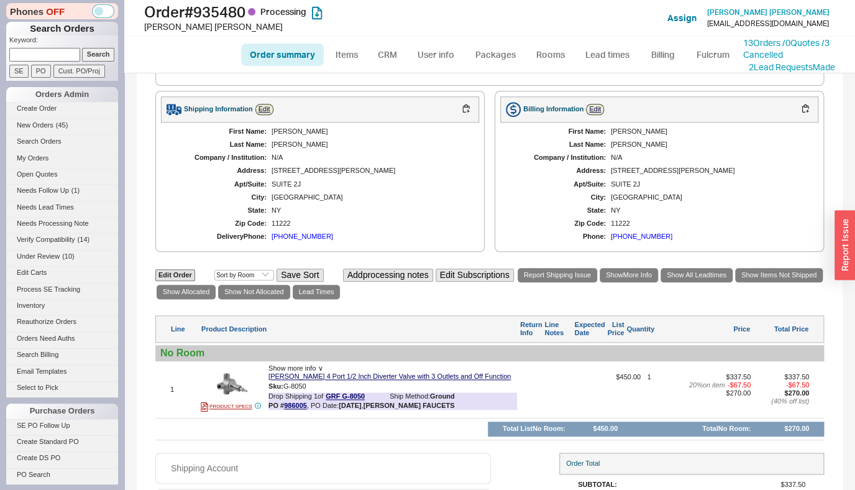
scroll to position [511, 0]
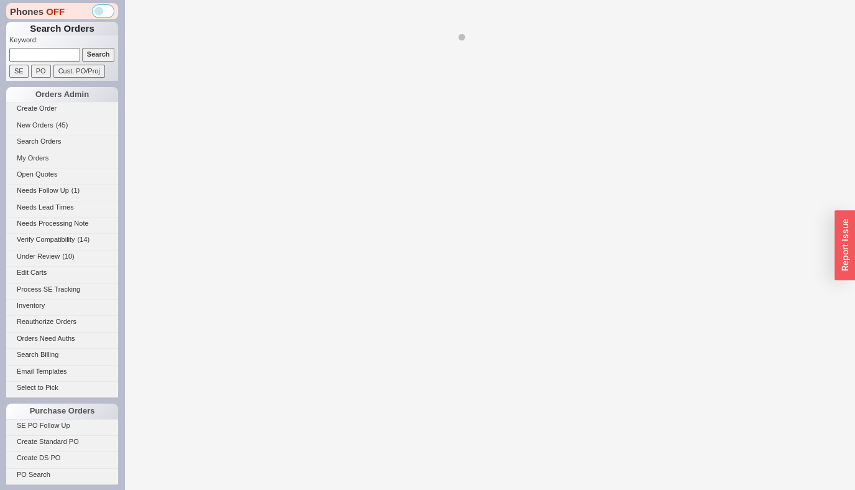
select select "*"
select select "LOW"
select select "3"
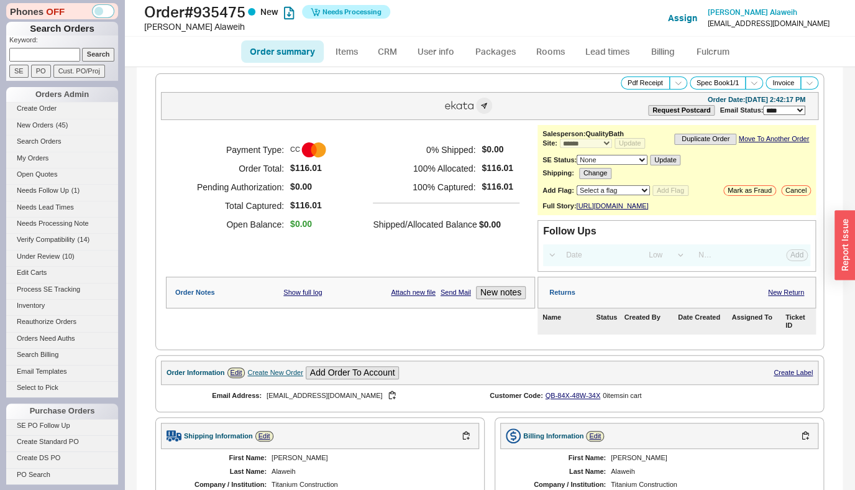
select select "*"
click at [702, 66] on ul "Order summary Items CRM User info Packages Rooms Lead times Billing Fulcrum" at bounding box center [489, 52] width 507 height 30
click at [706, 56] on link "Fulcrum" at bounding box center [712, 51] width 51 height 22
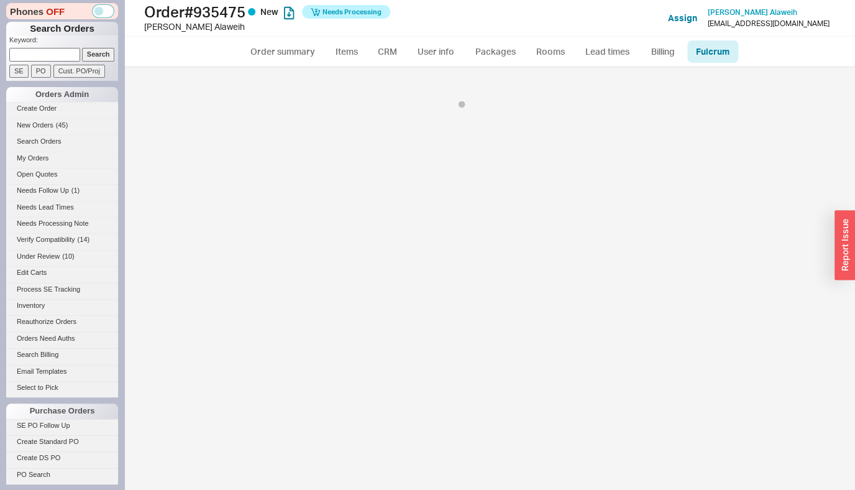
select select "725"
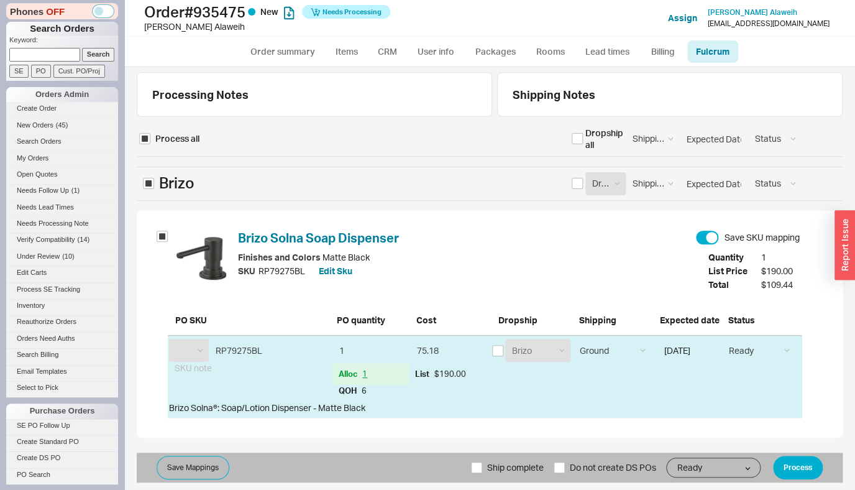
select select "BZO"
click at [801, 485] on div "Processing Notes Shipping Notes Process all Dropship all Shipping Method Ground…" at bounding box center [489, 278] width 731 height 422
click at [800, 483] on div "Processing Notes Shipping Notes Process all Dropship all Shipping Method Ground…" at bounding box center [489, 278] width 731 height 422
click at [798, 478] on button "Process" at bounding box center [798, 467] width 50 height 24
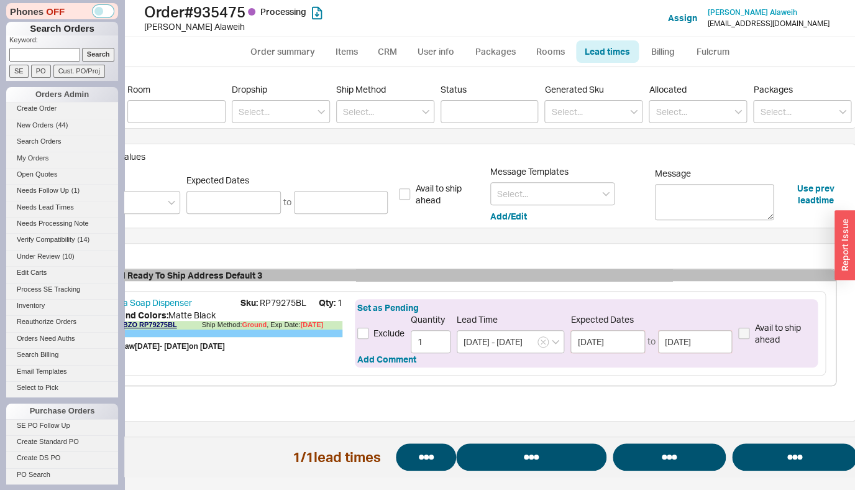
scroll to position [166, 121]
select select "*"
select select "LOW"
select select "3"
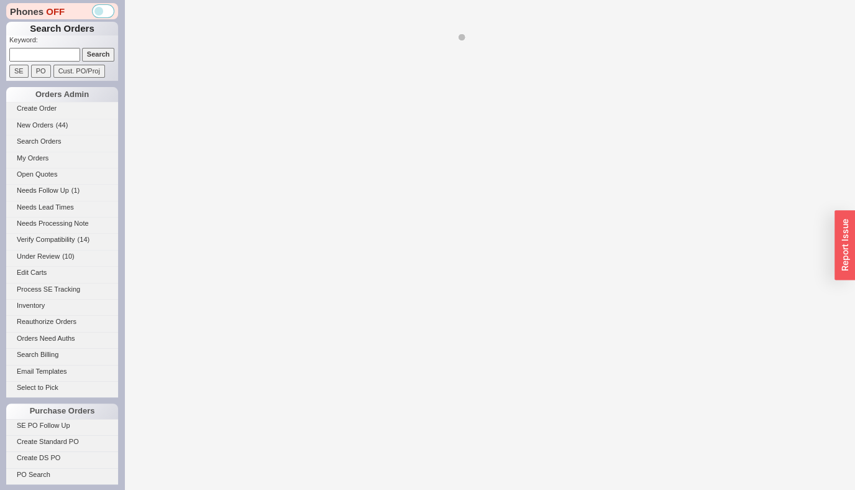
select select "*"
select select "LOW"
select select "3"
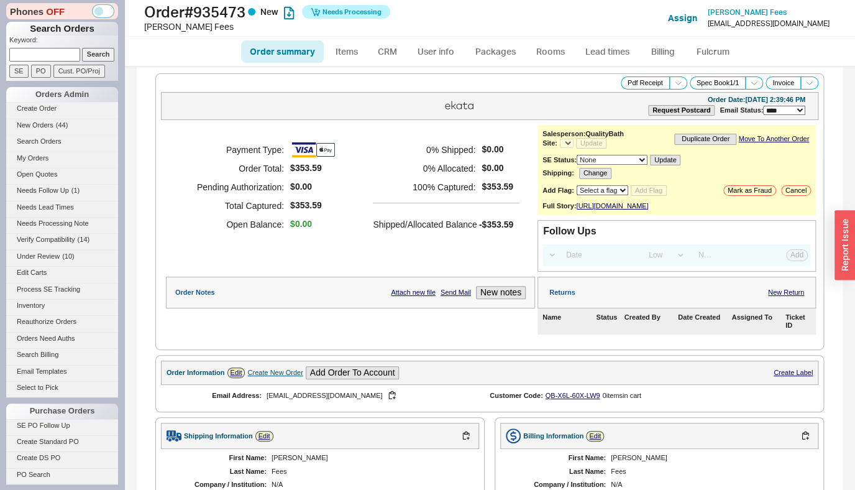
select select "*"
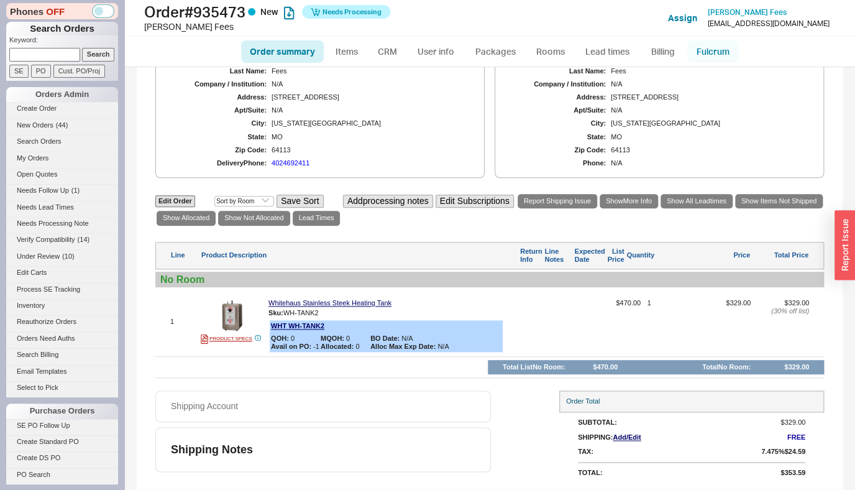
click at [715, 54] on link "Fulcrum" at bounding box center [712, 51] width 51 height 22
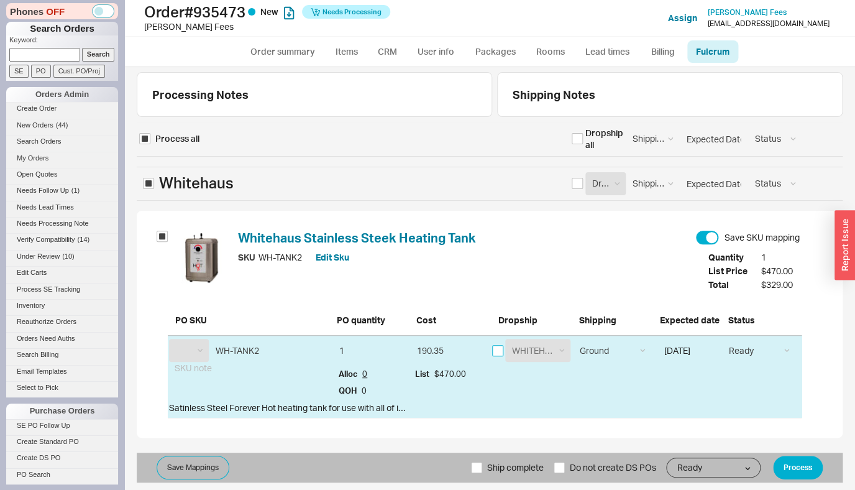
click at [498, 346] on input "checkbox" at bounding box center [497, 350] width 11 height 11
checkbox input "true"
select select "WHT"
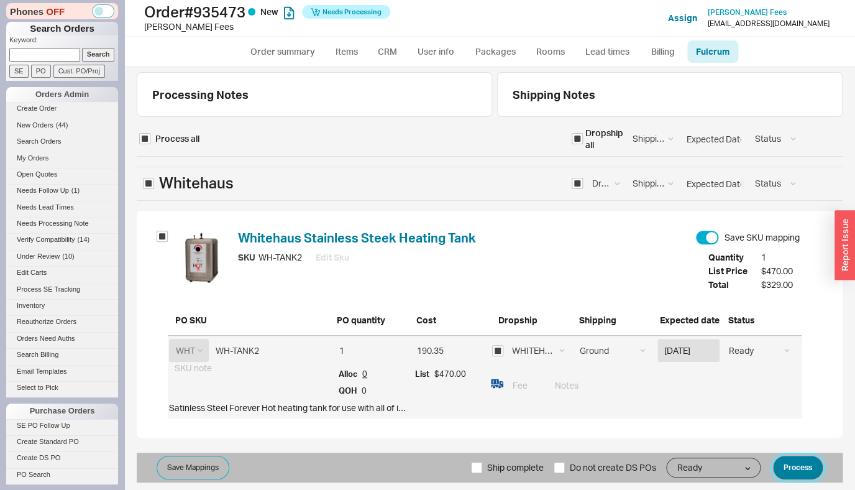
click at [793, 470] on button "Process" at bounding box center [798, 467] width 50 height 24
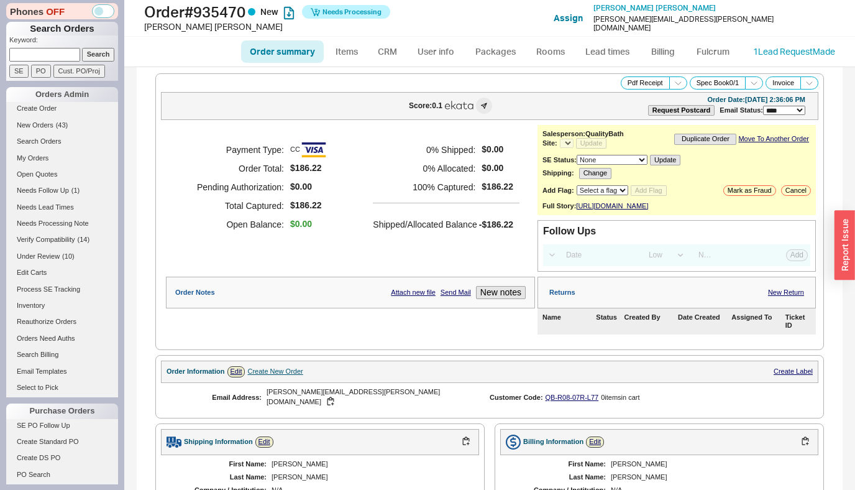
select select "*"
select select "LOW"
select select "3"
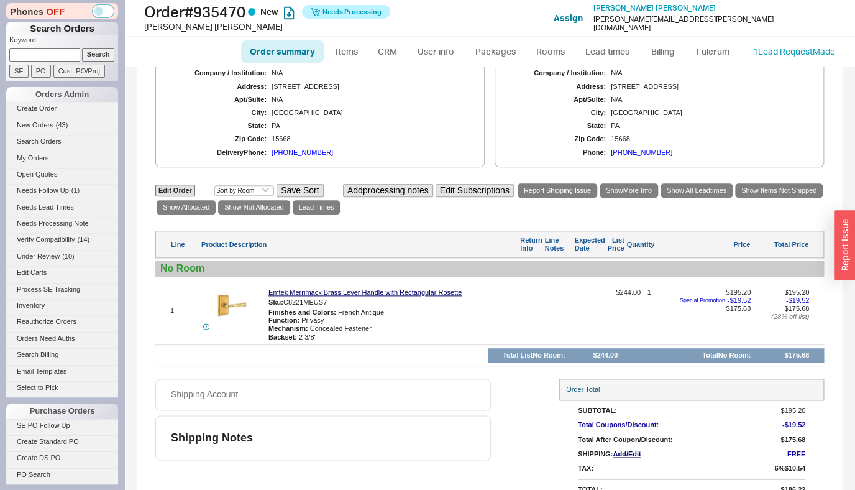
scroll to position [437, 0]
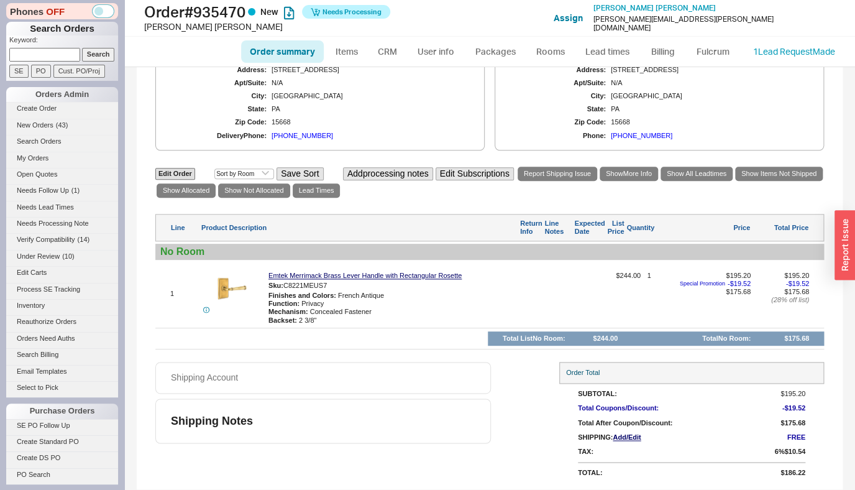
select select "*"
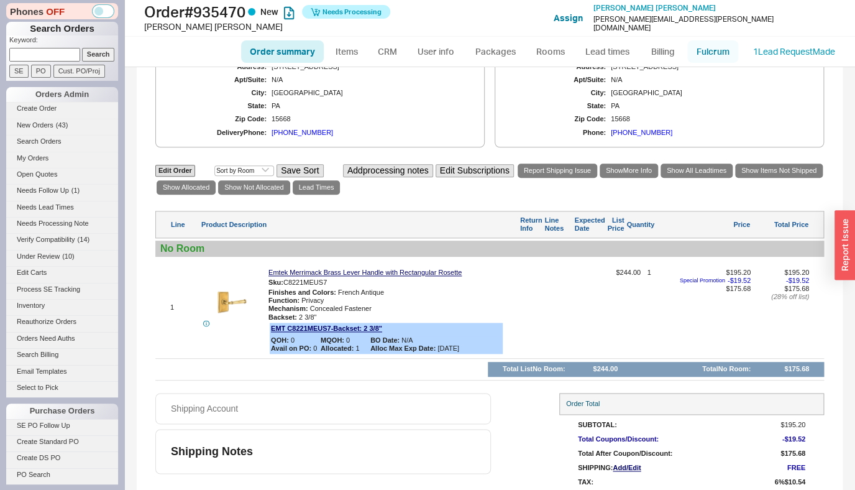
click at [701, 46] on link "Fulcrum" at bounding box center [712, 51] width 51 height 22
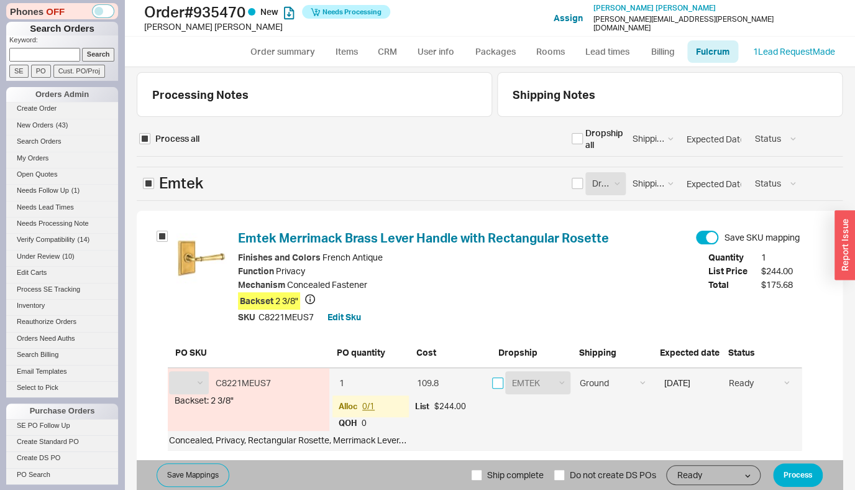
click at [497, 386] on input "checkbox" at bounding box center [497, 382] width 11 height 11
checkbox input "true"
select select "EMT"
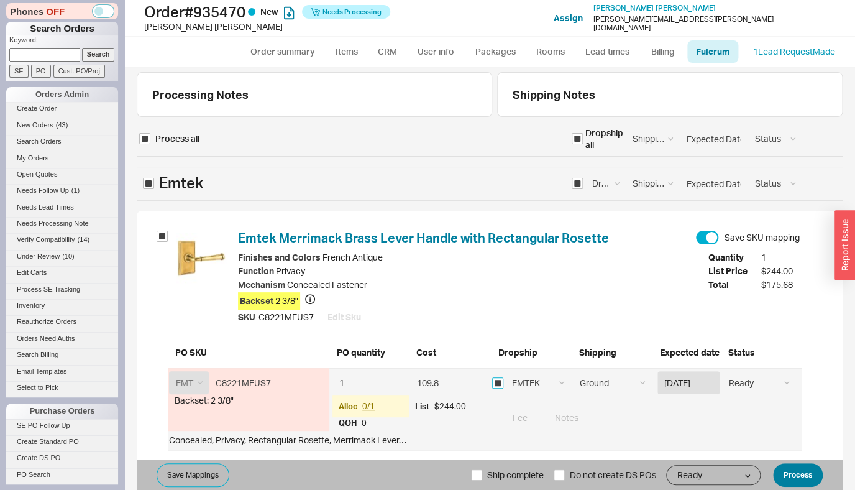
scroll to position [25, 0]
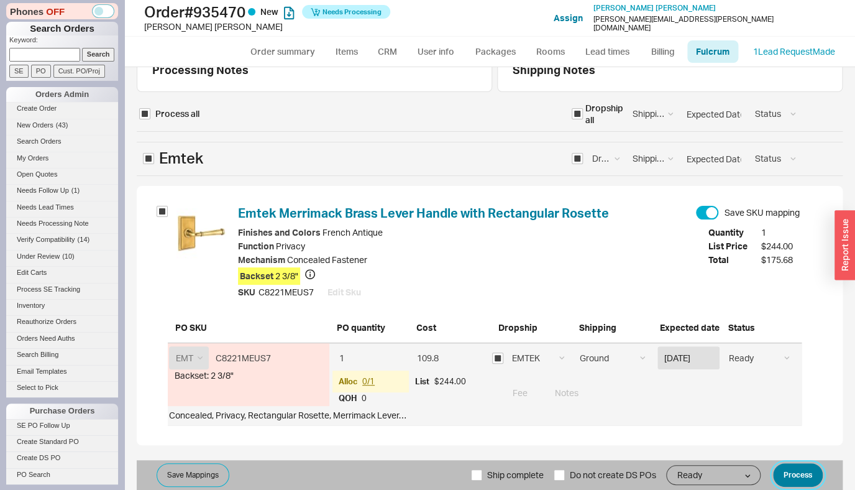
click at [801, 480] on button "Process" at bounding box center [798, 475] width 50 height 24
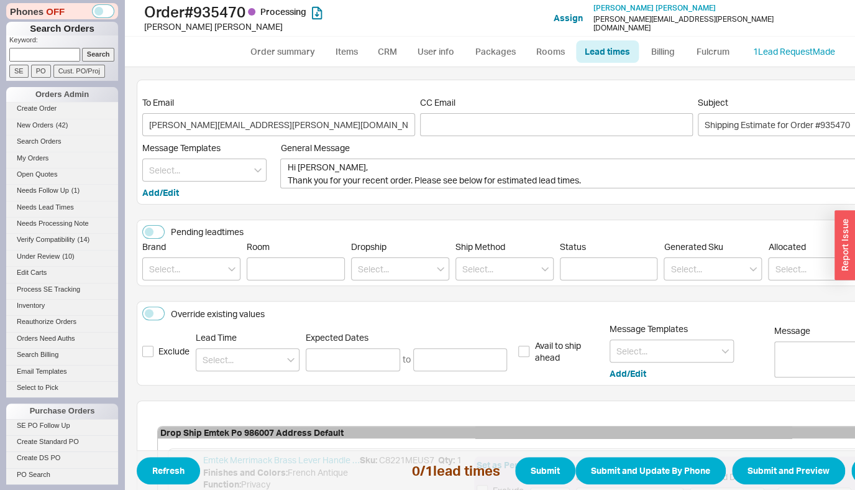
scroll to position [175, 0]
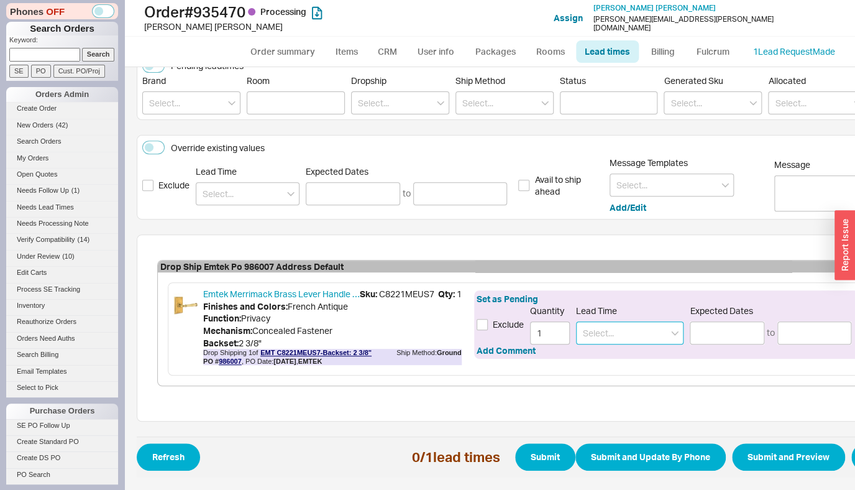
click at [613, 321] on input at bounding box center [629, 332] width 107 height 23
click at [631, 347] on div "2 - 5 Business Days" at bounding box center [630, 358] width 106 height 22
type input "2 - 5 Business Days"
type input "[DATE]"
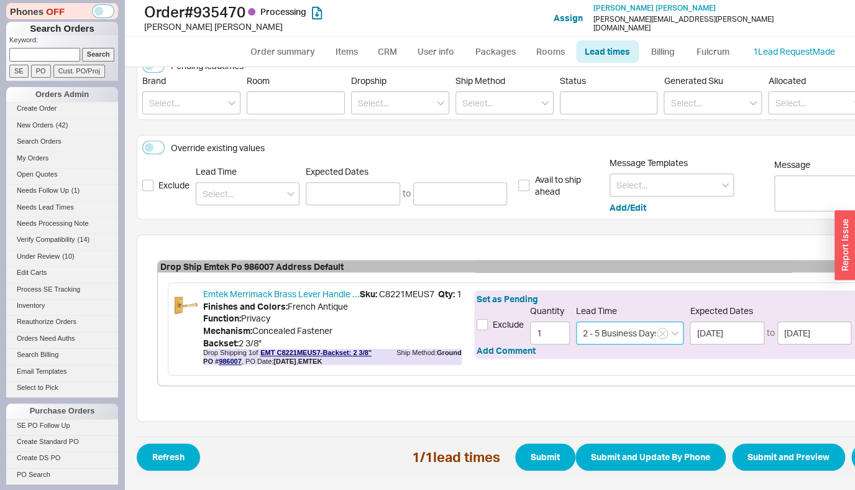
type input "2 - 5 Business Days"
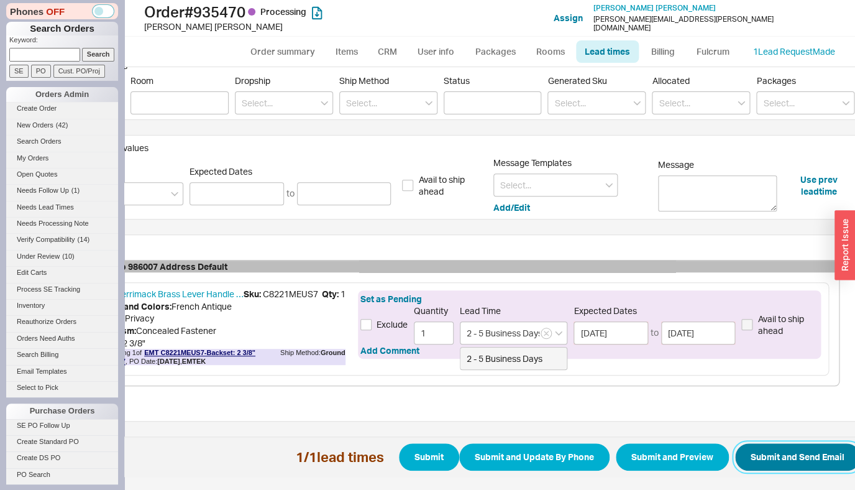
click at [806, 460] on button "Submit and Send Email" at bounding box center [797, 456] width 125 height 27
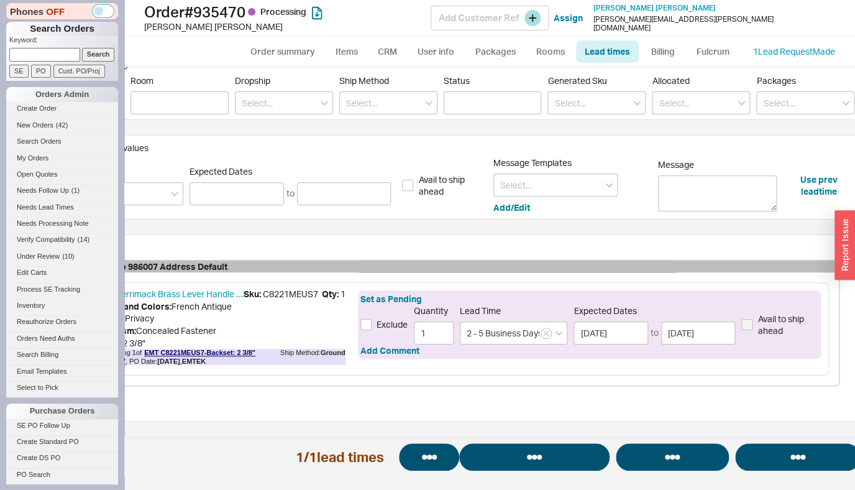
select select "*"
select select "LOW"
select select "3"
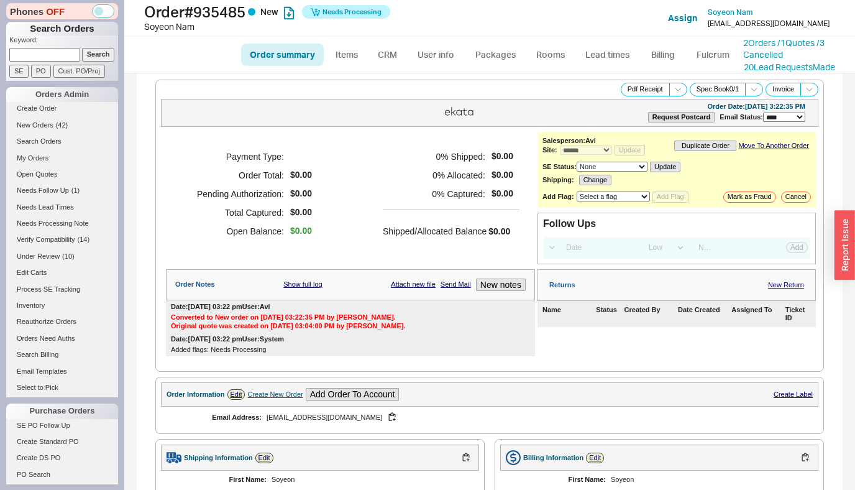
select select "*"
select select "LOW"
select select "3"
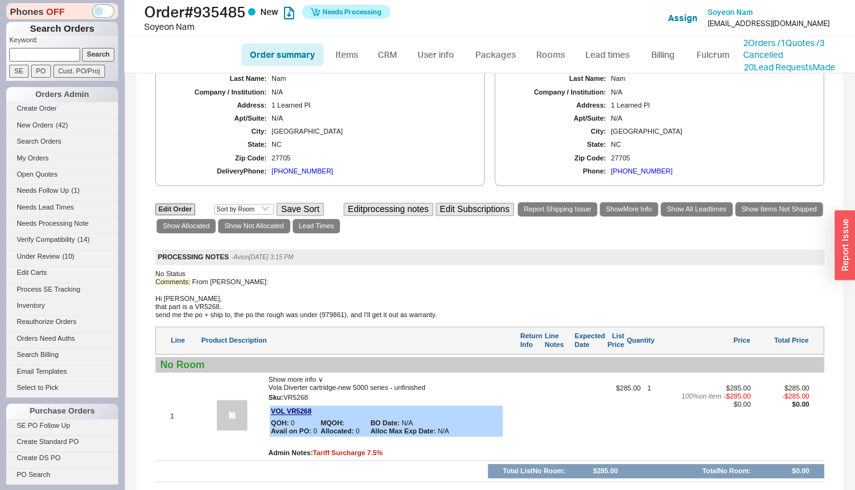
scroll to position [425, 0]
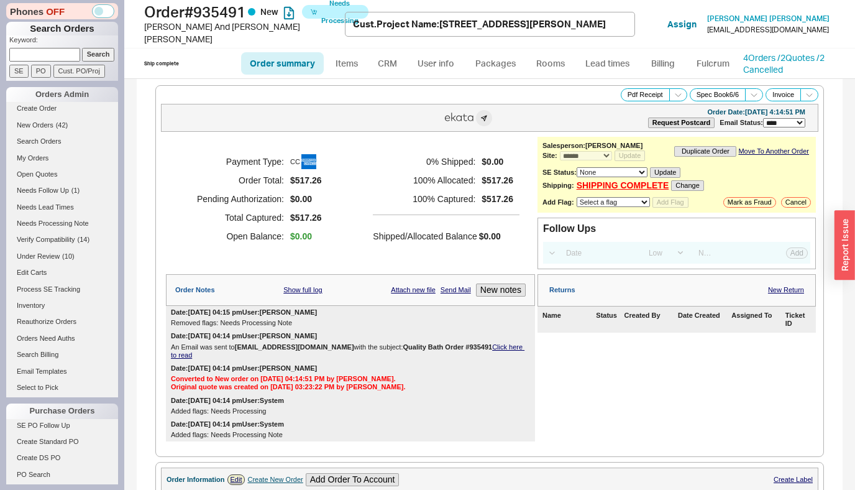
select select "*"
select select "LOW"
select select "3"
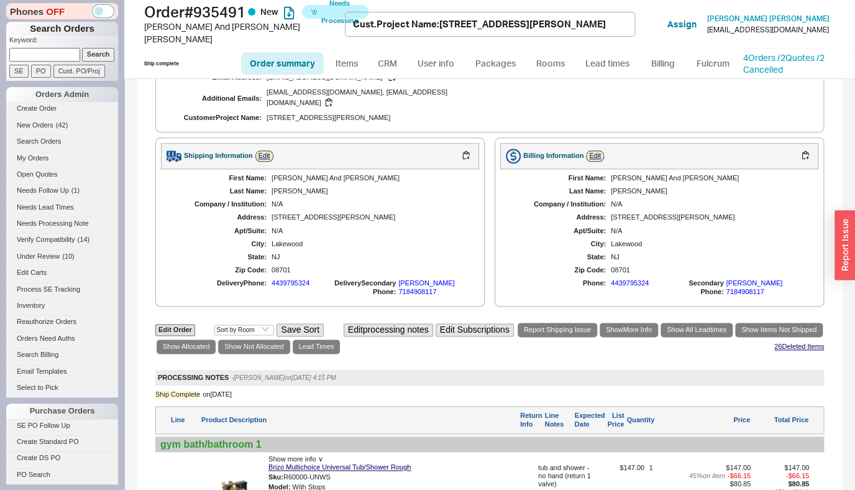
scroll to position [816, 0]
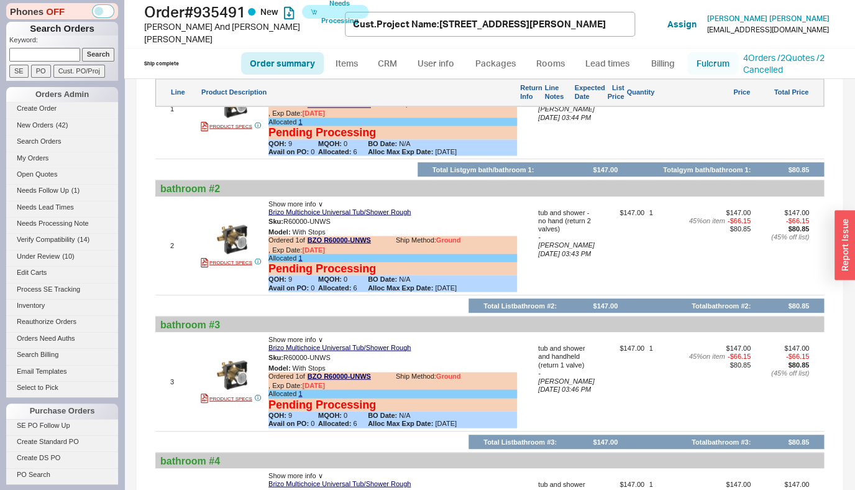
click at [687, 68] on link "Fulcrum" at bounding box center [712, 63] width 51 height 22
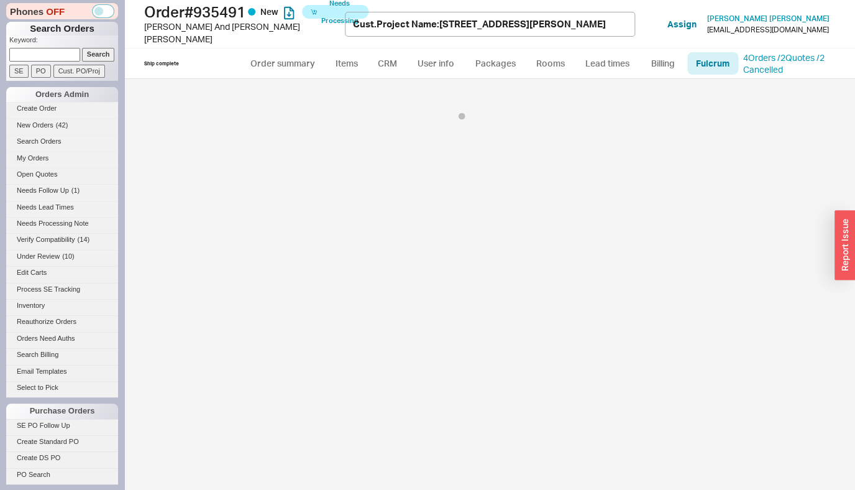
select select "725"
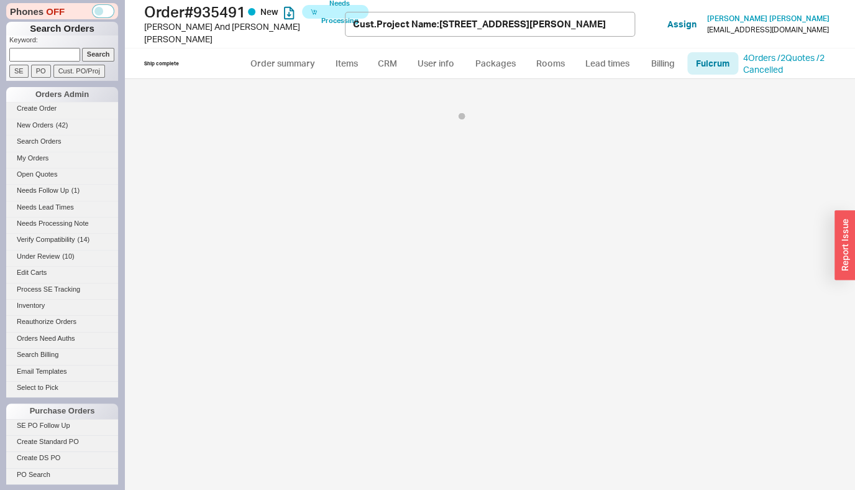
select select "725"
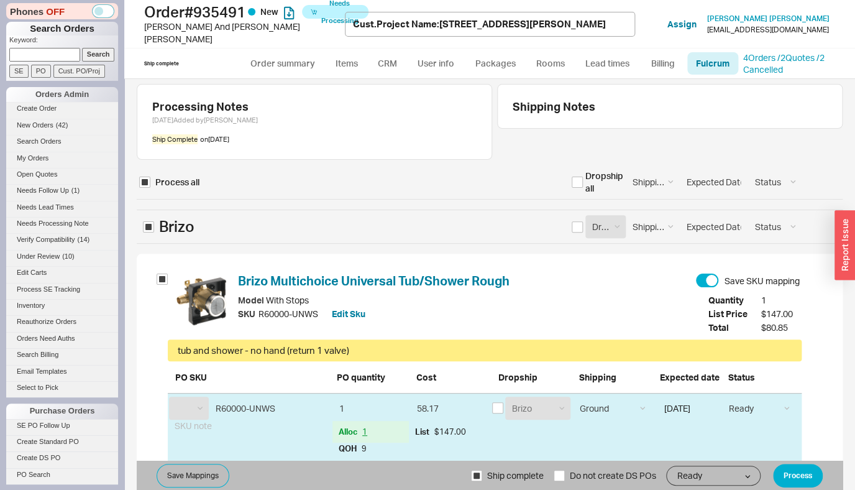
select select "BZO"
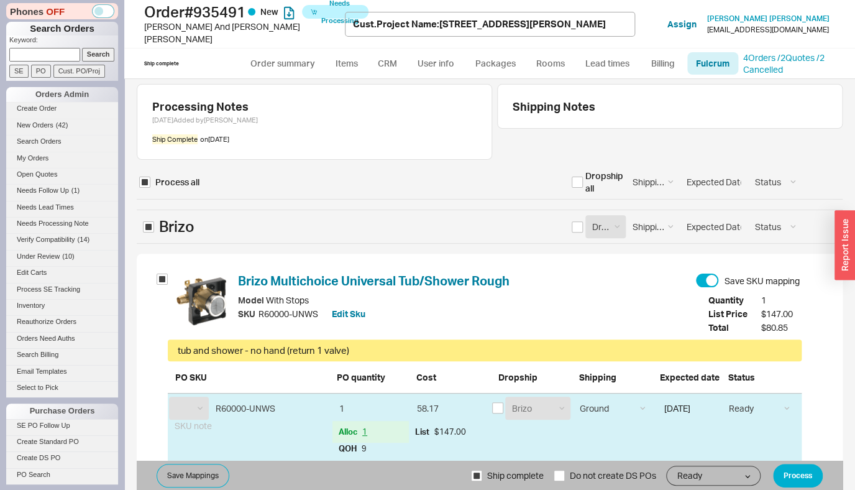
select select "BZO"
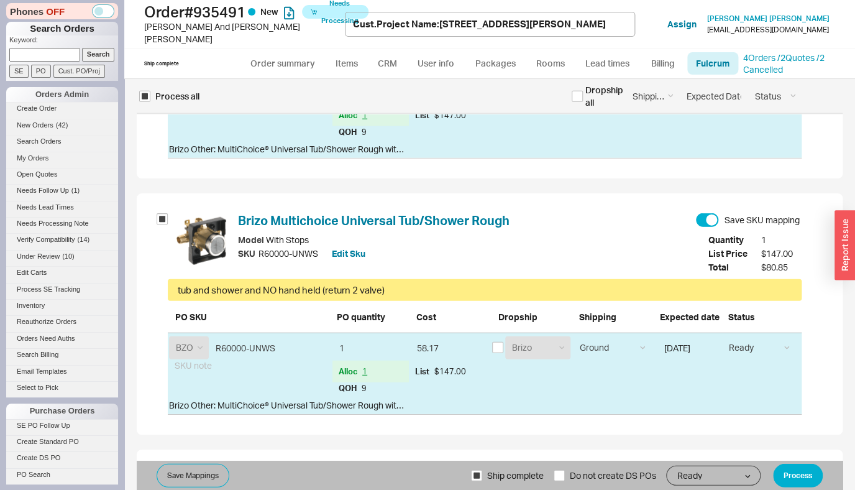
scroll to position [1336, 0]
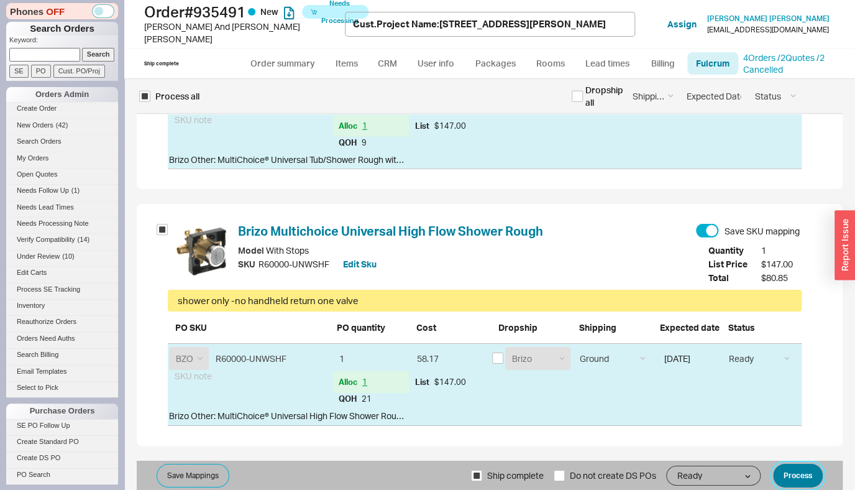
click at [780, 475] on button "Process" at bounding box center [798, 475] width 50 height 24
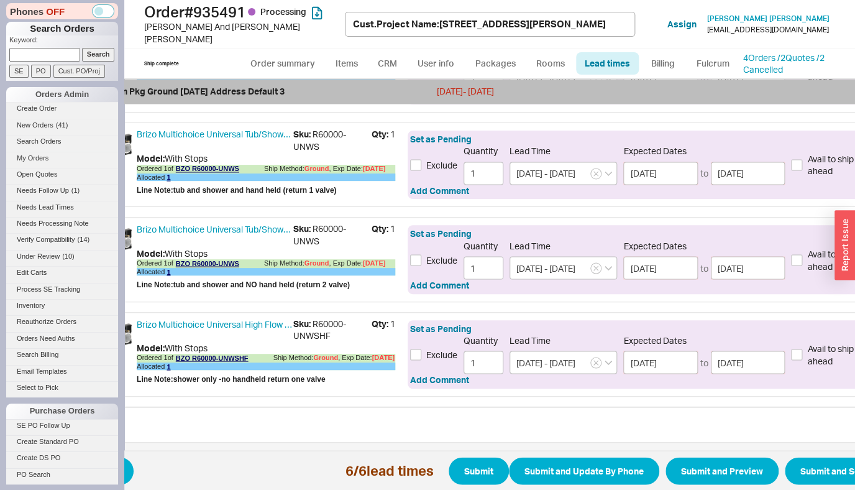
scroll to position [731, 81]
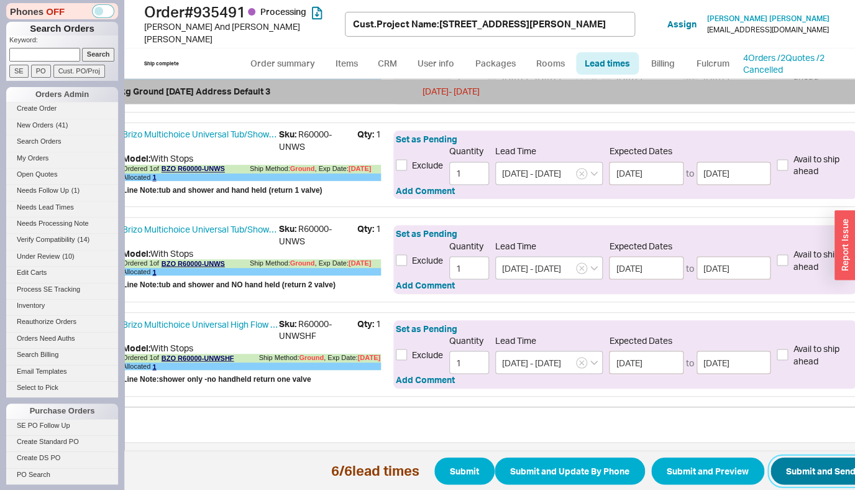
click at [780, 457] on button "Submit and Send Email" at bounding box center [832, 470] width 125 height 27
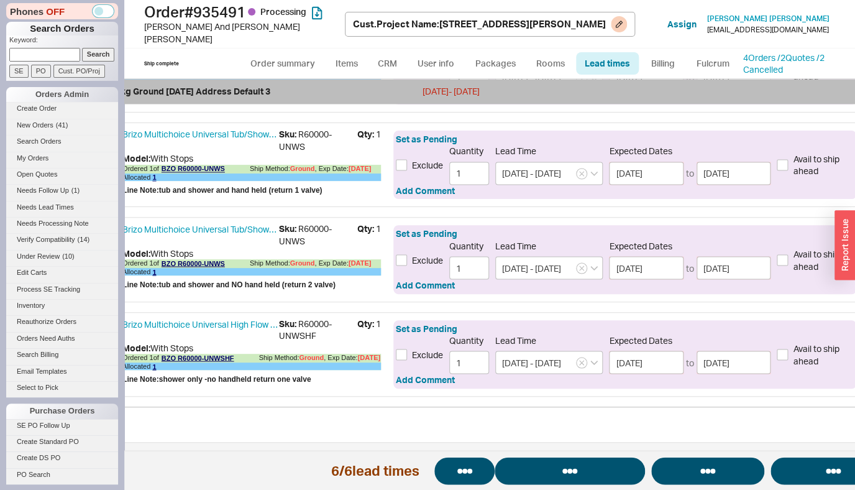
select select "*"
select select "LOW"
select select "3"
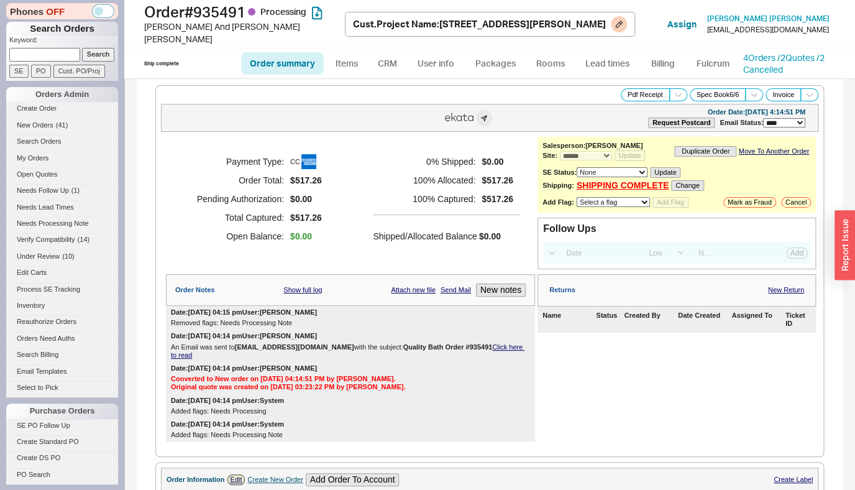
select select "*"
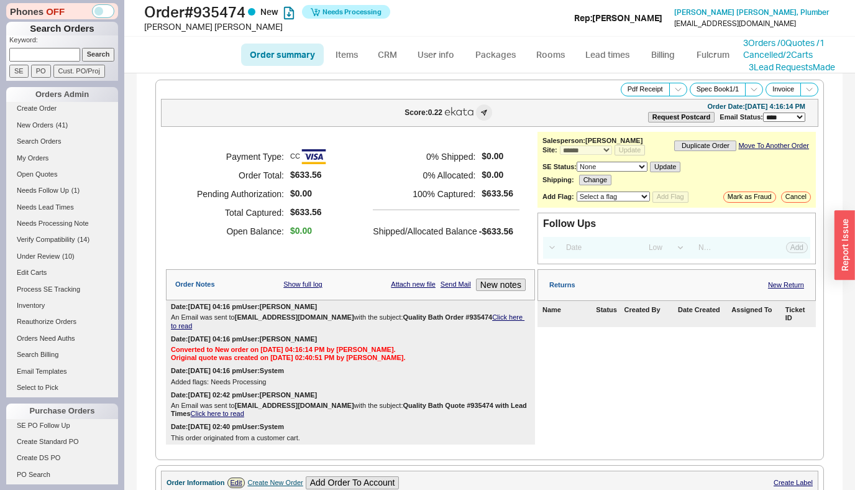
select select "*"
select select "LOW"
select select "3"
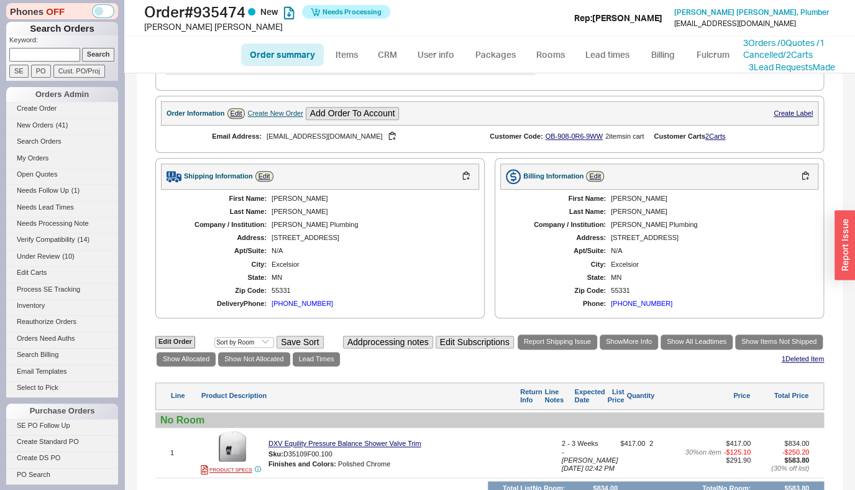
scroll to position [521, 0]
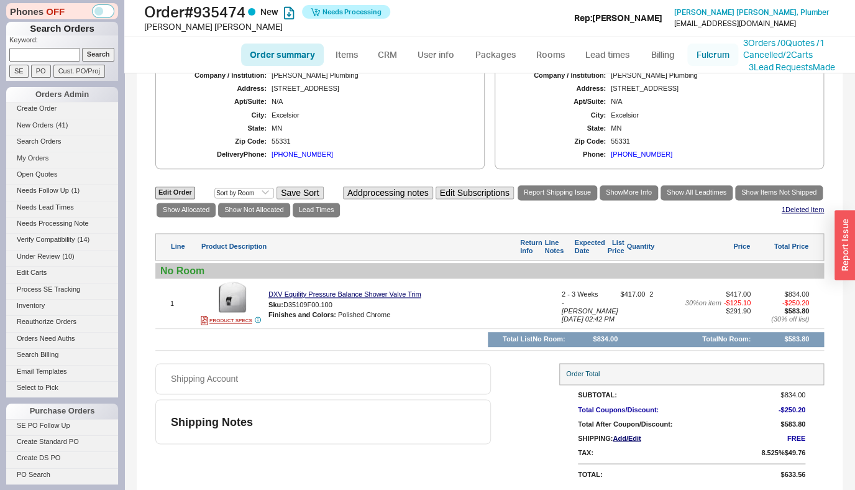
click at [715, 62] on link "Fulcrum" at bounding box center [712, 54] width 51 height 22
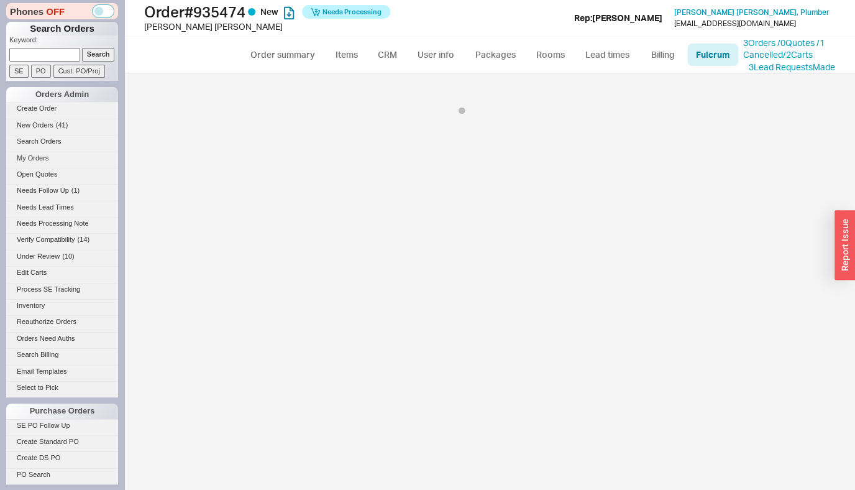
select select "798"
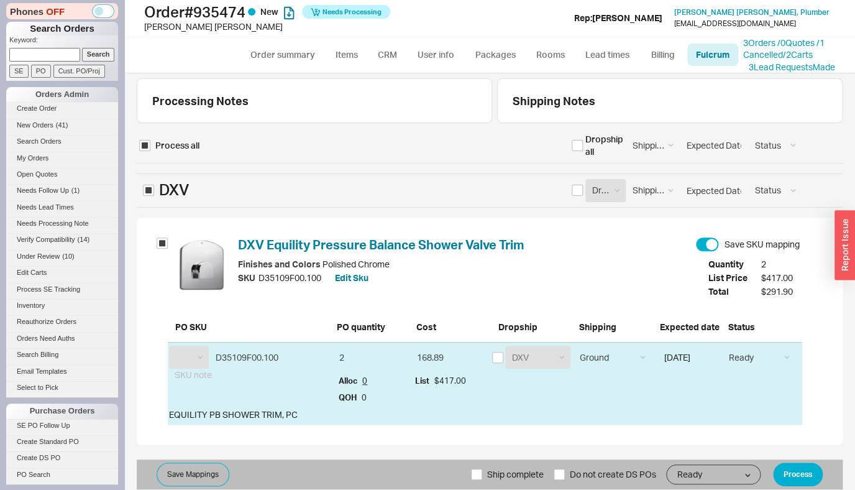
select select "DXV"
click at [500, 360] on input "checkbox" at bounding box center [497, 357] width 11 height 11
checkbox input "true"
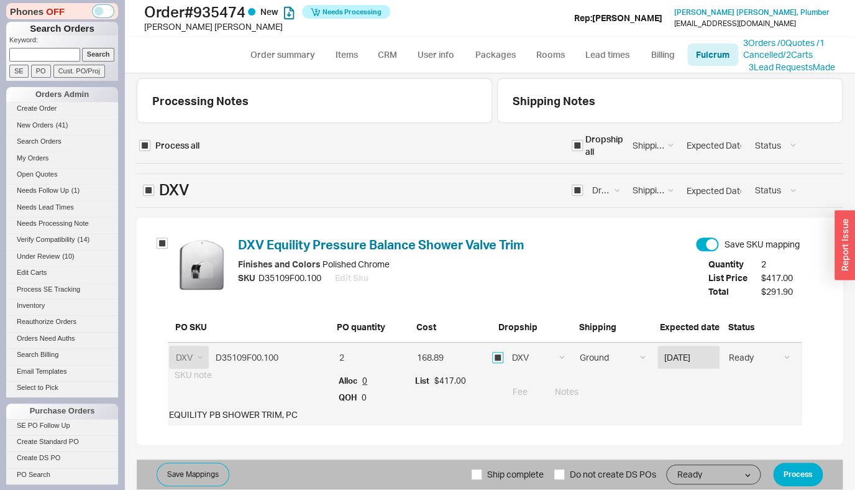
checkbox input "true"
click at [801, 477] on button "Process" at bounding box center [798, 474] width 50 height 24
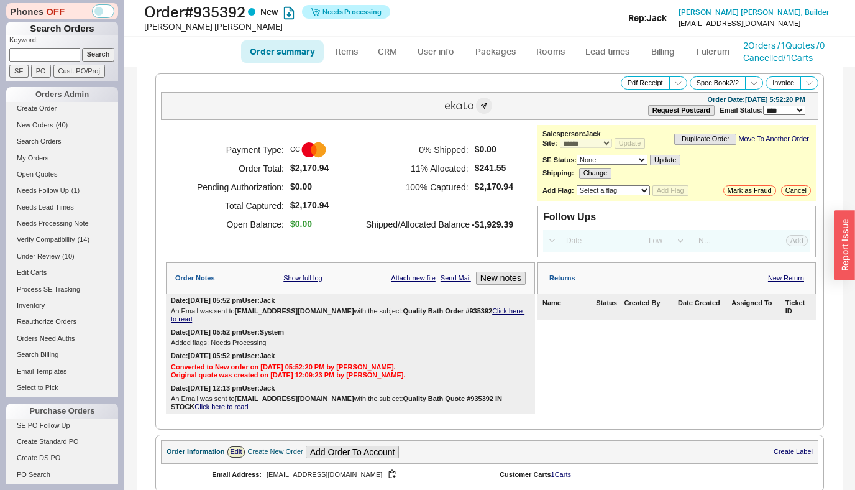
select select "*"
select select "LOW"
select select "3"
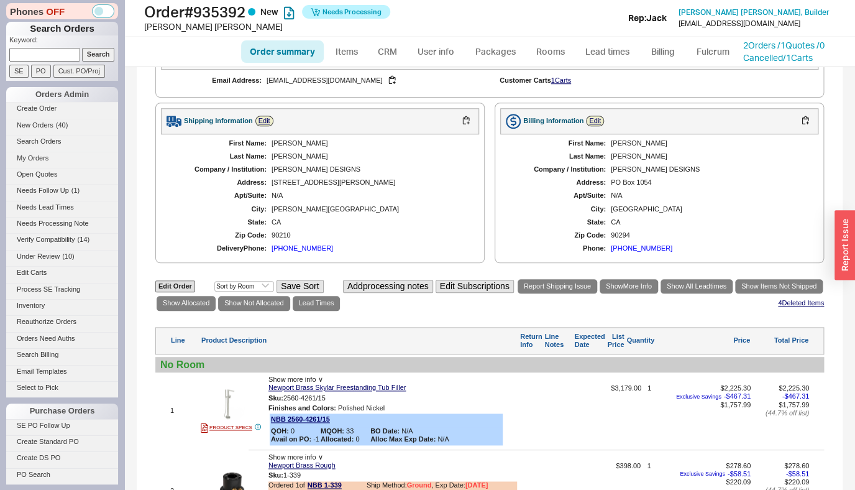
scroll to position [392, 0]
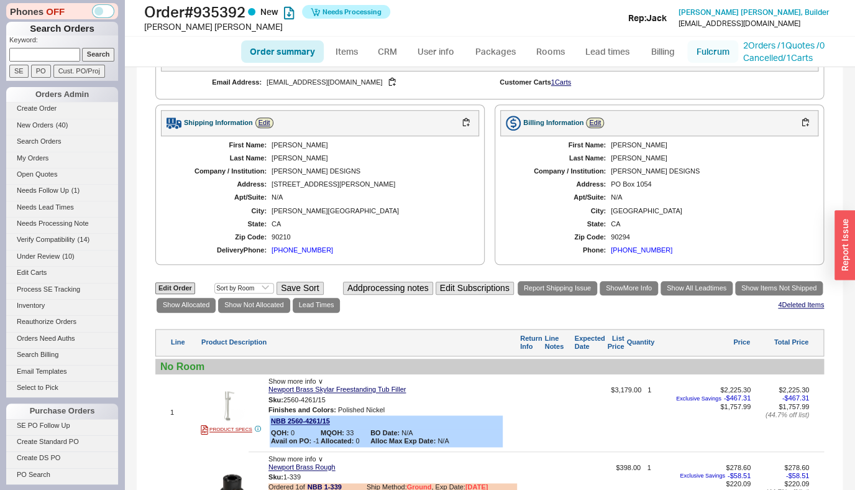
click at [703, 53] on link "Fulcrum" at bounding box center [712, 51] width 51 height 22
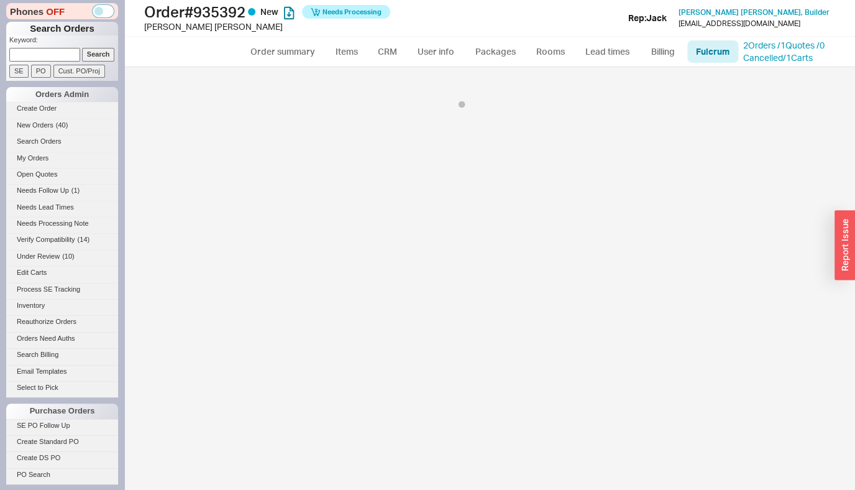
select select "134"
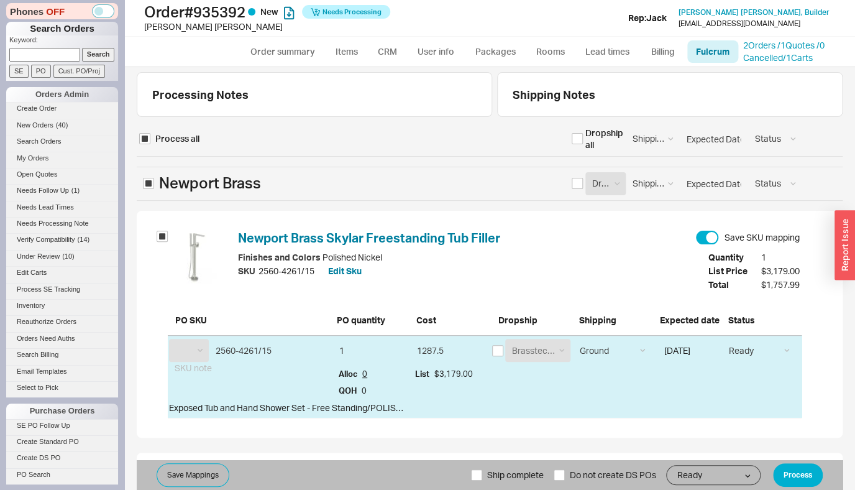
select select "NBB"
click at [505, 350] on div "A.F. SUPPLY Brasstech, Inc. UTICA AVE. PLBG SUPPY CORP. The Distribution Point …" at bounding box center [537, 350] width 65 height 23
click at [498, 350] on input "checkbox" at bounding box center [497, 350] width 11 height 11
checkbox input "true"
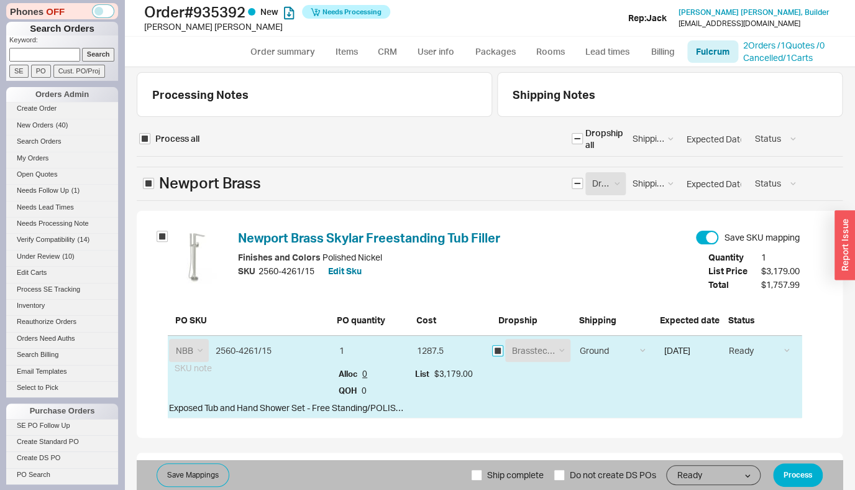
checkbox input "true"
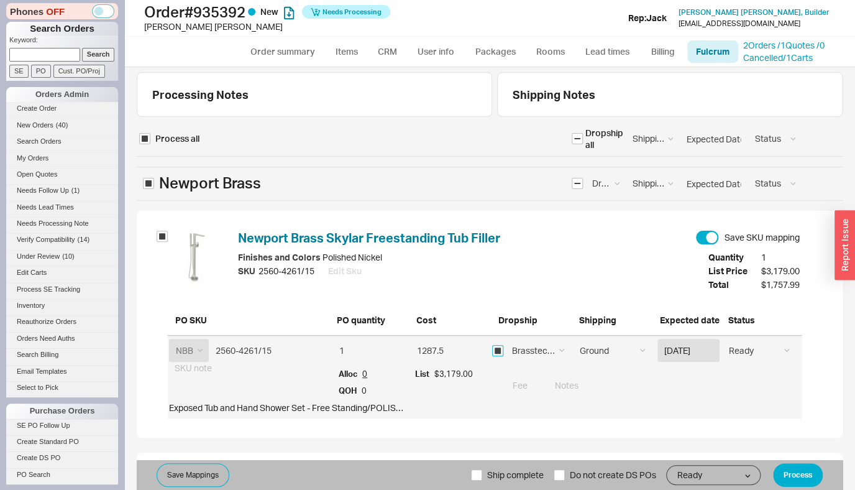
scroll to position [234, 0]
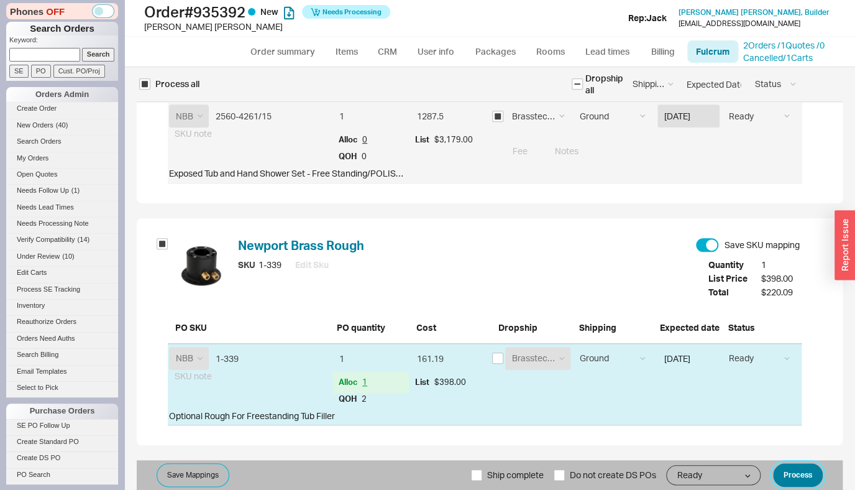
click at [788, 476] on button "Process" at bounding box center [798, 475] width 50 height 24
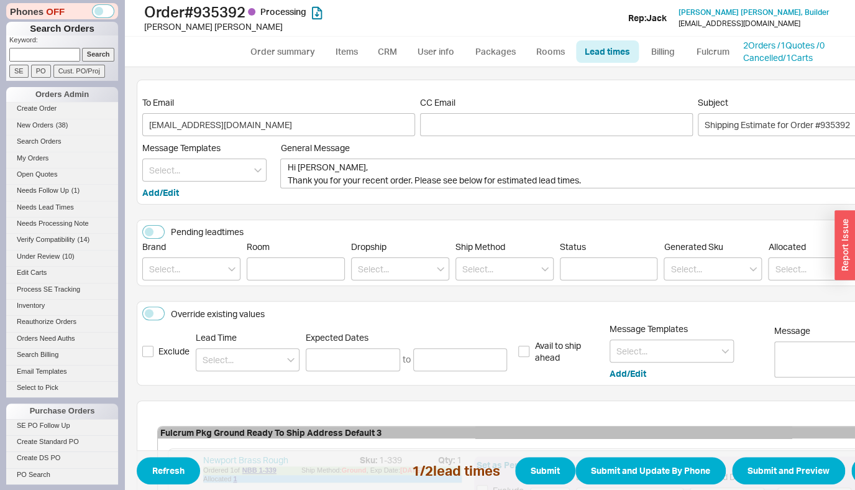
scroll to position [299, 0]
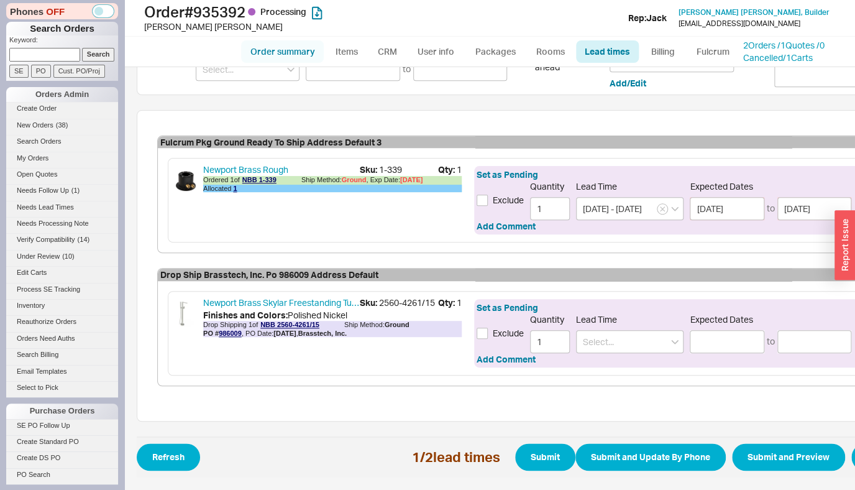
click at [290, 56] on link "Order summary" at bounding box center [282, 51] width 83 height 22
select select "*"
select select "LOW"
select select "3"
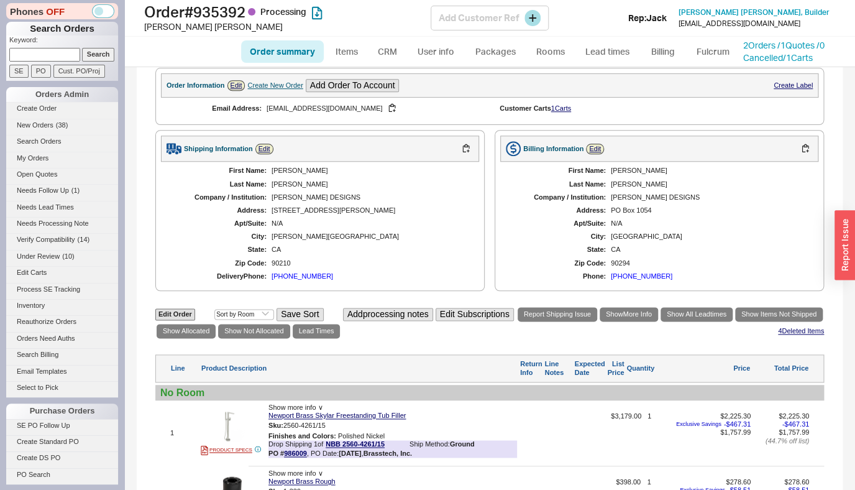
scroll to position [548, 0]
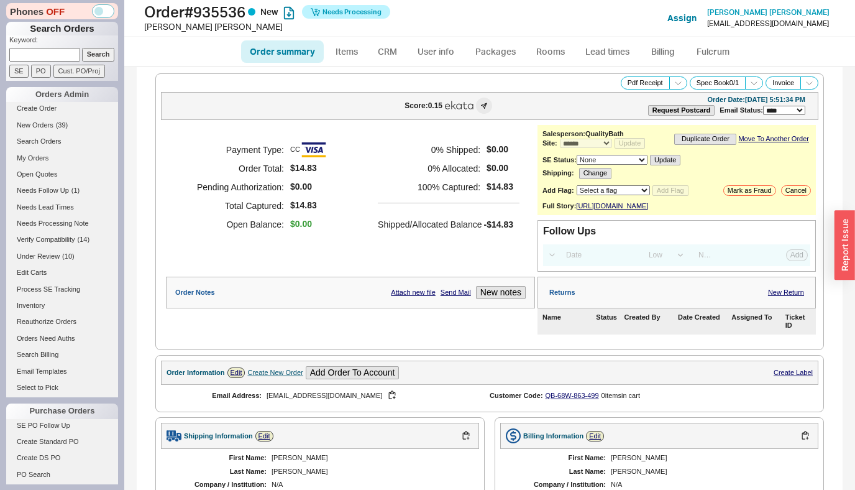
select select "*"
select select "LOW"
select select "3"
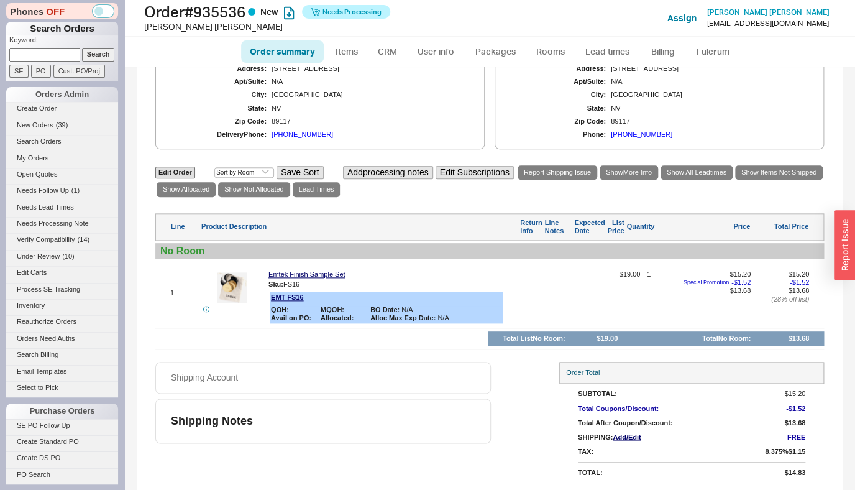
scroll to position [113, 0]
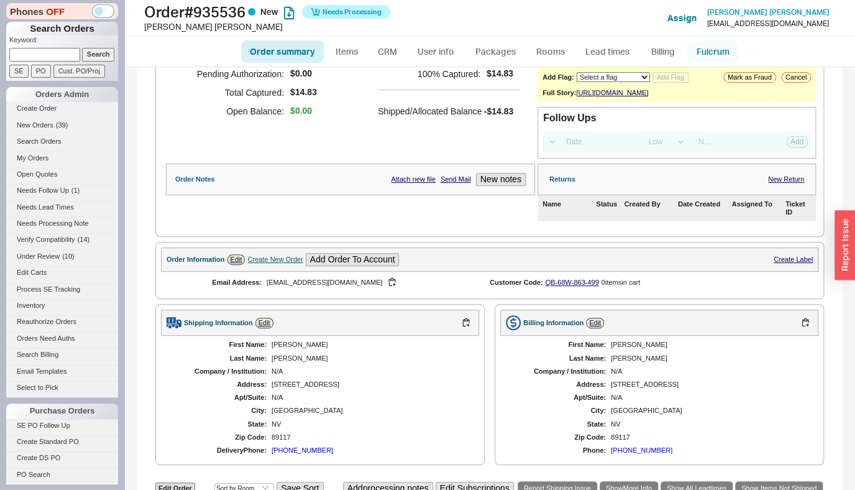
click at [701, 55] on link "Fulcrum" at bounding box center [712, 51] width 51 height 22
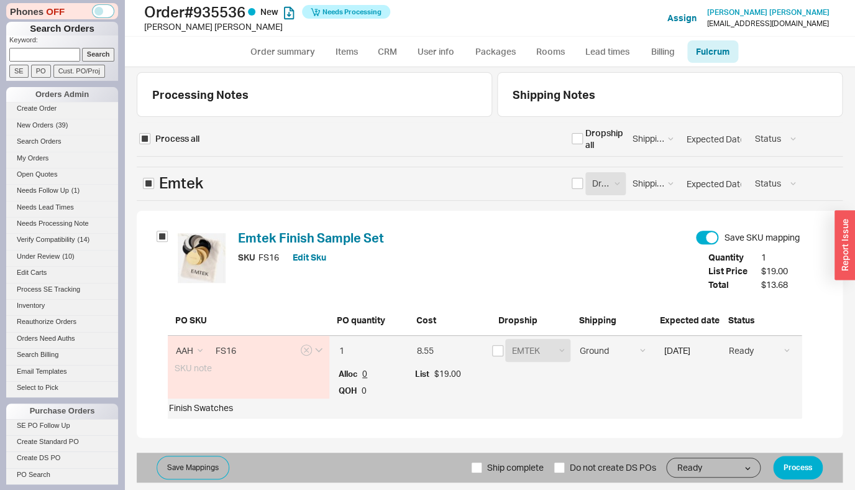
select select "EMT"
click at [509, 351] on div "EMTEK Emtek Samples Emtek Cabinet Hardware" at bounding box center [537, 350] width 65 height 23
click at [503, 351] on input "checkbox" at bounding box center [497, 350] width 11 height 11
checkbox input "true"
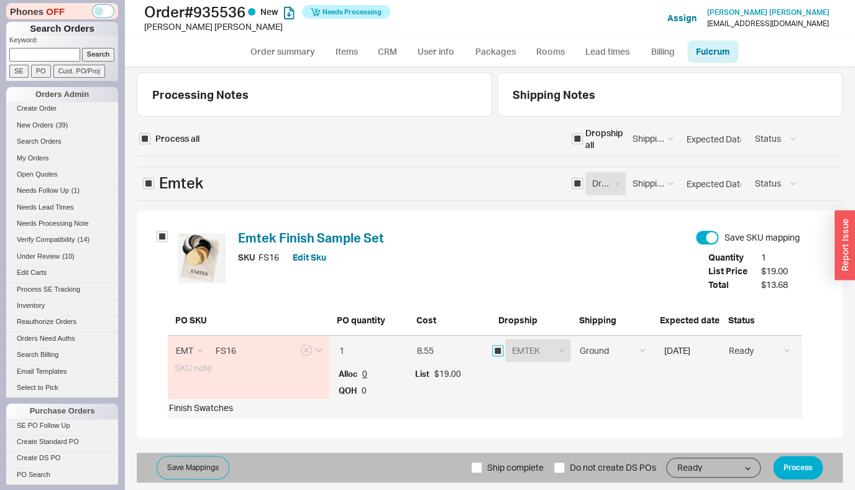
checkbox input "true"
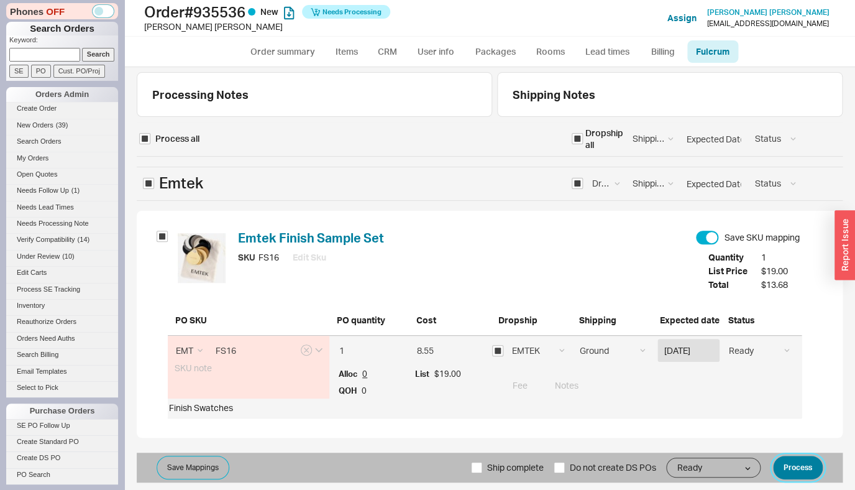
click at [796, 467] on button "Process" at bounding box center [798, 467] width 50 height 24
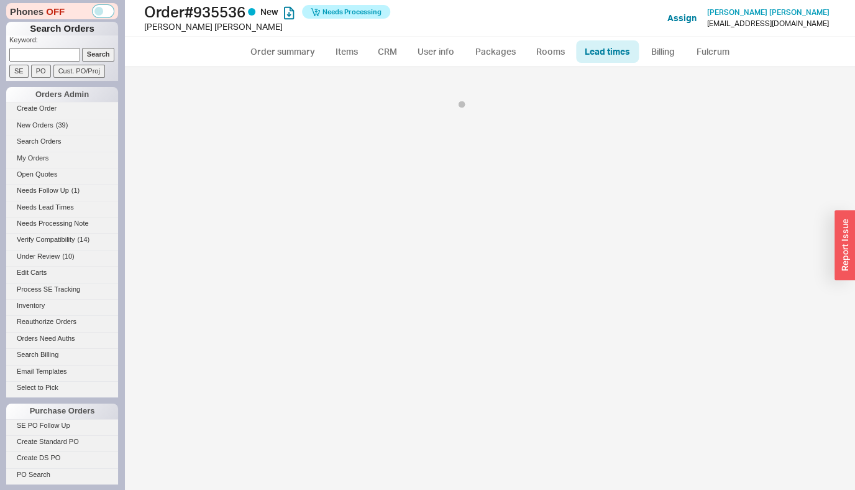
scroll to position [166, 0]
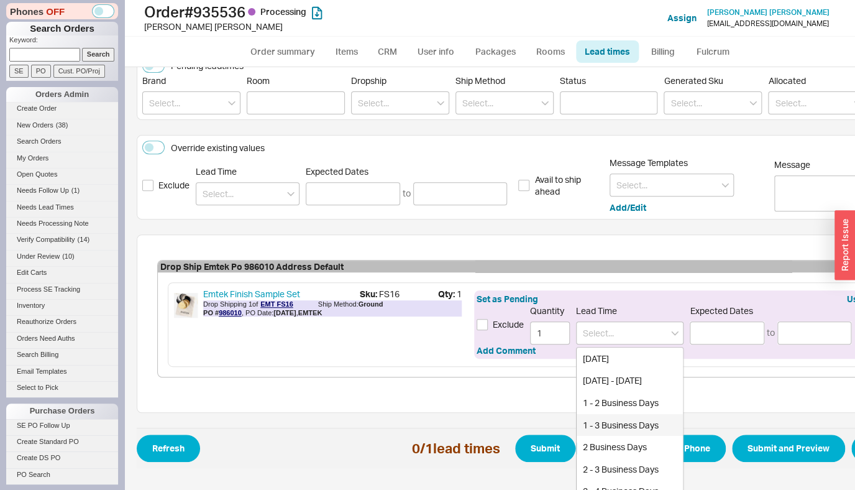
click at [608, 429] on div "1 - 3 Business Days" at bounding box center [630, 425] width 106 height 22
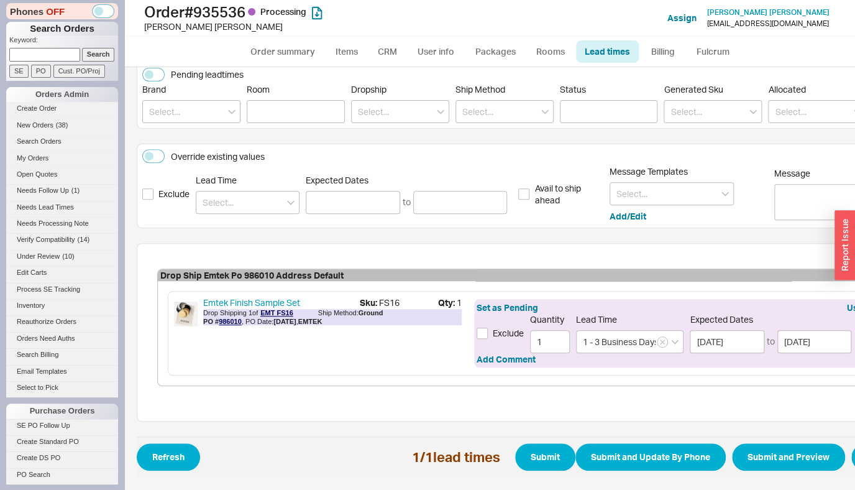
type input "1 - 3 Business Days"
type input "[DATE]"
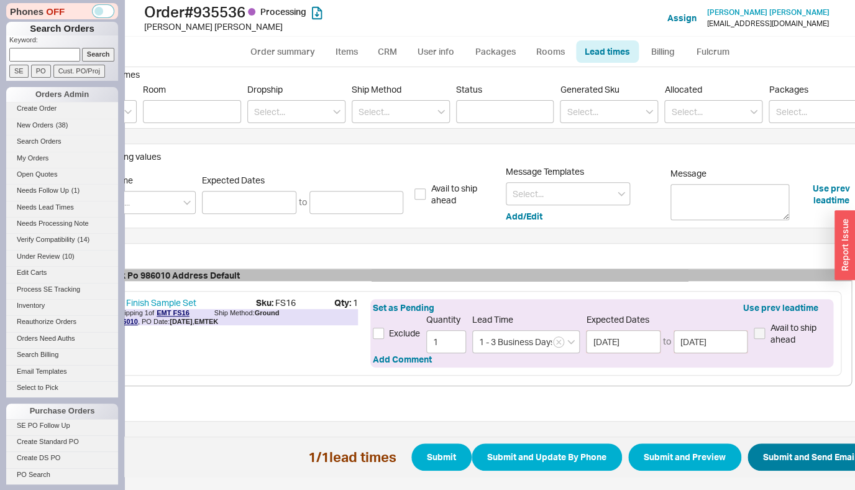
scroll to position [166, 106]
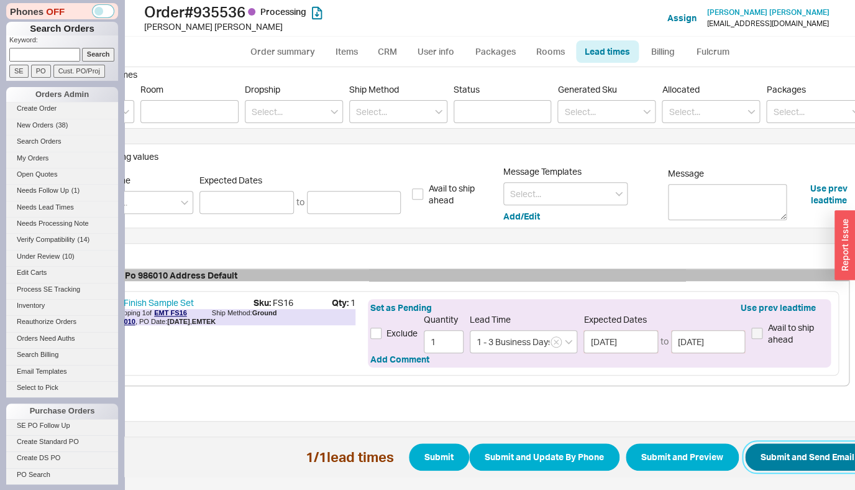
click at [814, 443] on button "Submit and Send Email" at bounding box center [807, 456] width 125 height 27
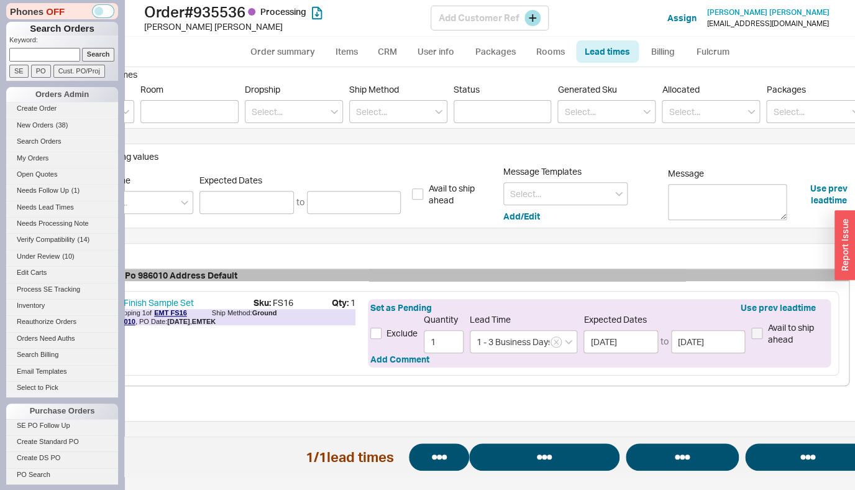
select select "*"
select select "LOW"
select select "3"
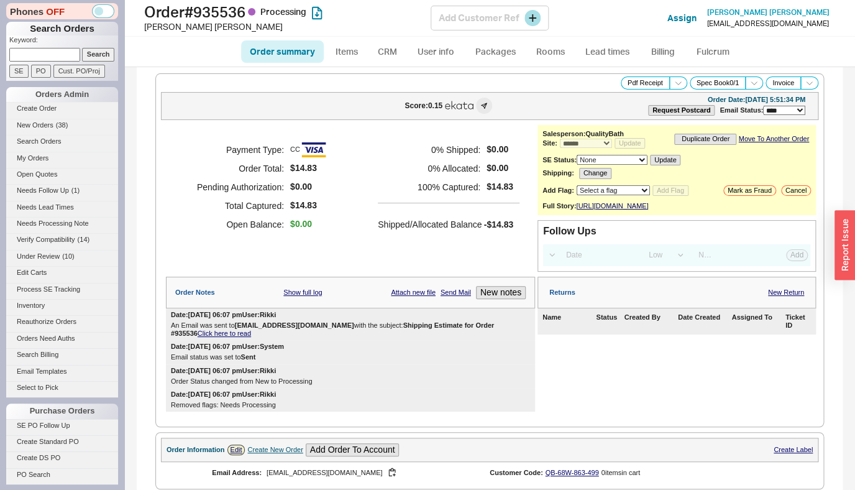
select select "*"
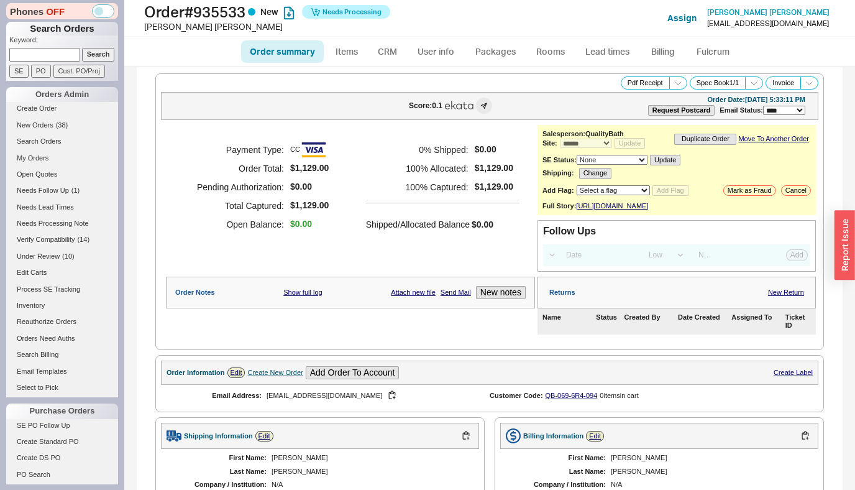
select select "*"
select select "LOW"
select select "3"
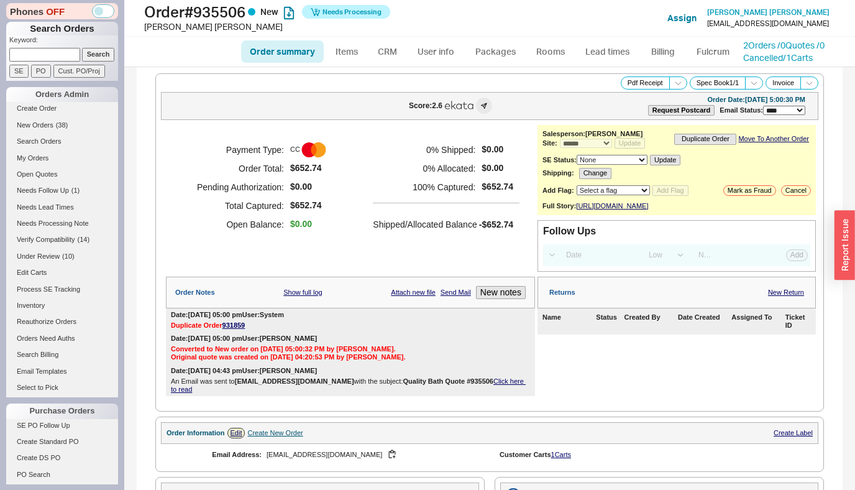
select select "*"
select select "LOW"
select select "3"
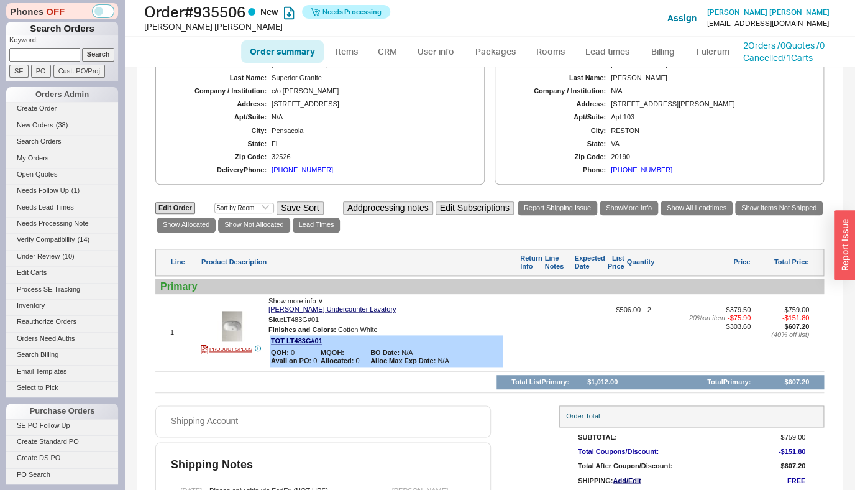
scroll to position [492, 0]
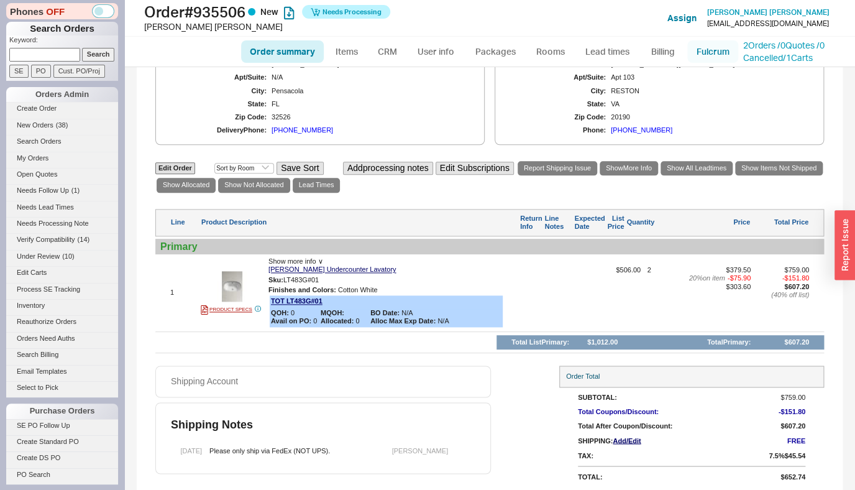
click at [714, 50] on link "Fulcrum" at bounding box center [712, 51] width 51 height 22
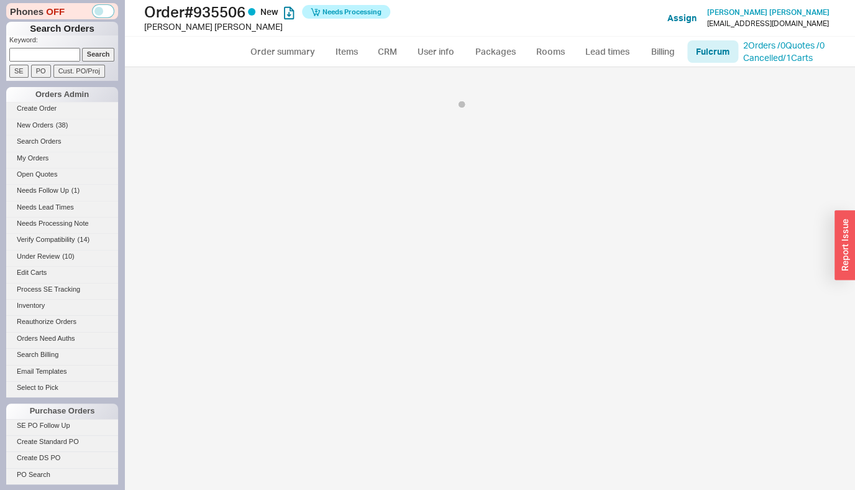
select select "136"
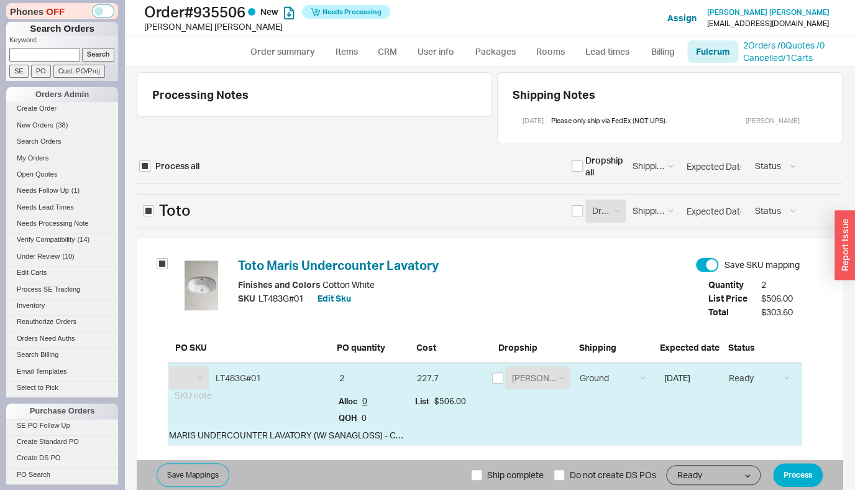
scroll to position [20, 0]
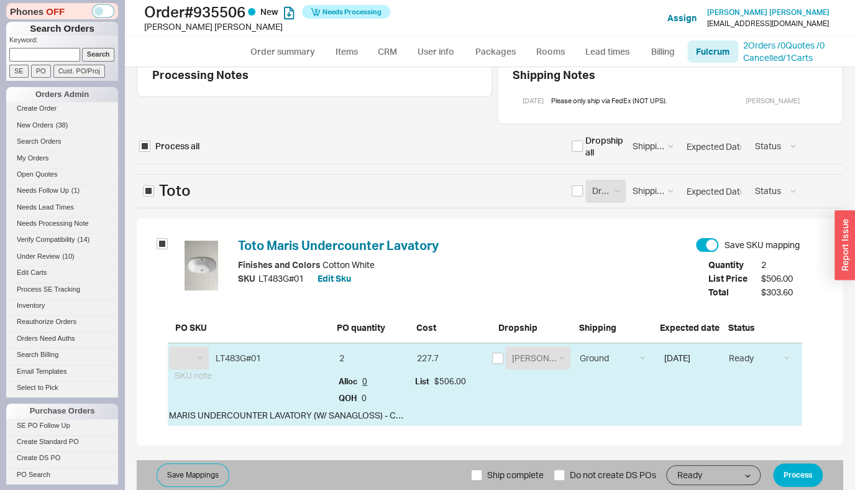
select select "TOT"
click at [520, 470] on span "Ship complete" at bounding box center [515, 475] width 57 height 30
click at [482, 470] on input "Ship complete" at bounding box center [476, 474] width 11 height 11
checkbox input "true"
click at [780, 483] on button "Process" at bounding box center [798, 475] width 50 height 24
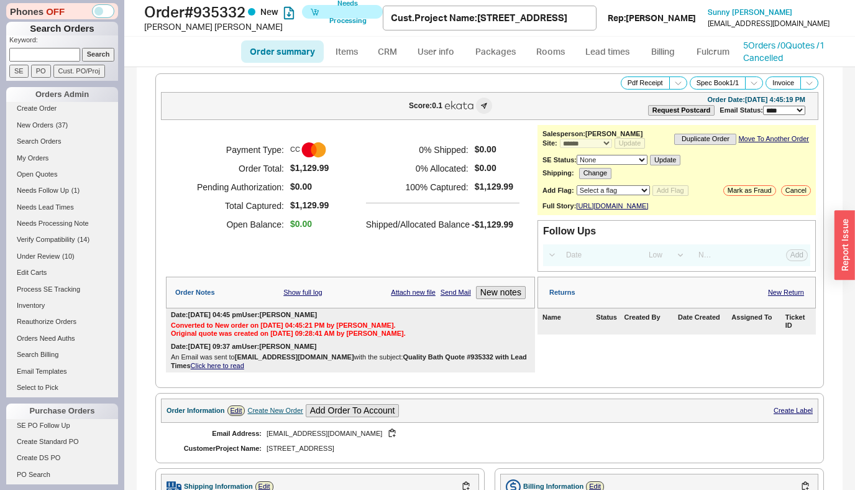
select select "*"
select select "LOW"
select select "3"
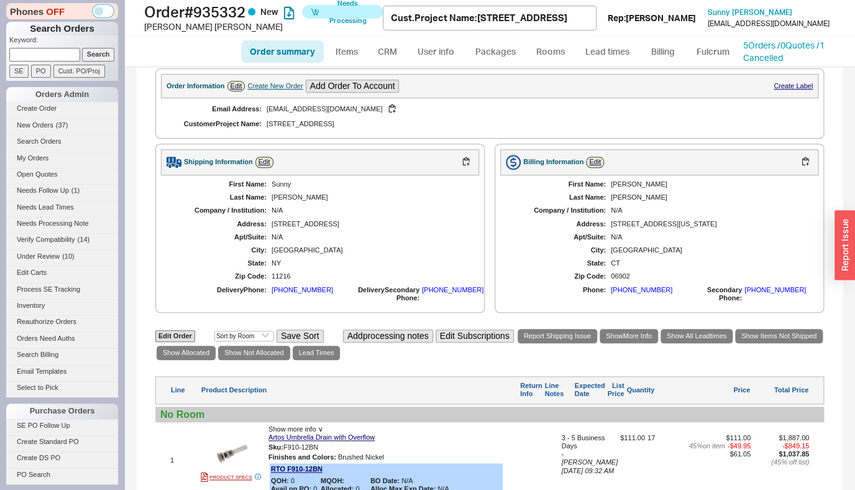
scroll to position [532, 0]
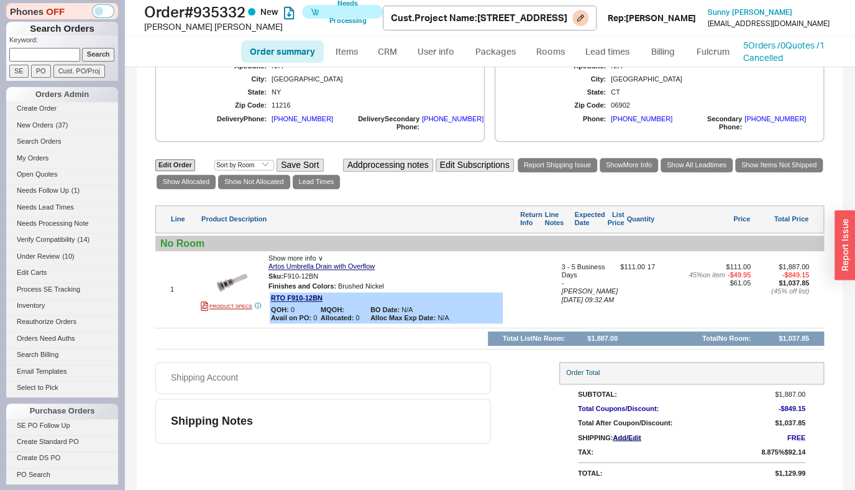
click at [696, 24] on div "Rep: Josh" at bounding box center [652, 18] width 88 height 12
click at [714, 63] on link "Fulcrum" at bounding box center [712, 51] width 51 height 22
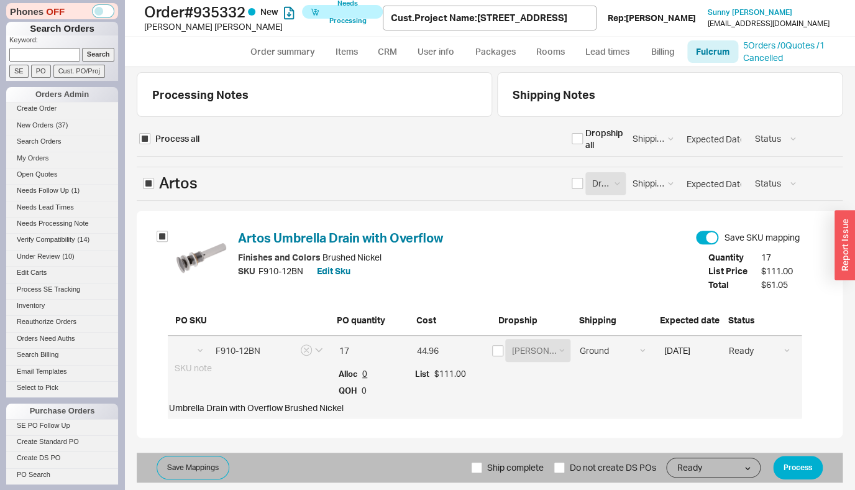
scroll to position [10, 0]
select select "RTO"
click at [496, 356] on input "checkbox" at bounding box center [497, 350] width 11 height 11
checkbox input "true"
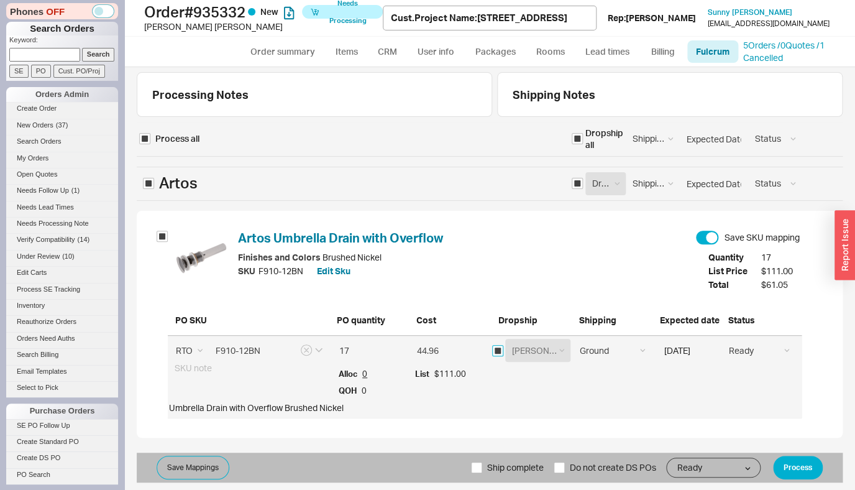
checkbox input "true"
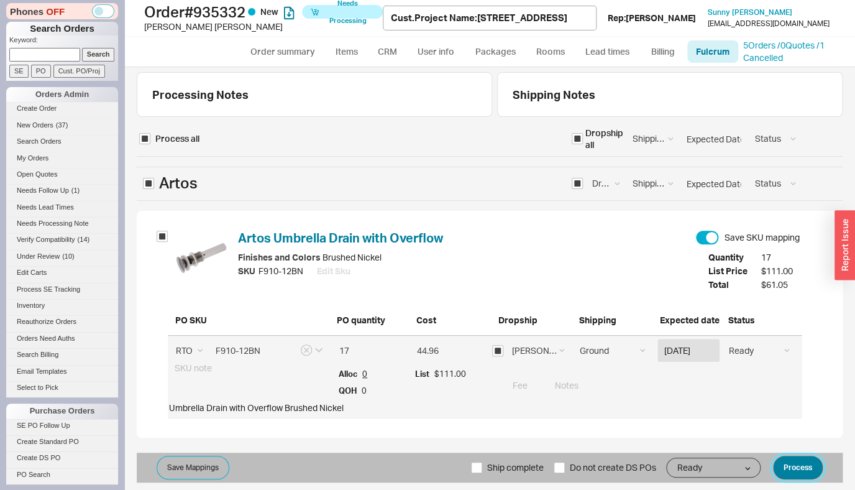
click at [792, 478] on button "Process" at bounding box center [798, 467] width 50 height 24
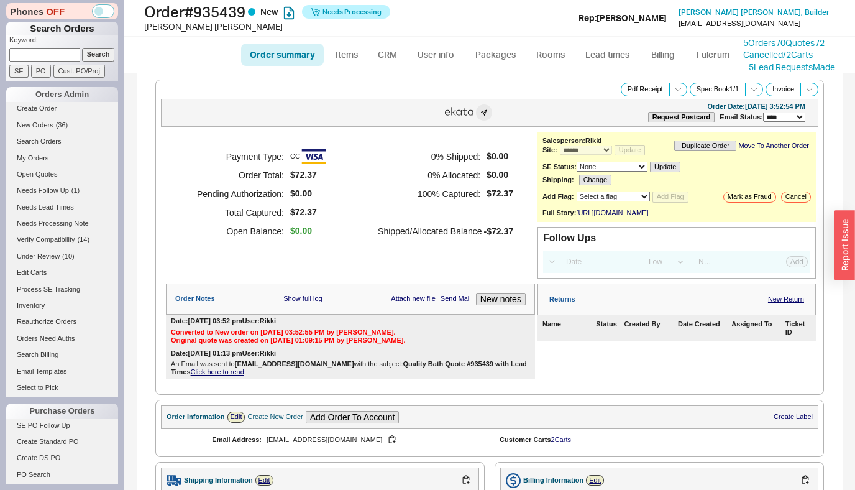
select select "*"
select select "LOW"
select select "3"
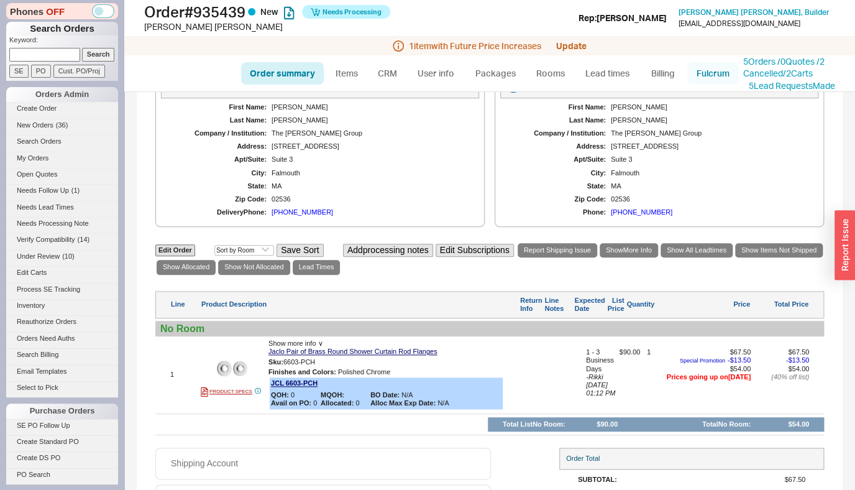
click at [713, 79] on link "Fulcrum" at bounding box center [712, 73] width 51 height 22
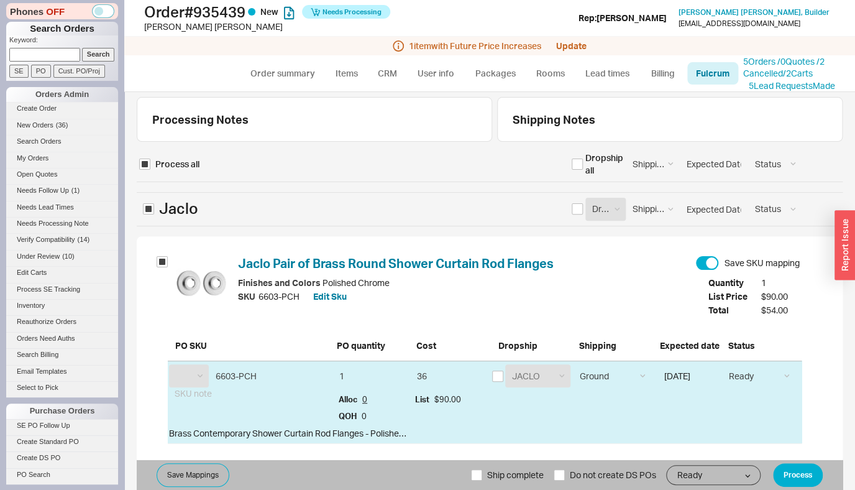
scroll to position [18, 0]
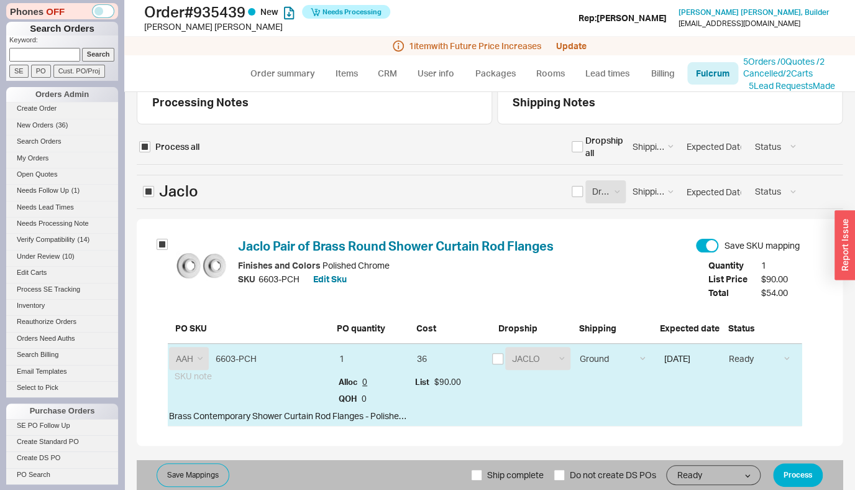
select select "JCL"
click at [498, 360] on input "checkbox" at bounding box center [497, 358] width 11 height 11
checkbox input "true"
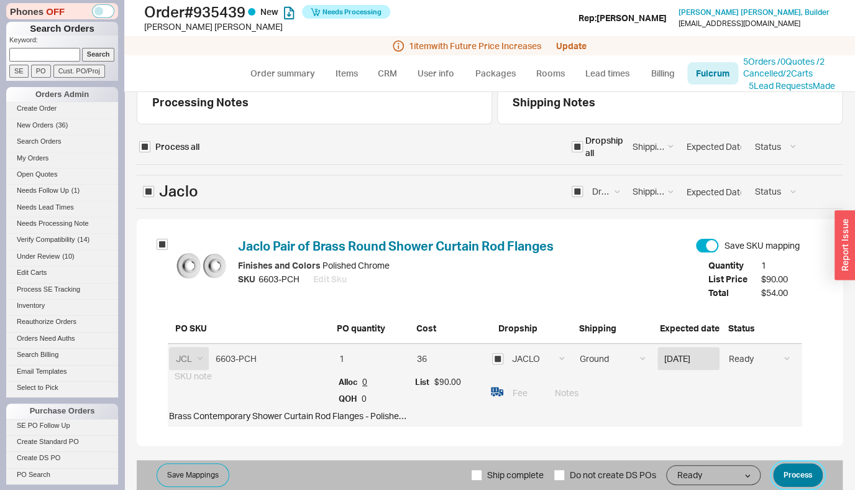
click at [800, 481] on button "Process" at bounding box center [798, 475] width 50 height 24
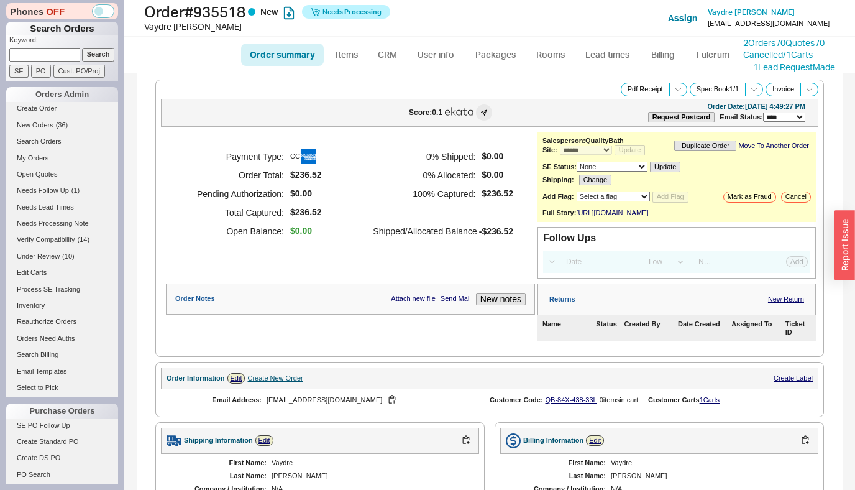
select select "*"
select select "LOW"
select select "3"
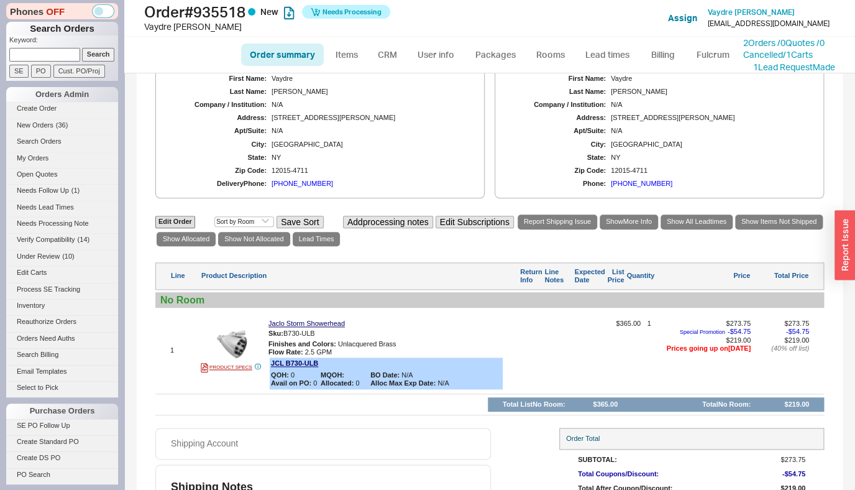
scroll to position [391, 0]
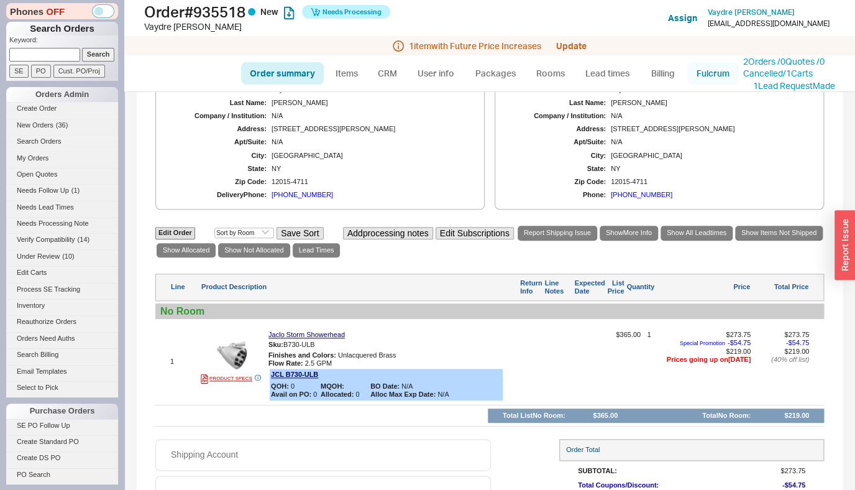
click at [695, 76] on link "Fulcrum" at bounding box center [712, 73] width 51 height 22
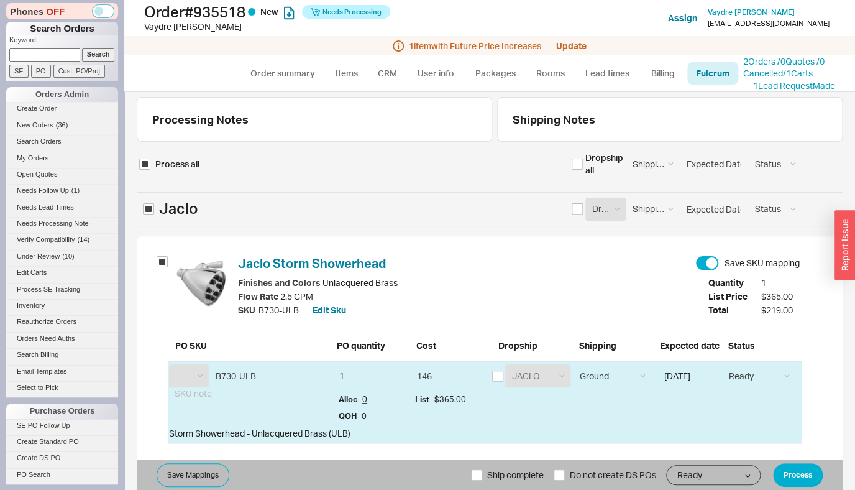
select select "JCL"
click at [505, 375] on div "JACLO" at bounding box center [537, 375] width 65 height 23
click at [493, 376] on input "checkbox" at bounding box center [497, 375] width 11 height 11
checkbox input "true"
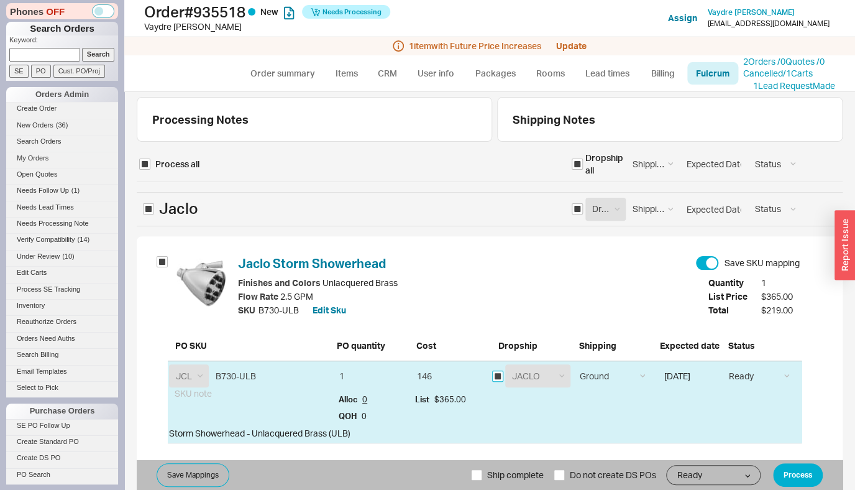
checkbox input "true"
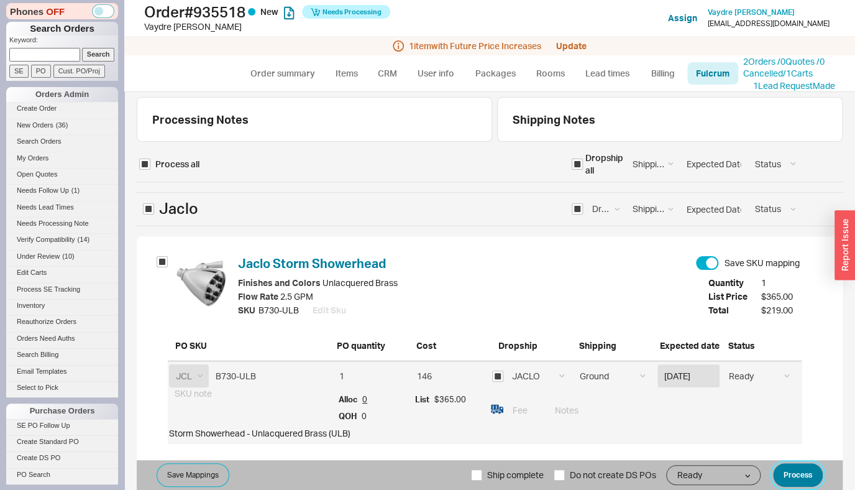
click at [782, 478] on button "Process" at bounding box center [798, 475] width 50 height 24
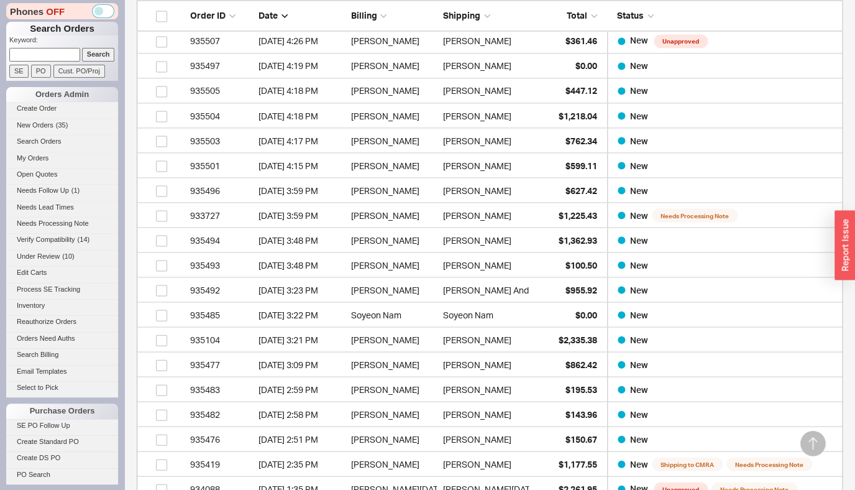
scroll to position [987, 0]
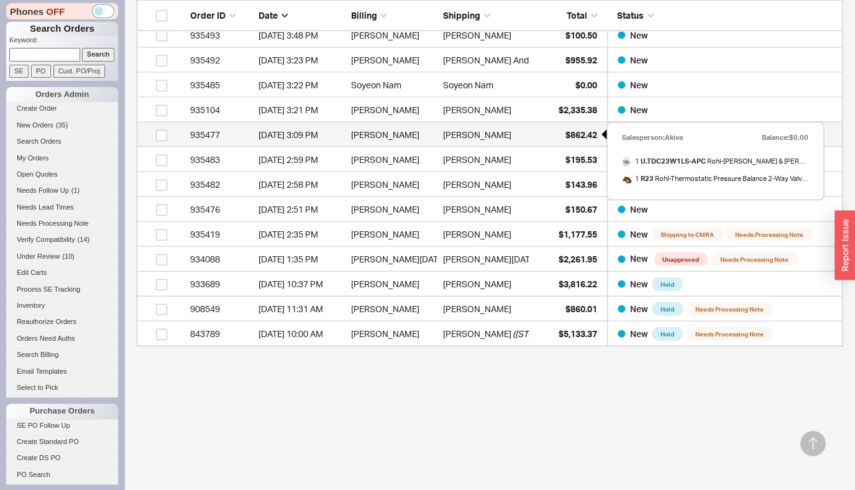
click at [566, 140] on span "$862.42" at bounding box center [581, 134] width 32 height 11
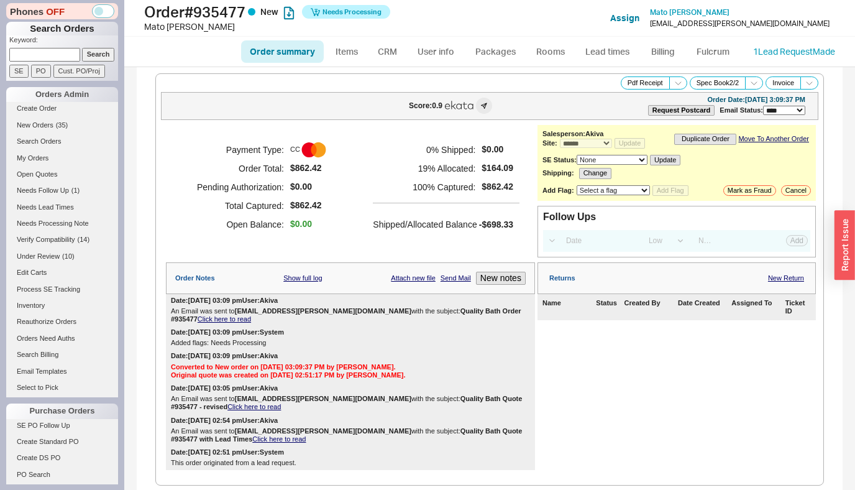
select select "*"
select select "LOW"
select select "3"
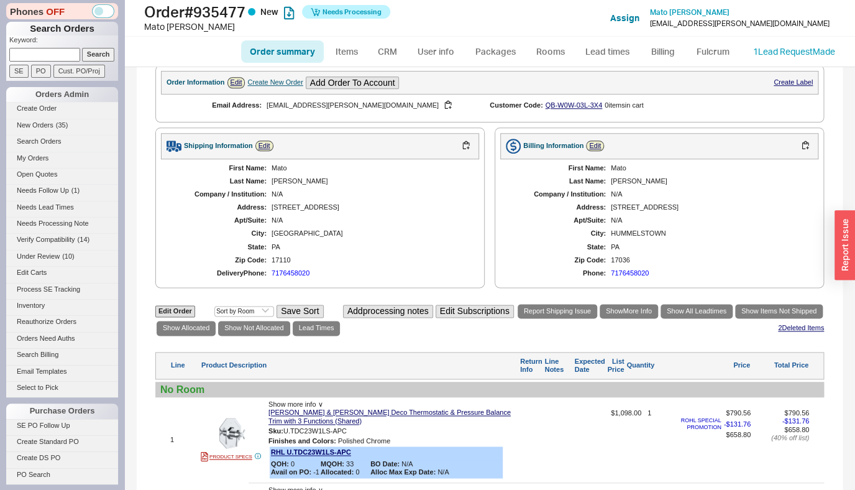
scroll to position [637, 0]
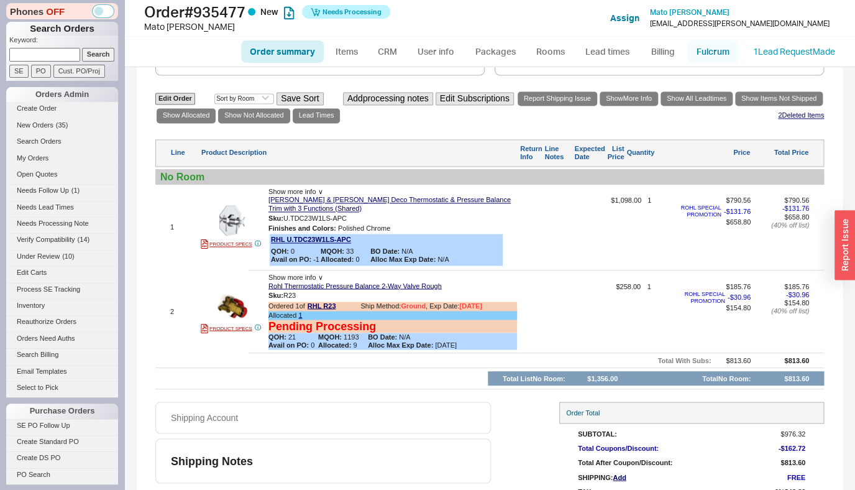
click at [716, 53] on link "Fulcrum" at bounding box center [712, 51] width 51 height 22
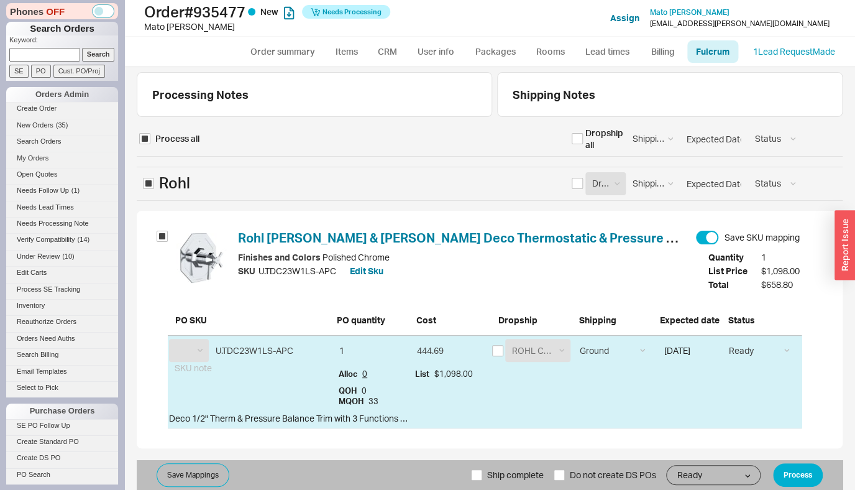
scroll to position [255, 0]
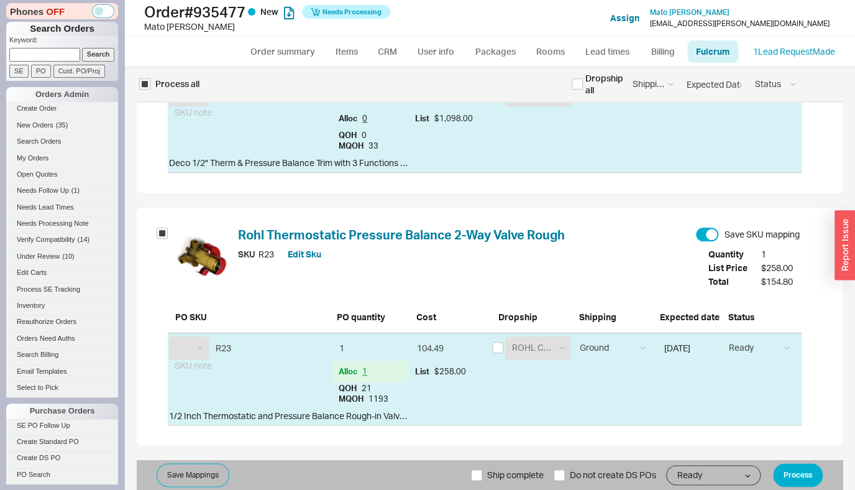
select select "RHL"
click at [780, 481] on button "Process" at bounding box center [798, 475] width 50 height 24
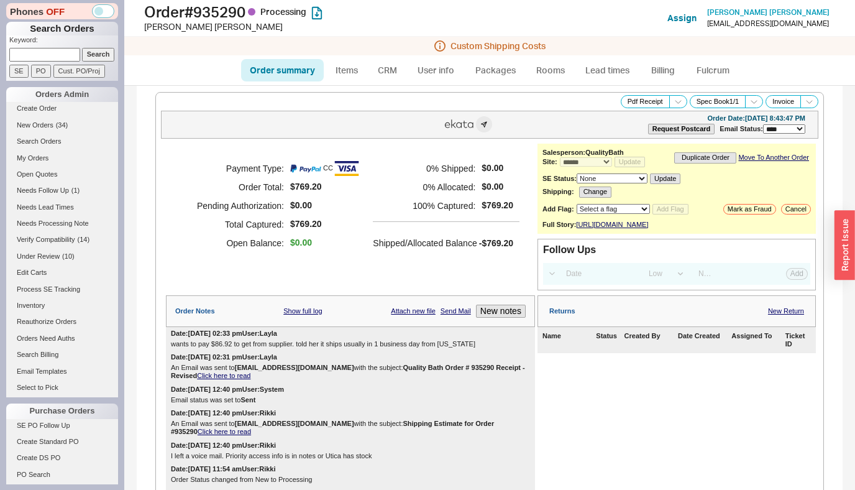
select select "*"
select select "LOW"
select select "3"
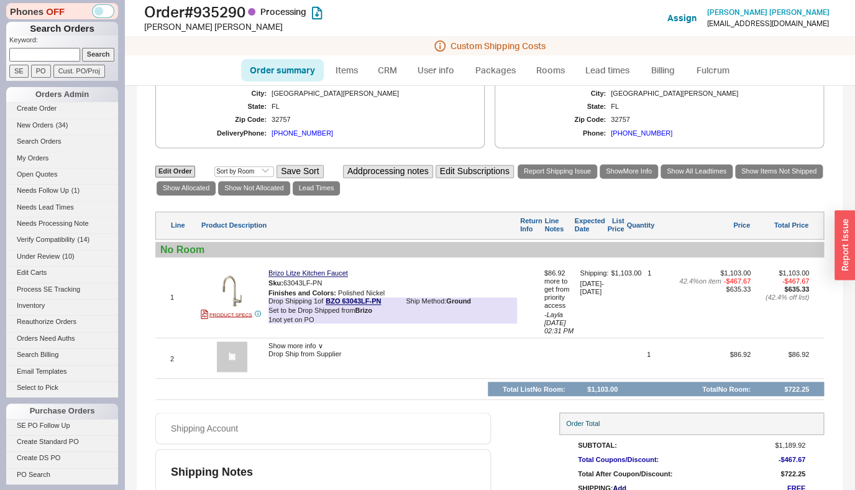
scroll to position [690, 0]
